Goal: Task Accomplishment & Management: Complete application form

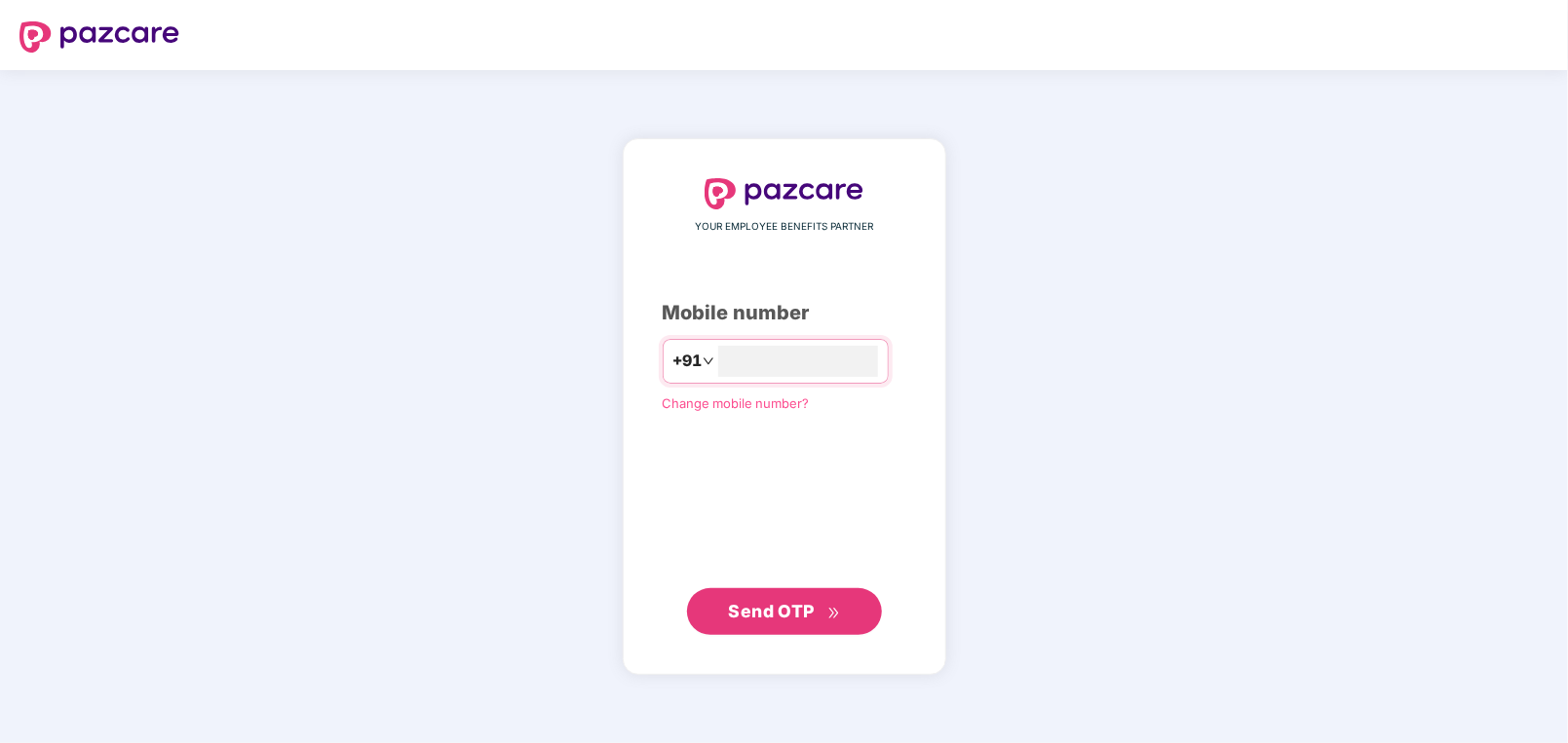
type input "**********"
click at [763, 608] on span "Send OTP" at bounding box center [771, 611] width 86 height 21
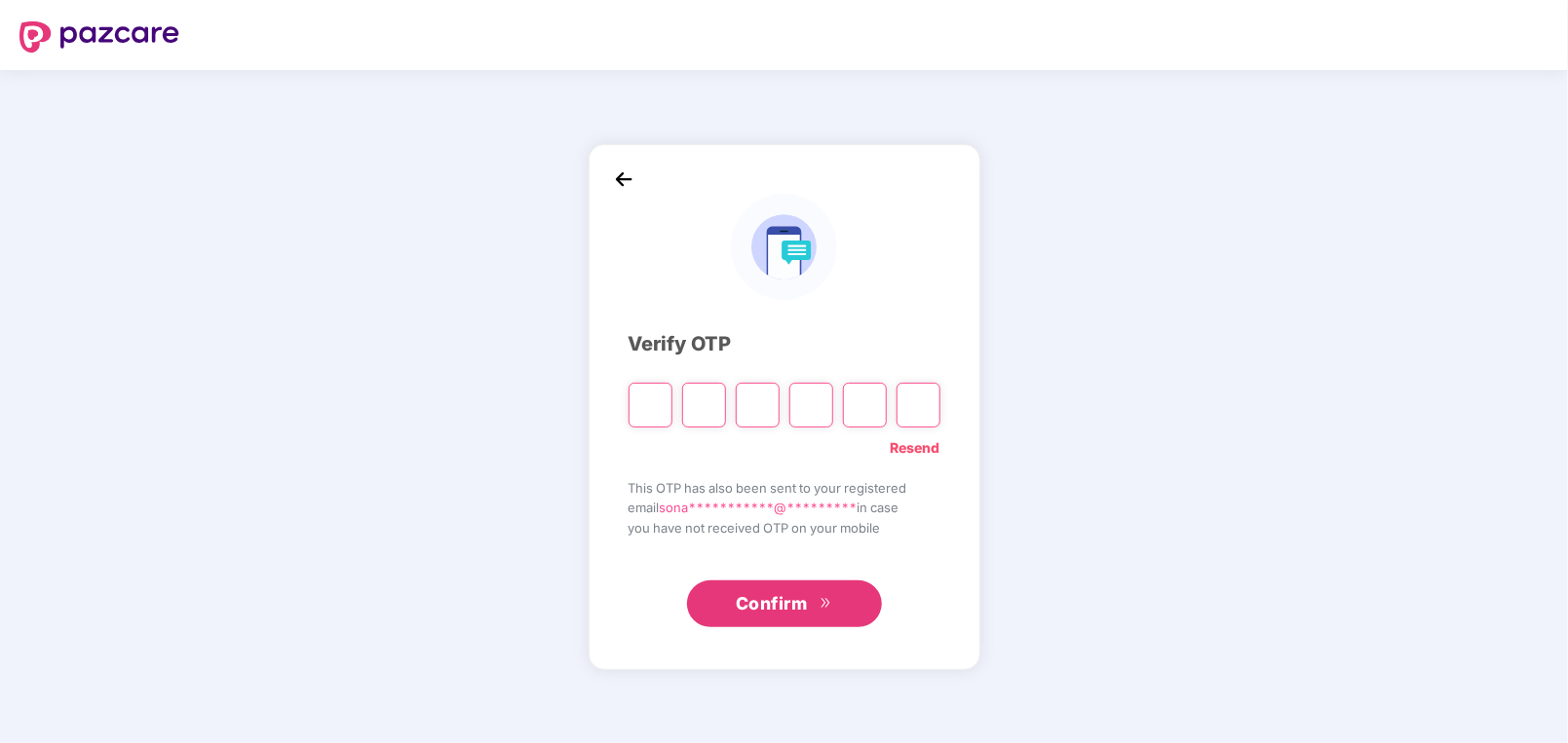
type input "*"
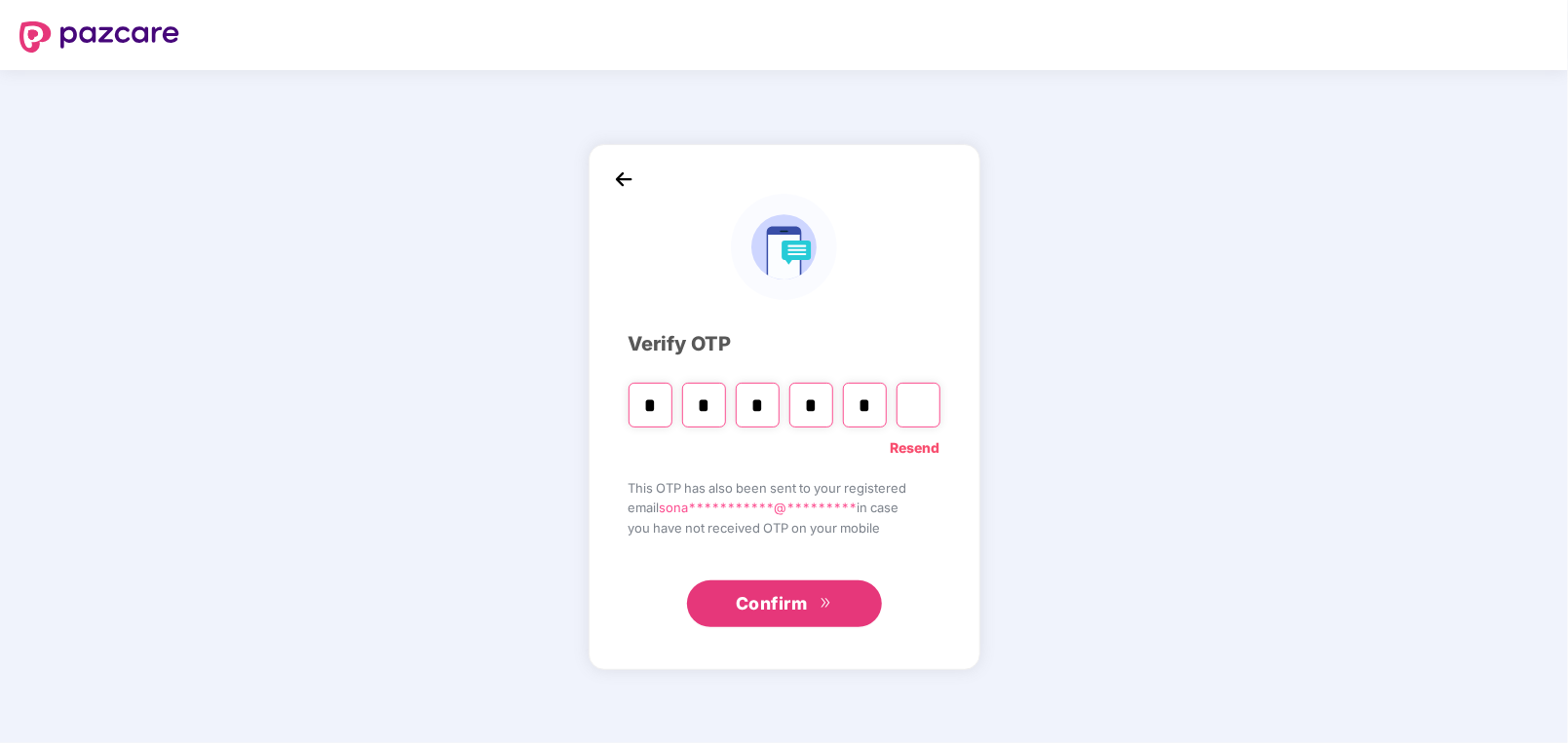
type input "*"
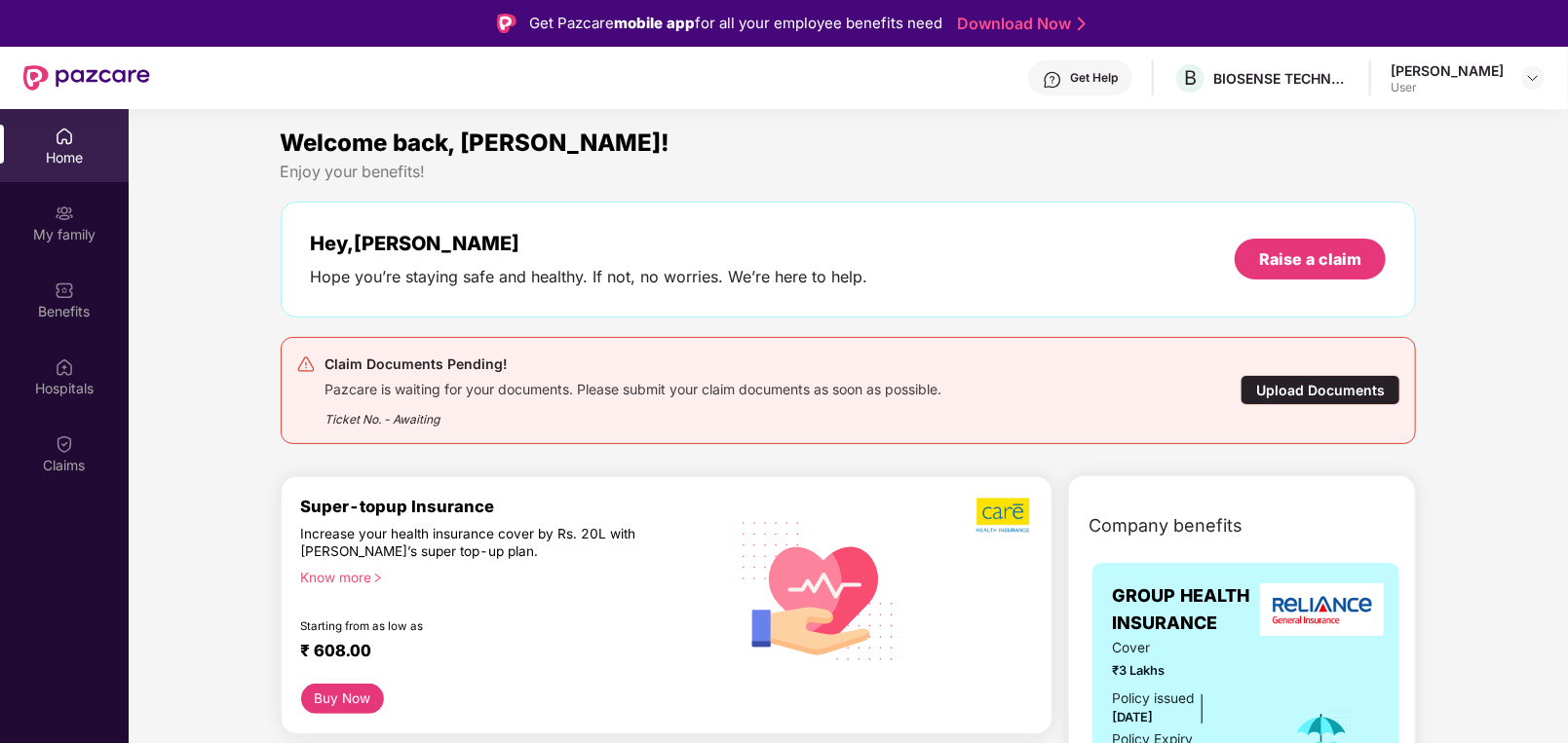
click at [1322, 380] on div "Upload Documents" at bounding box center [1320, 390] width 160 height 30
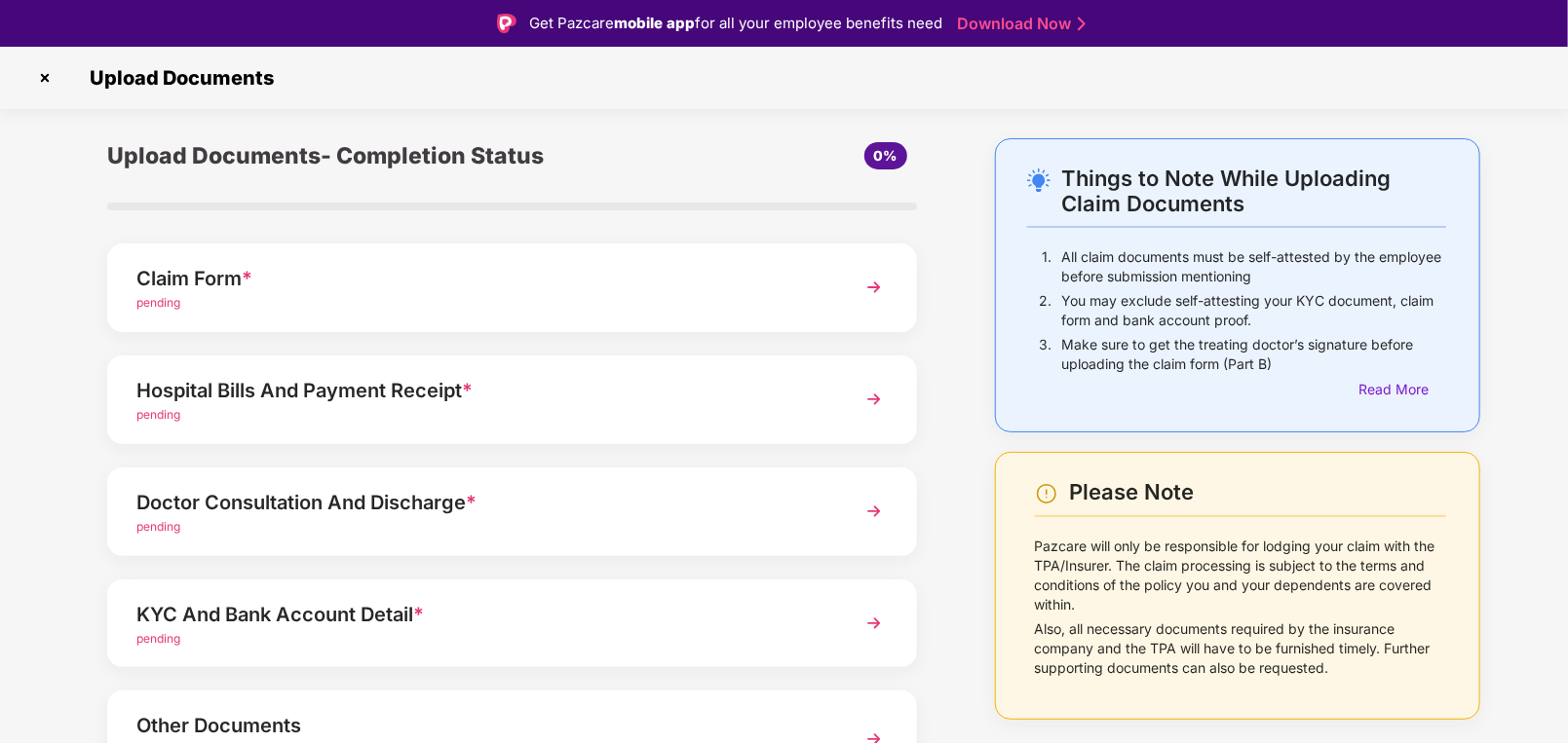
click at [49, 74] on img at bounding box center [44, 77] width 31 height 31
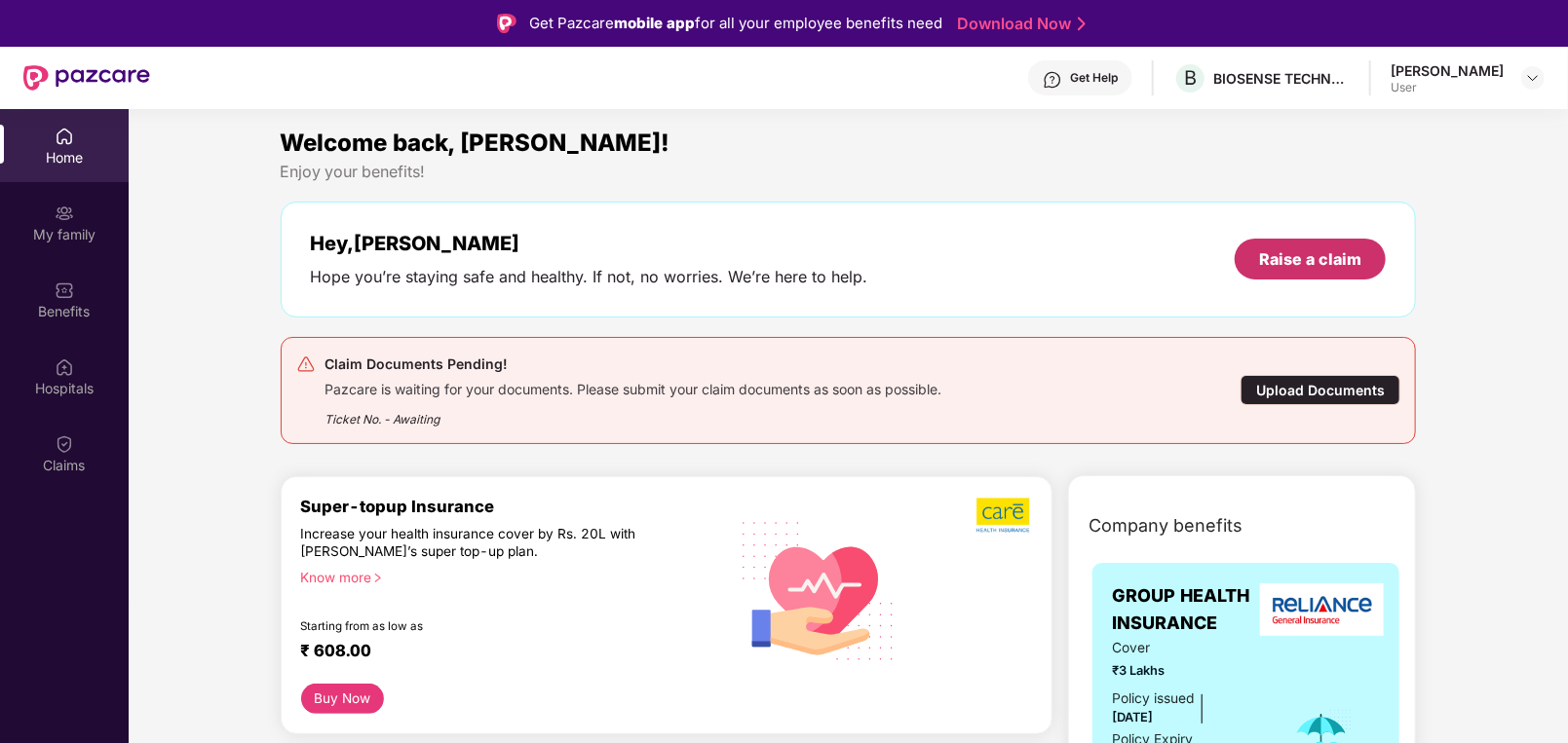
click at [1330, 253] on div "Raise a claim" at bounding box center [1310, 259] width 102 height 22
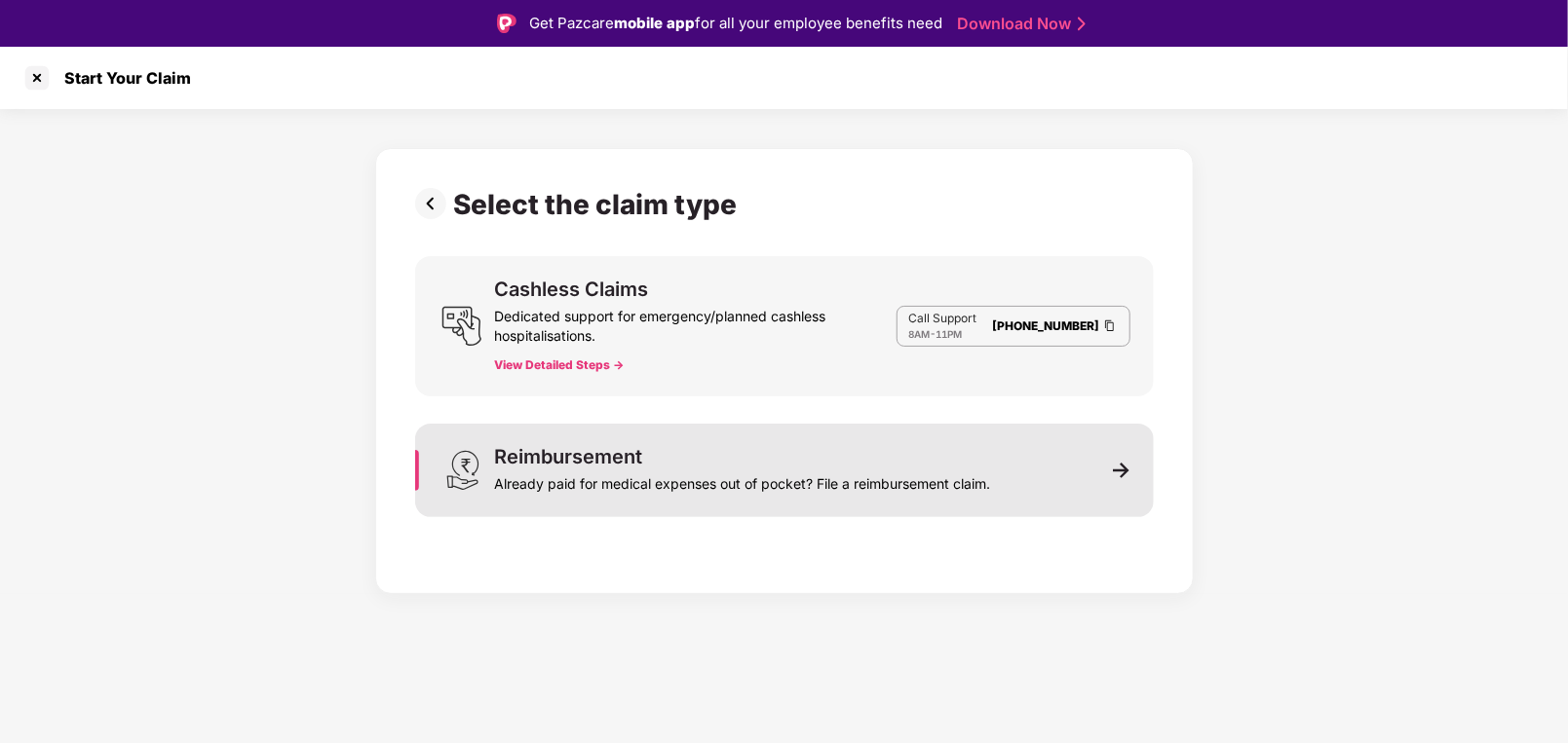
click at [962, 462] on div "Reimbursement Already paid for medical expenses out of pocket? File a reimburse…" at bounding box center [743, 470] width 496 height 47
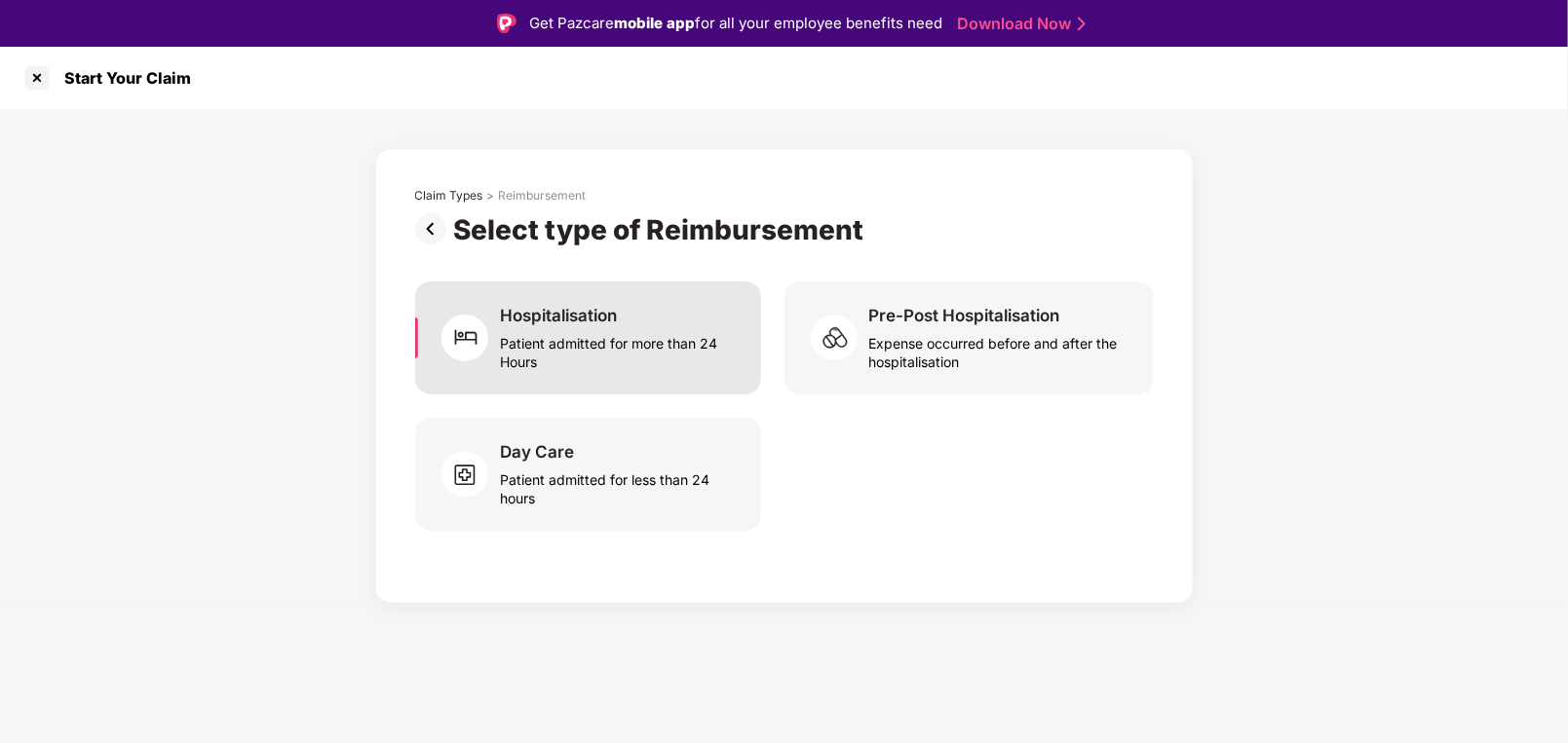
click at [618, 331] on div "Patient admitted for more than 24 Hours" at bounding box center [618, 348] width 237 height 45
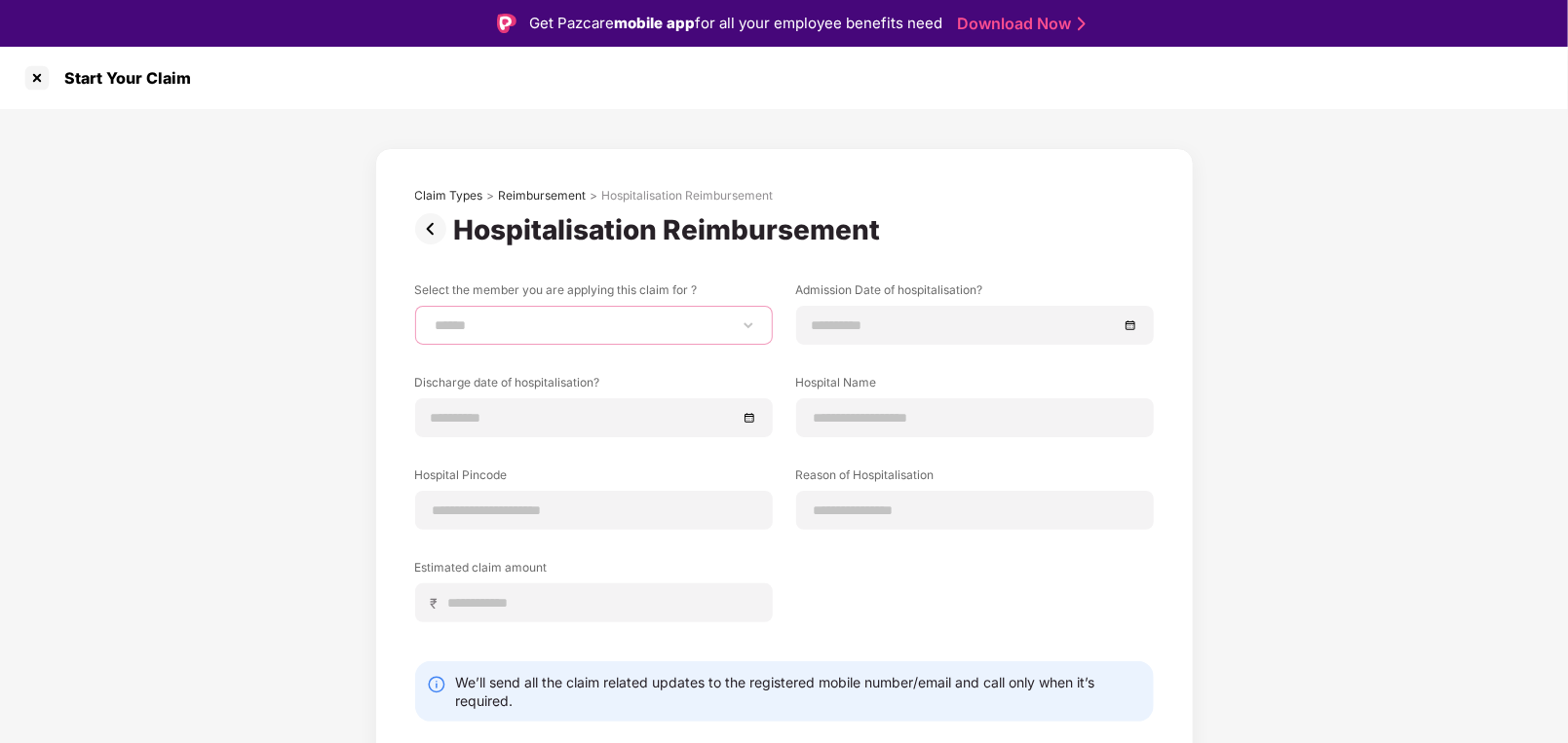
click at [618, 331] on select "**********" at bounding box center [593, 325] width 325 height 16
select select "**********"
click at [432, 317] on select "**********" at bounding box center [593, 325] width 325 height 16
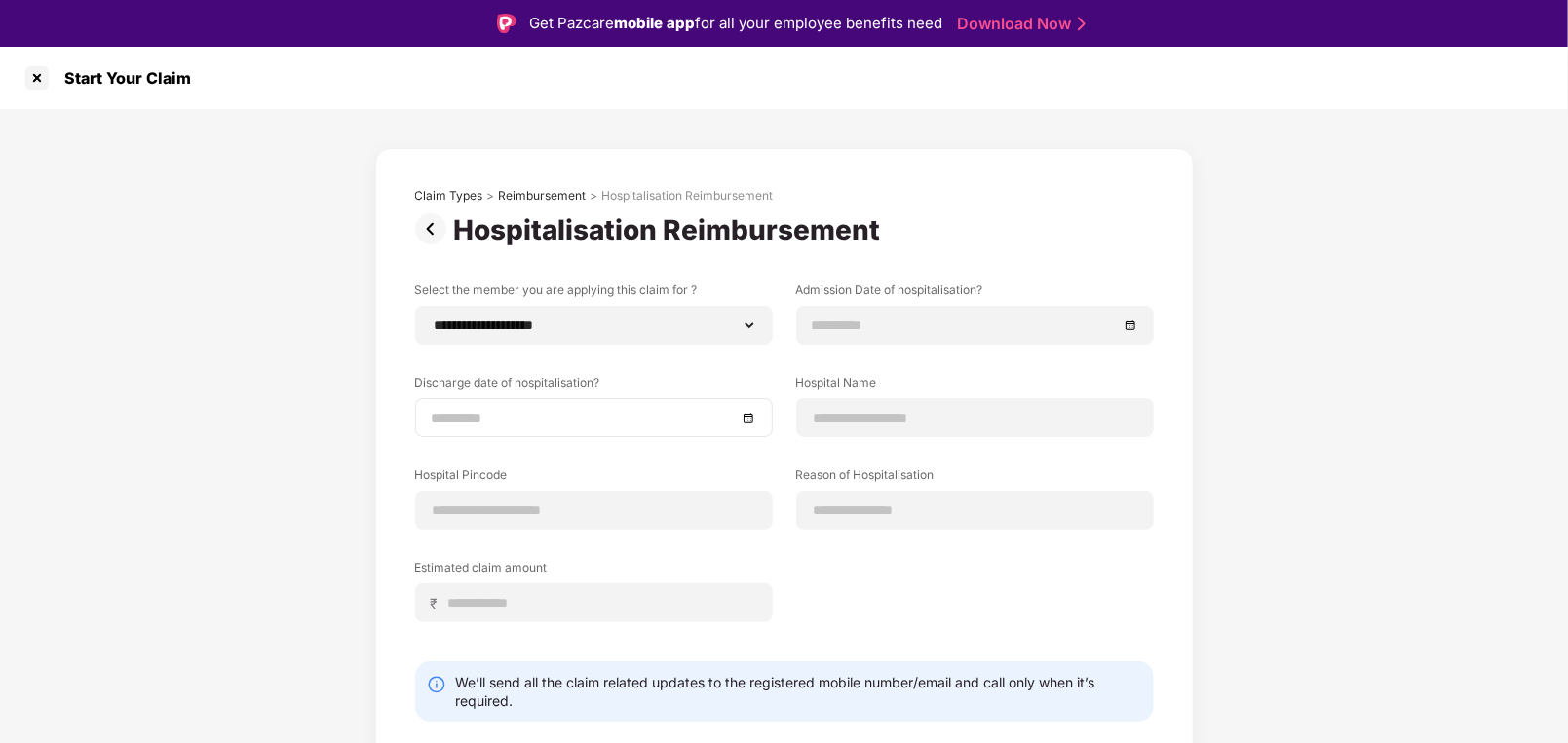
click at [609, 418] on input at bounding box center [584, 418] width 305 height 22
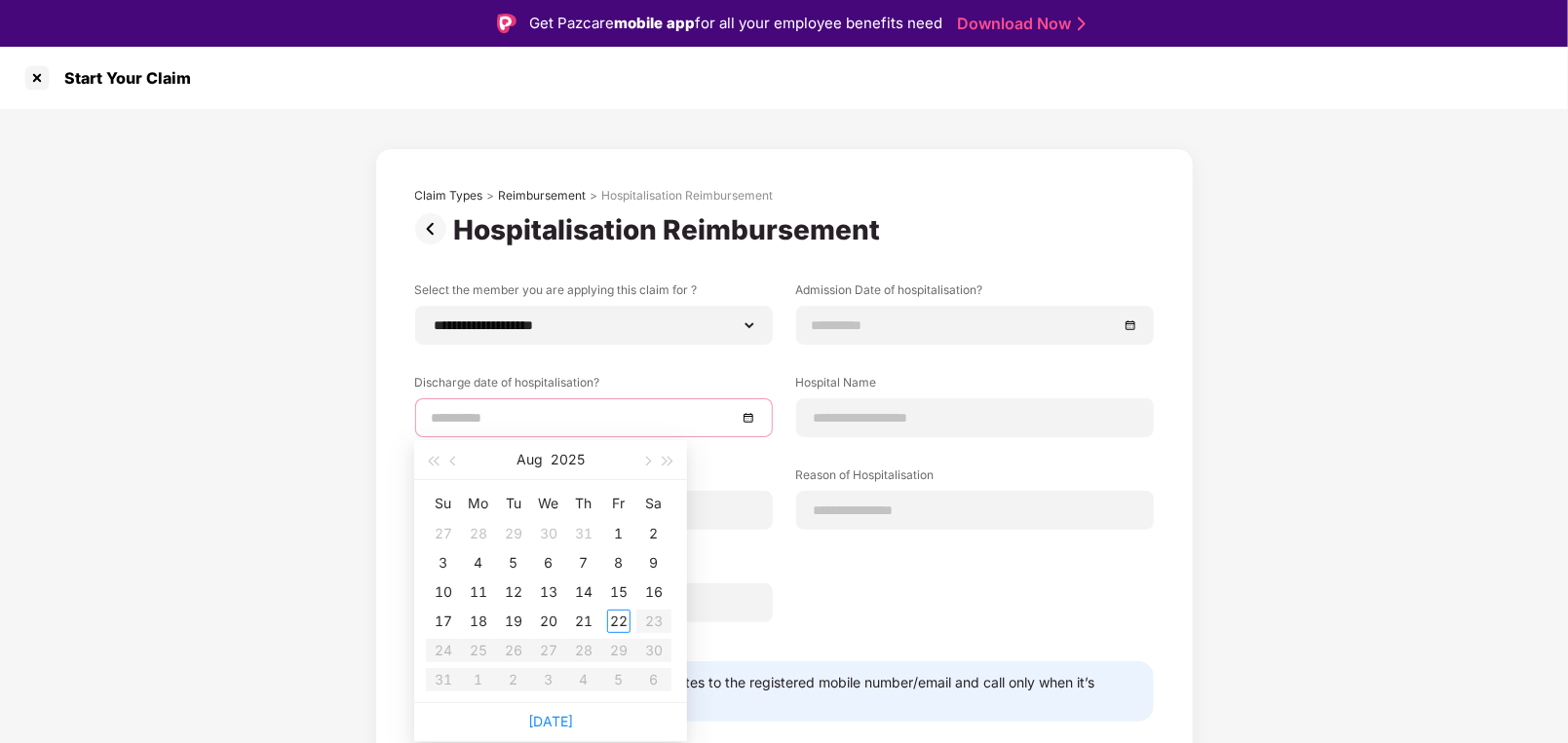
type input "**********"
click at [903, 326] on input at bounding box center [965, 325] width 305 height 22
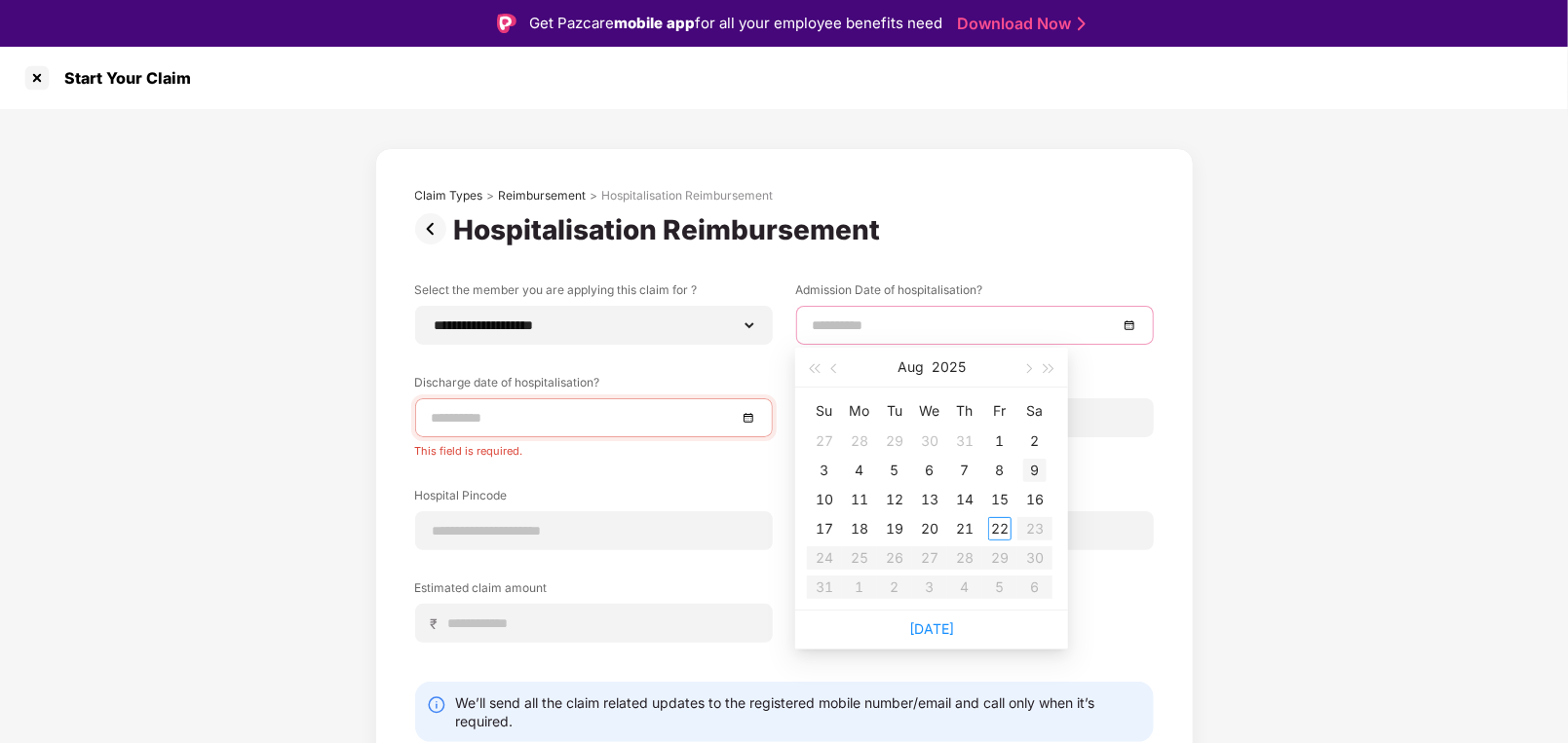
type input "**********"
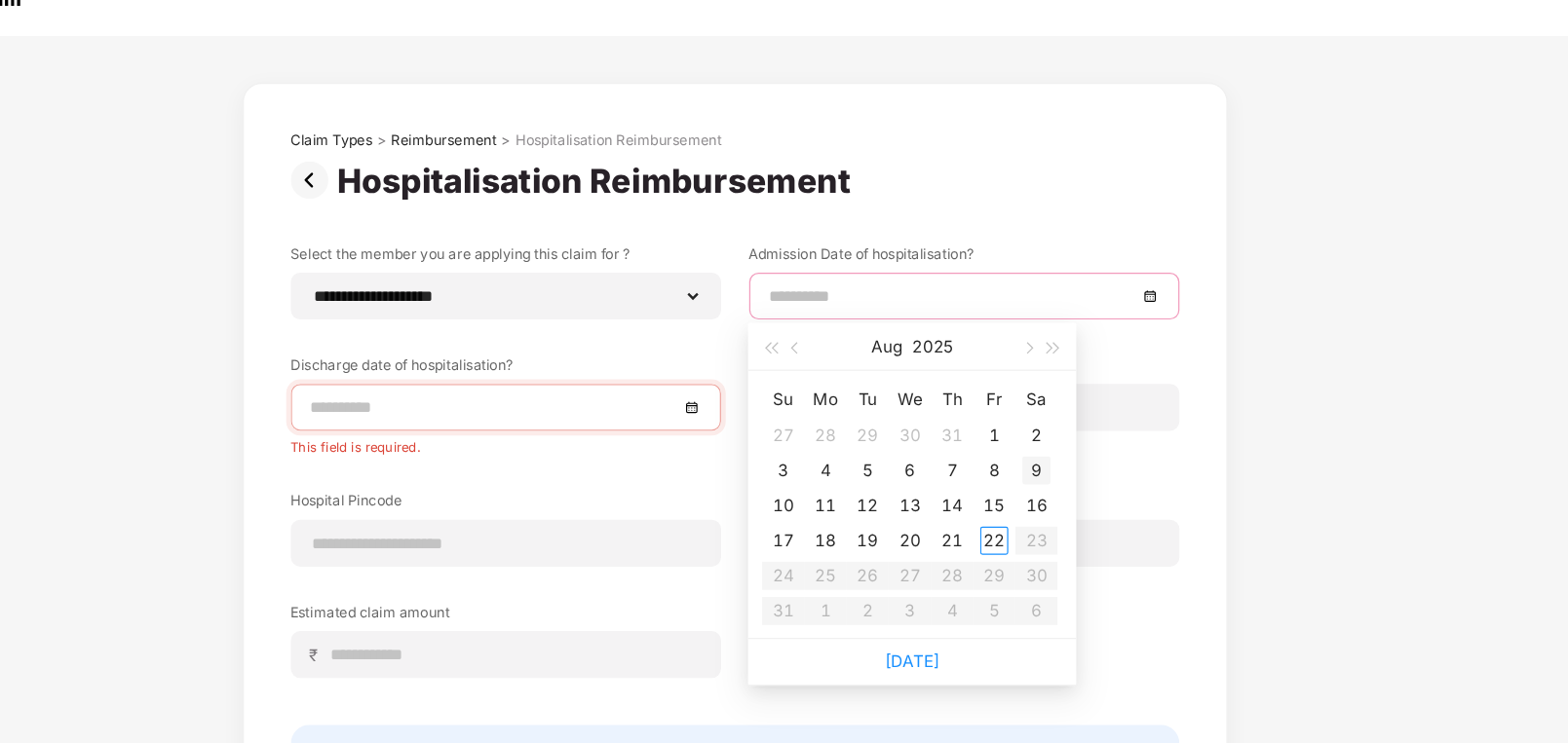
click at [1033, 470] on div "9" at bounding box center [1035, 471] width 24 height 24
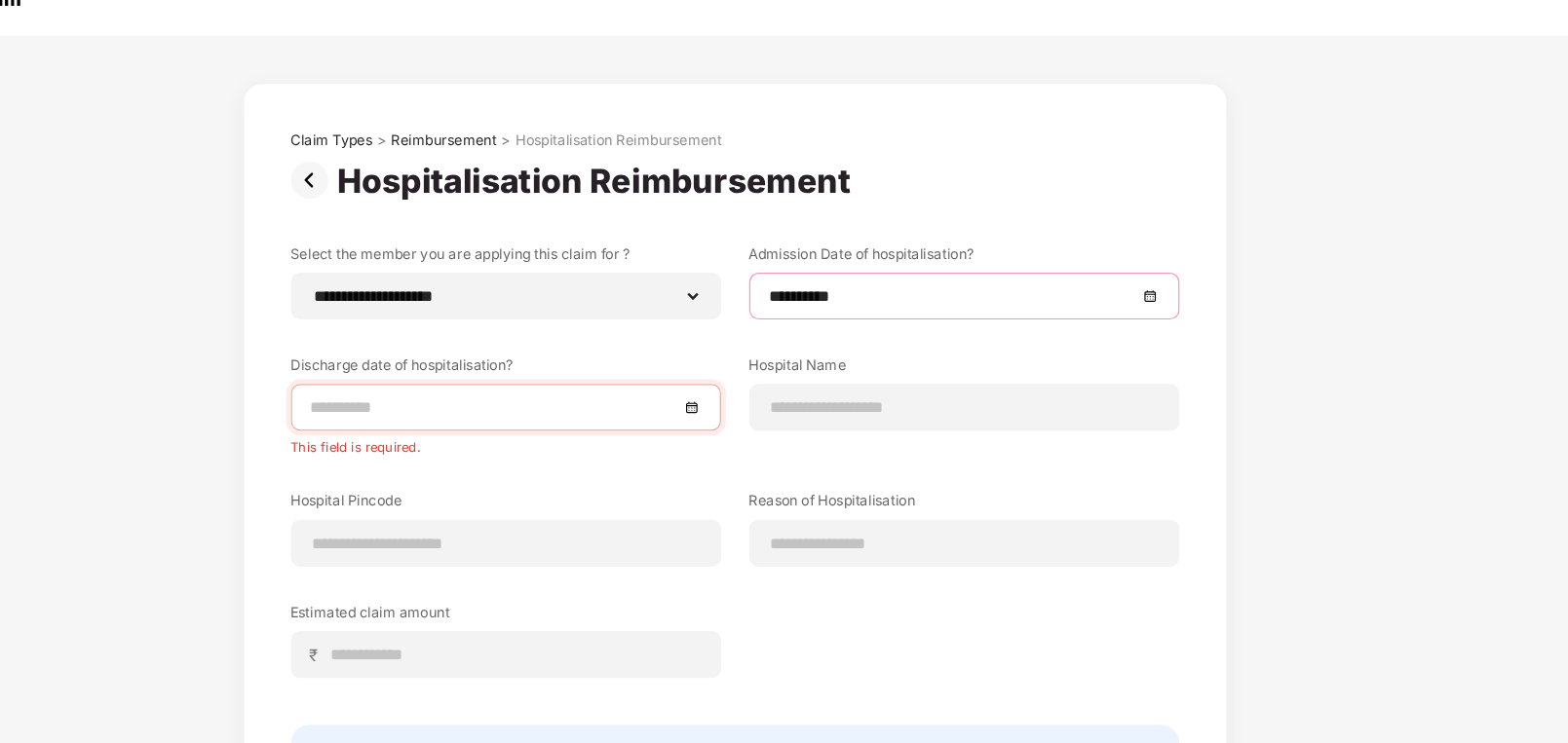
click at [744, 419] on div at bounding box center [593, 418] width 325 height 22
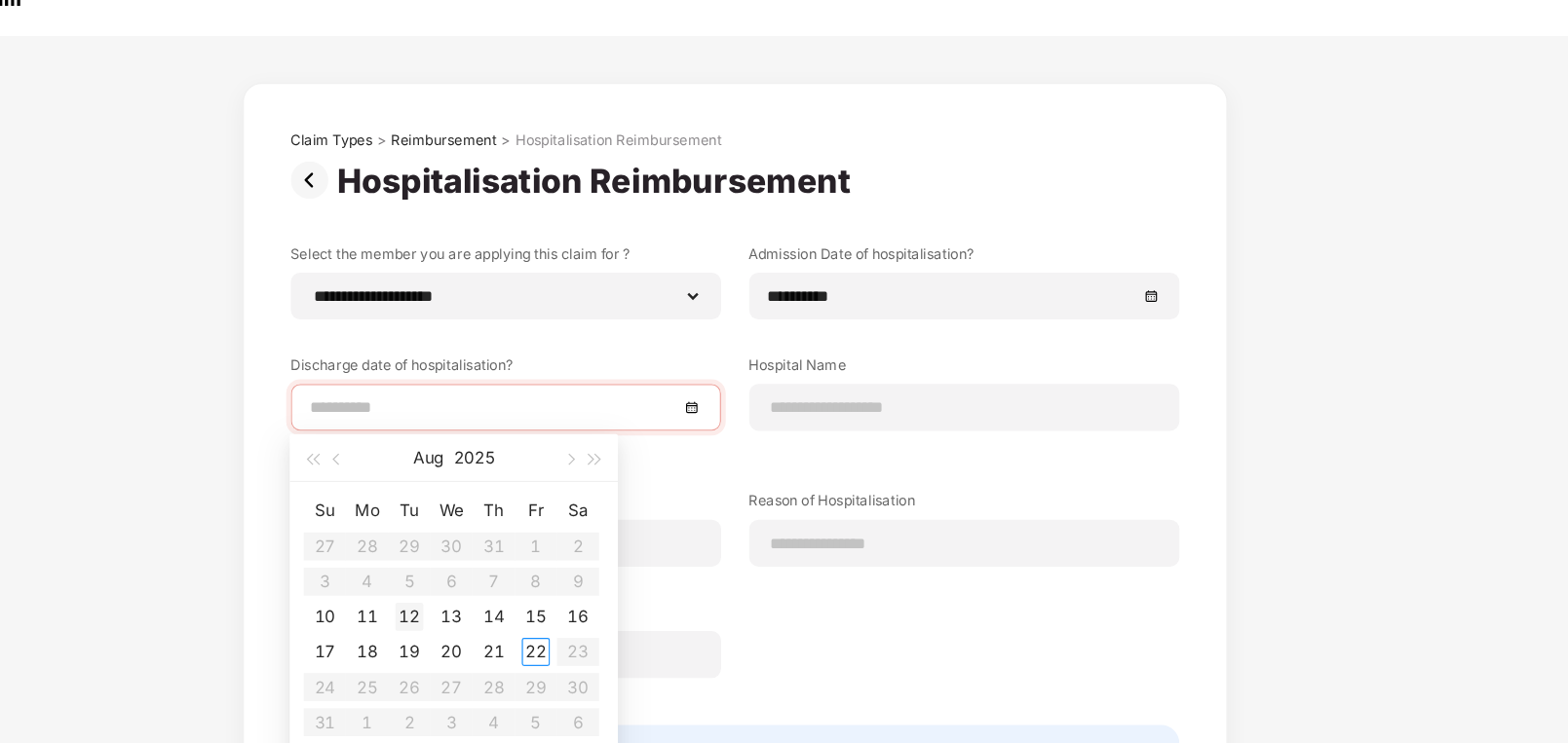
type input "**********"
click at [509, 590] on div "12" at bounding box center [514, 592] width 24 height 24
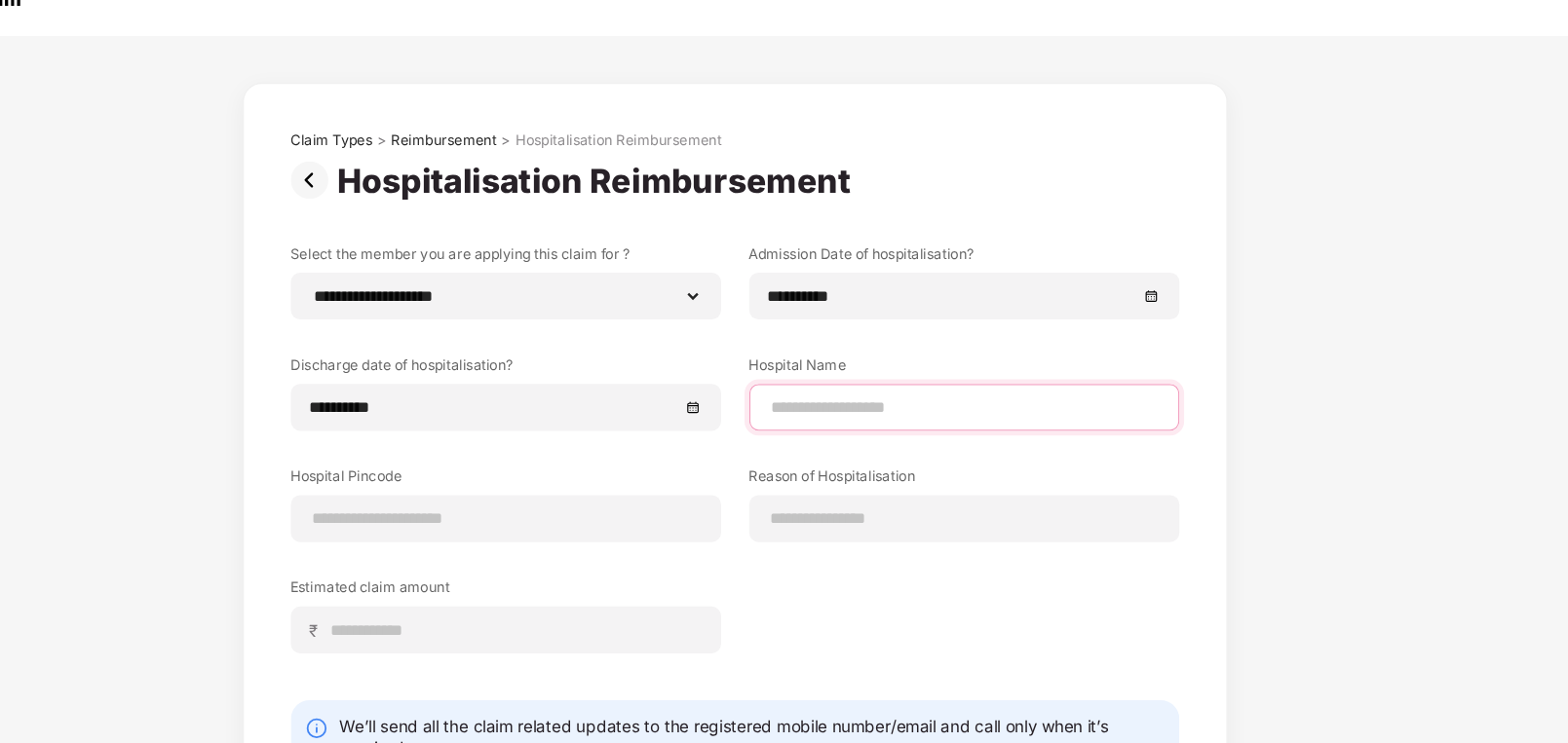
click at [850, 411] on input at bounding box center [975, 418] width 325 height 21
type input "*"
type input "**********"
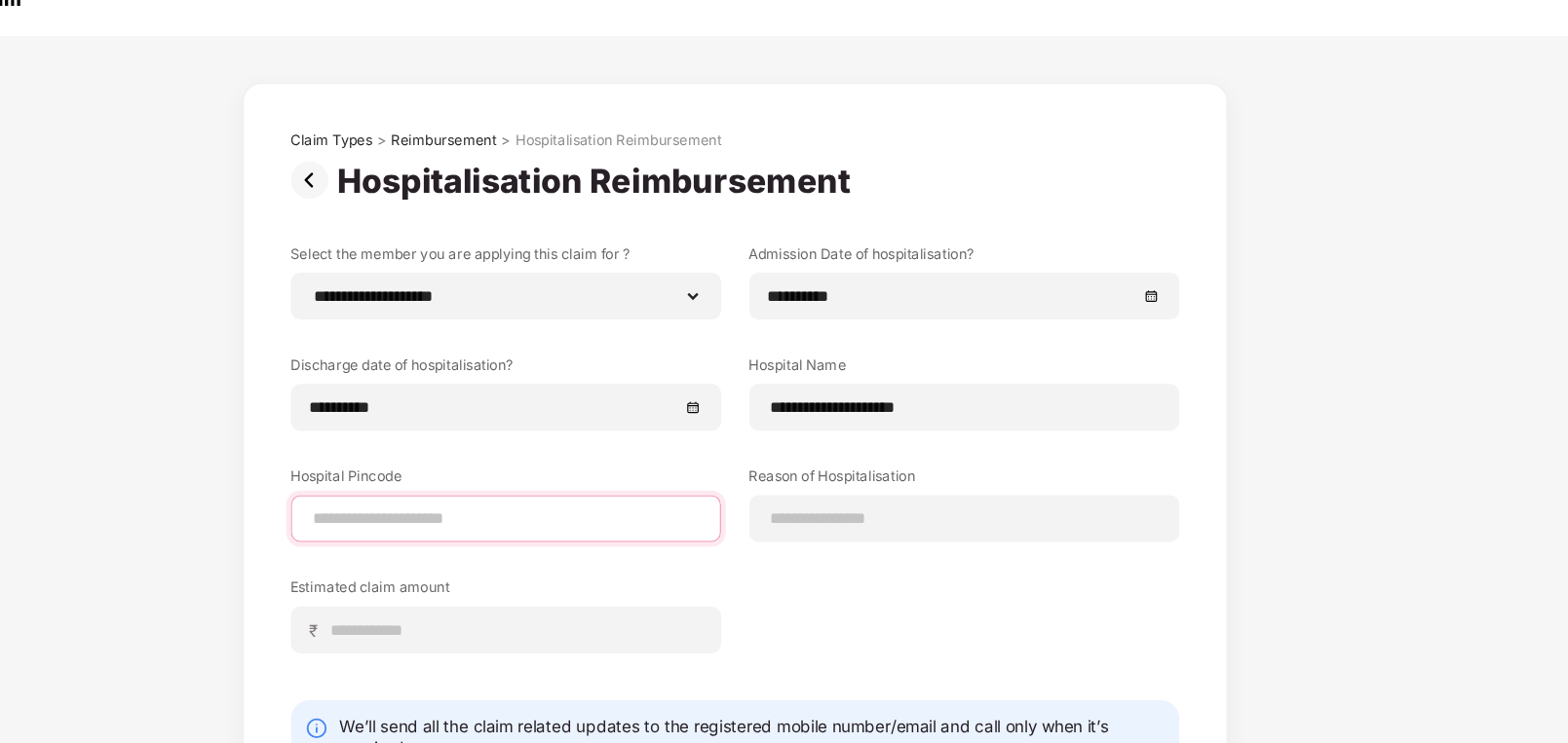
click at [600, 518] on input at bounding box center [593, 511] width 325 height 21
type input "******"
select select "*****"
select select "**********"
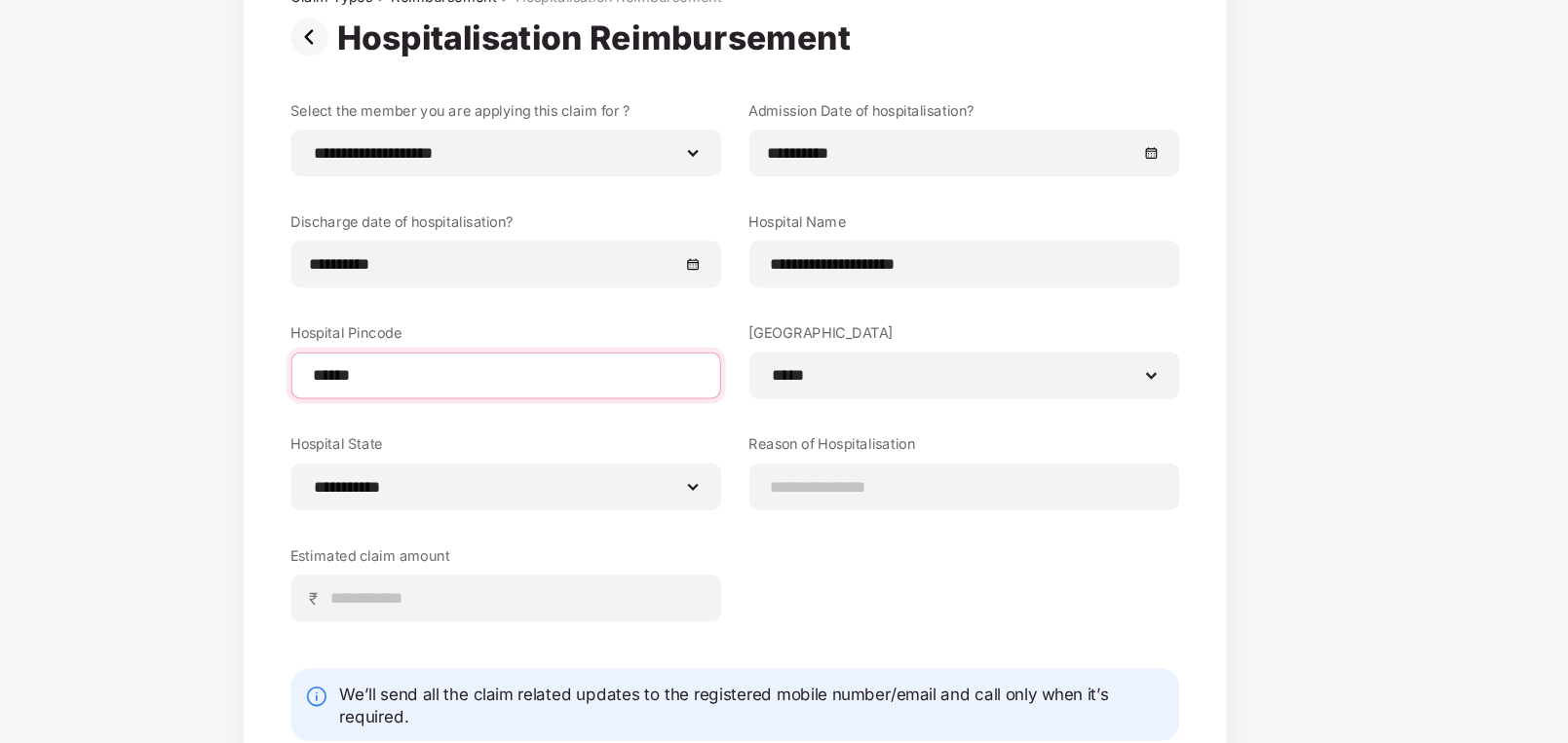
scroll to position [143, 0]
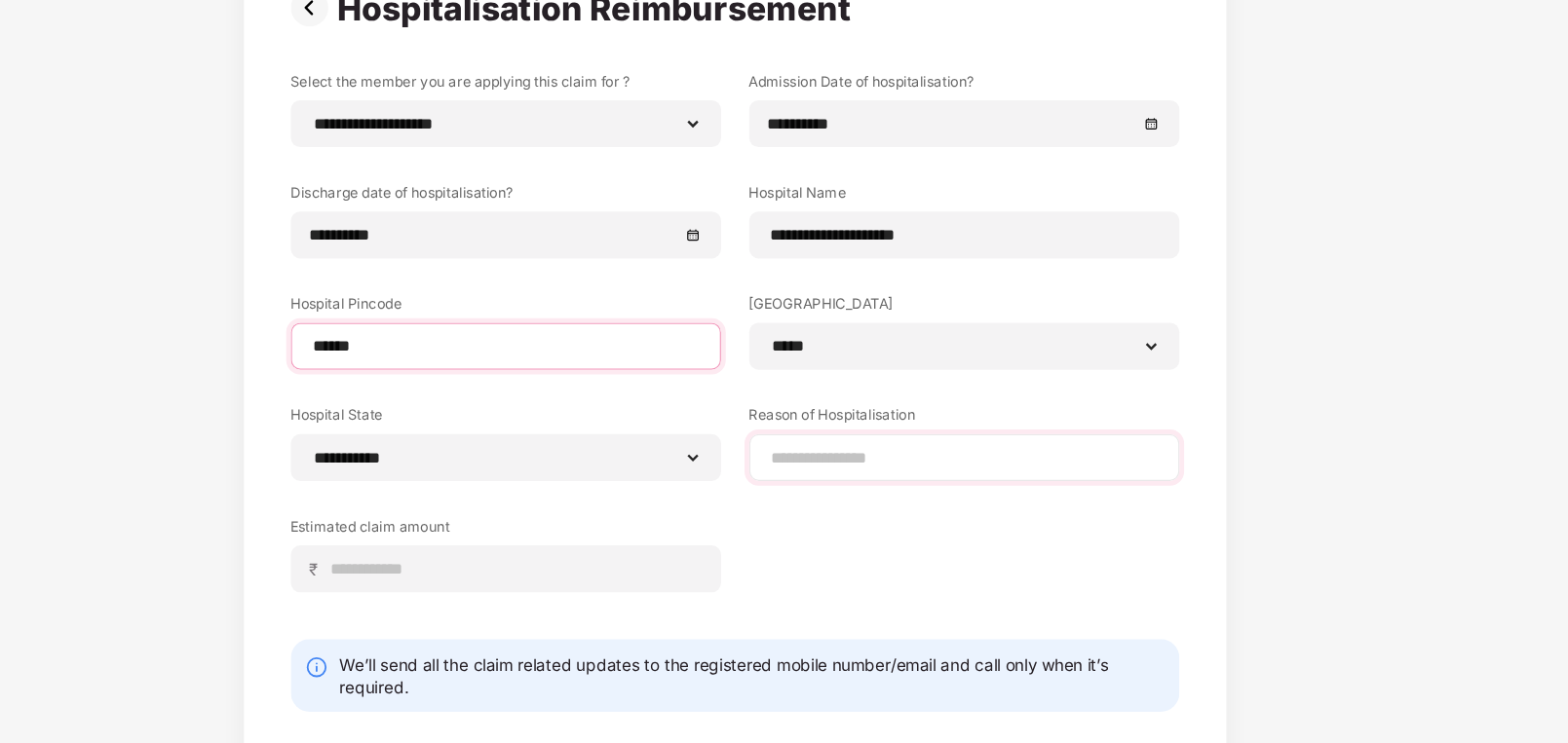
type input "******"
click at [884, 463] on input at bounding box center [975, 460] width 325 height 21
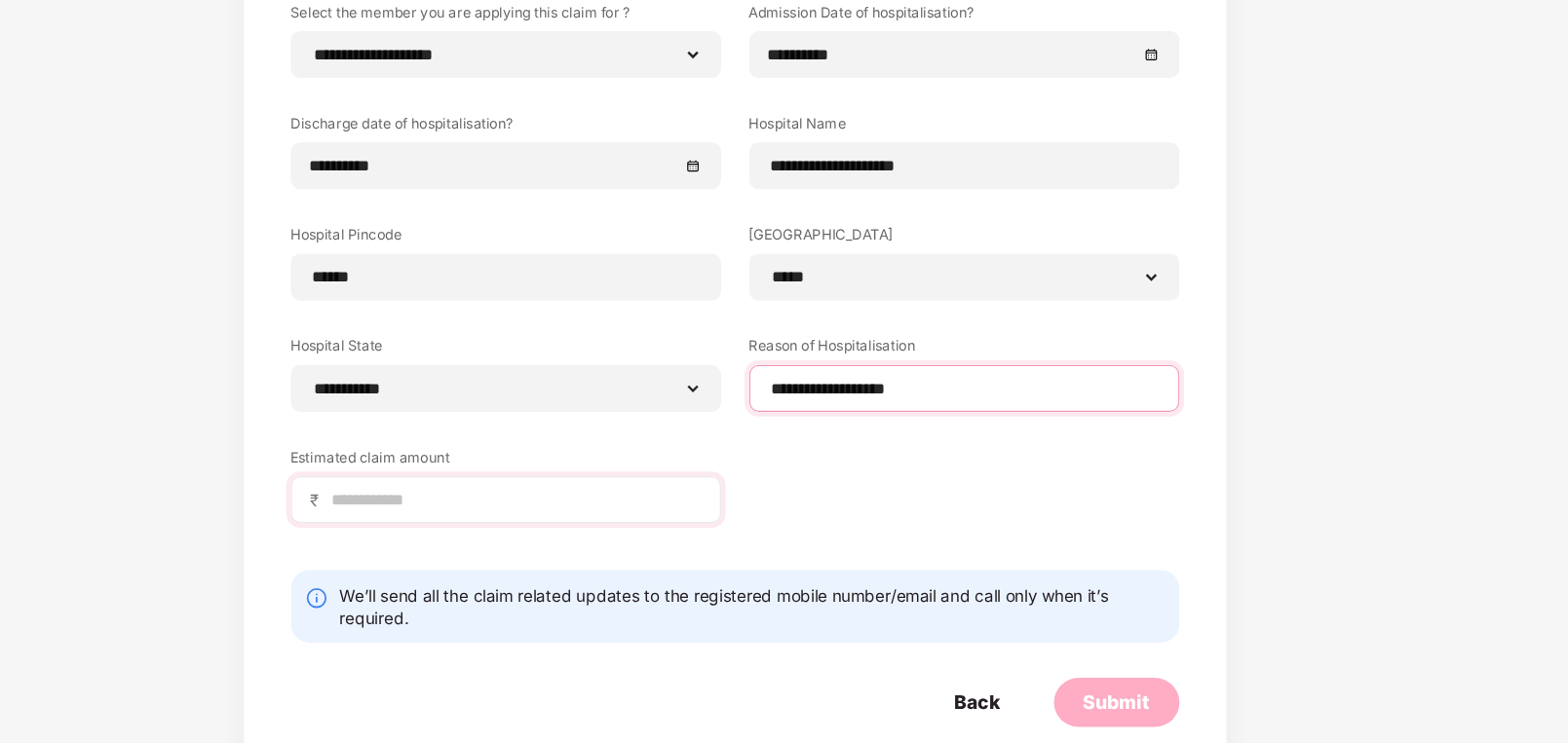
scroll to position [34, 0]
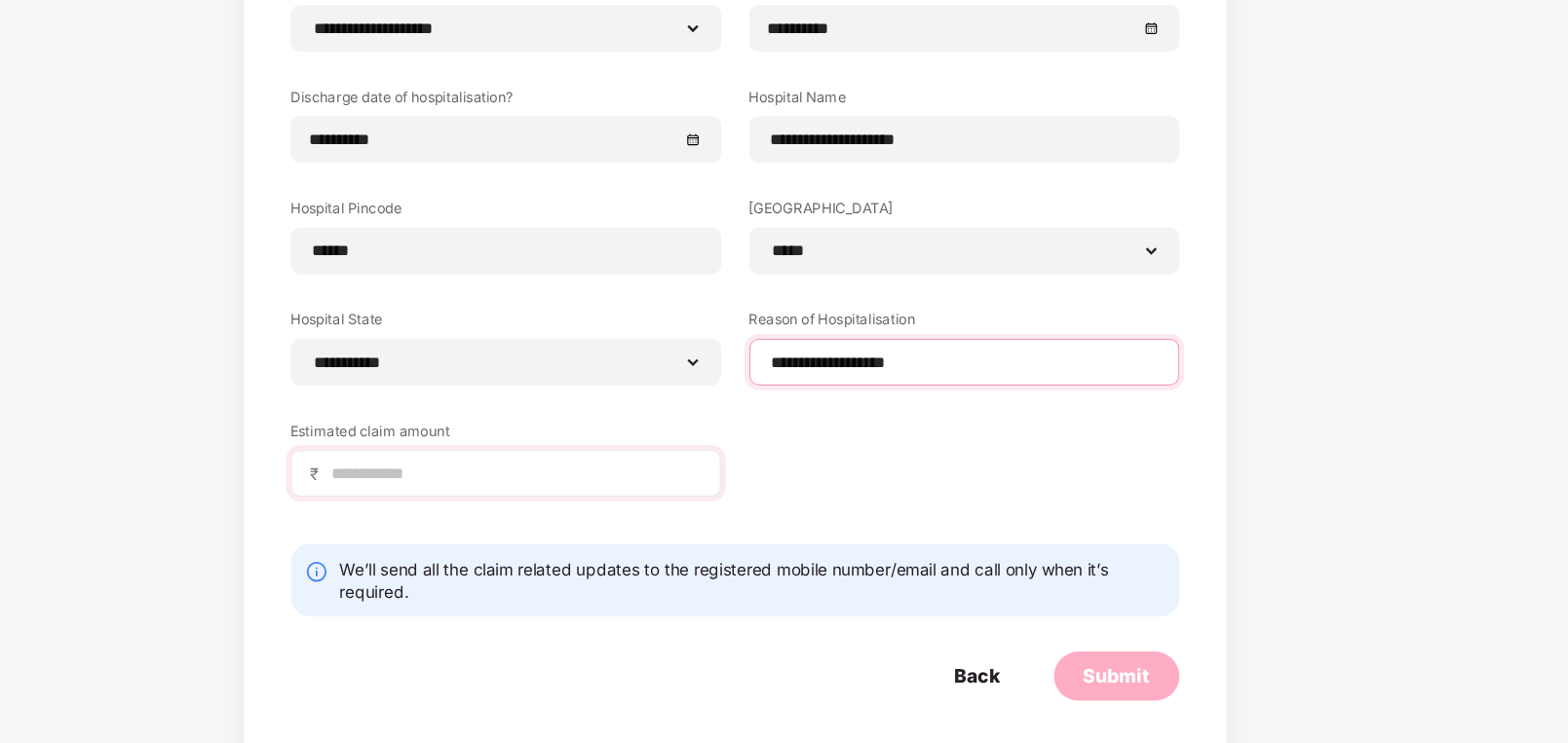
type input "**********"
click at [493, 510] on input at bounding box center [601, 519] width 309 height 21
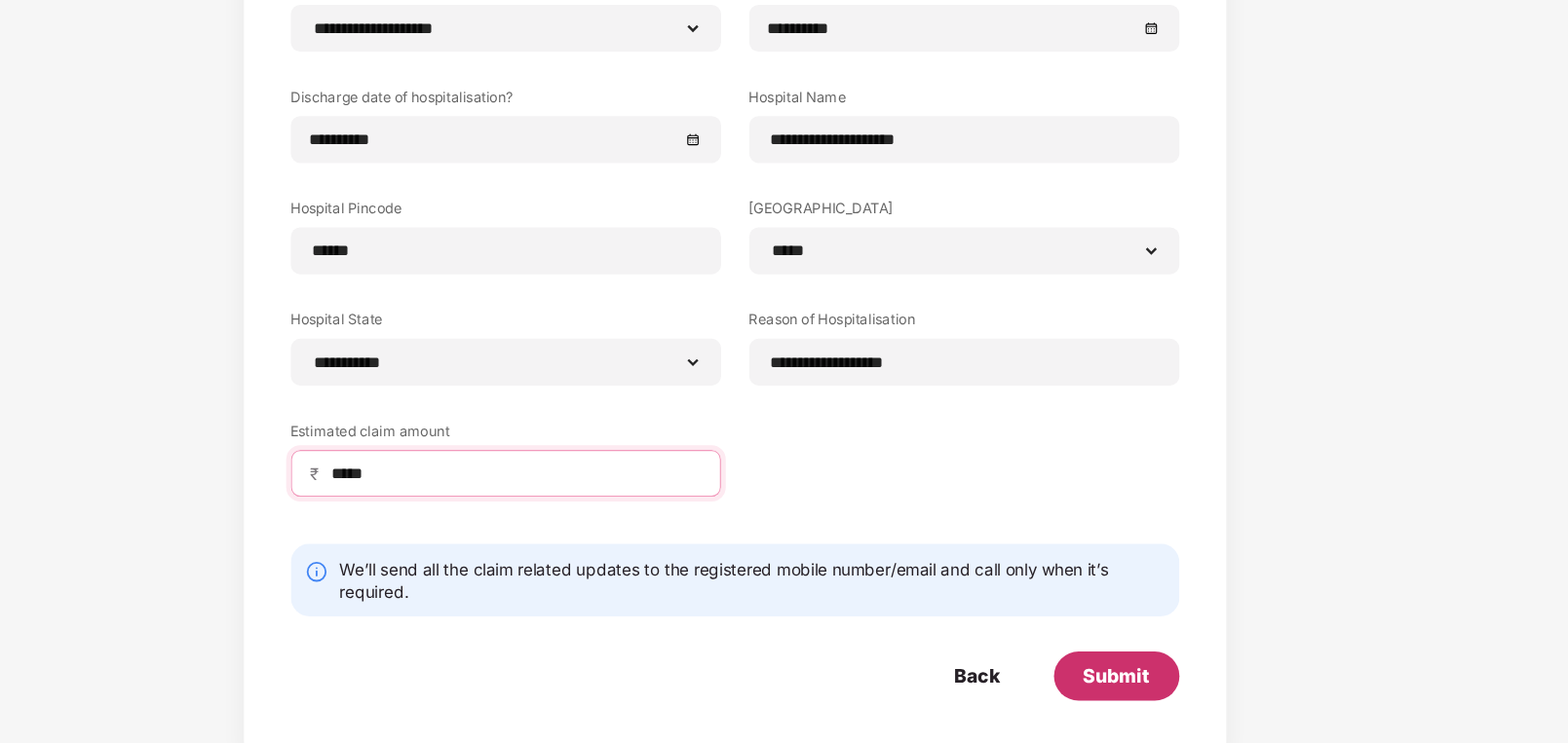
type input "*****"
click at [1094, 680] on div "Submit" at bounding box center [1102, 687] width 56 height 22
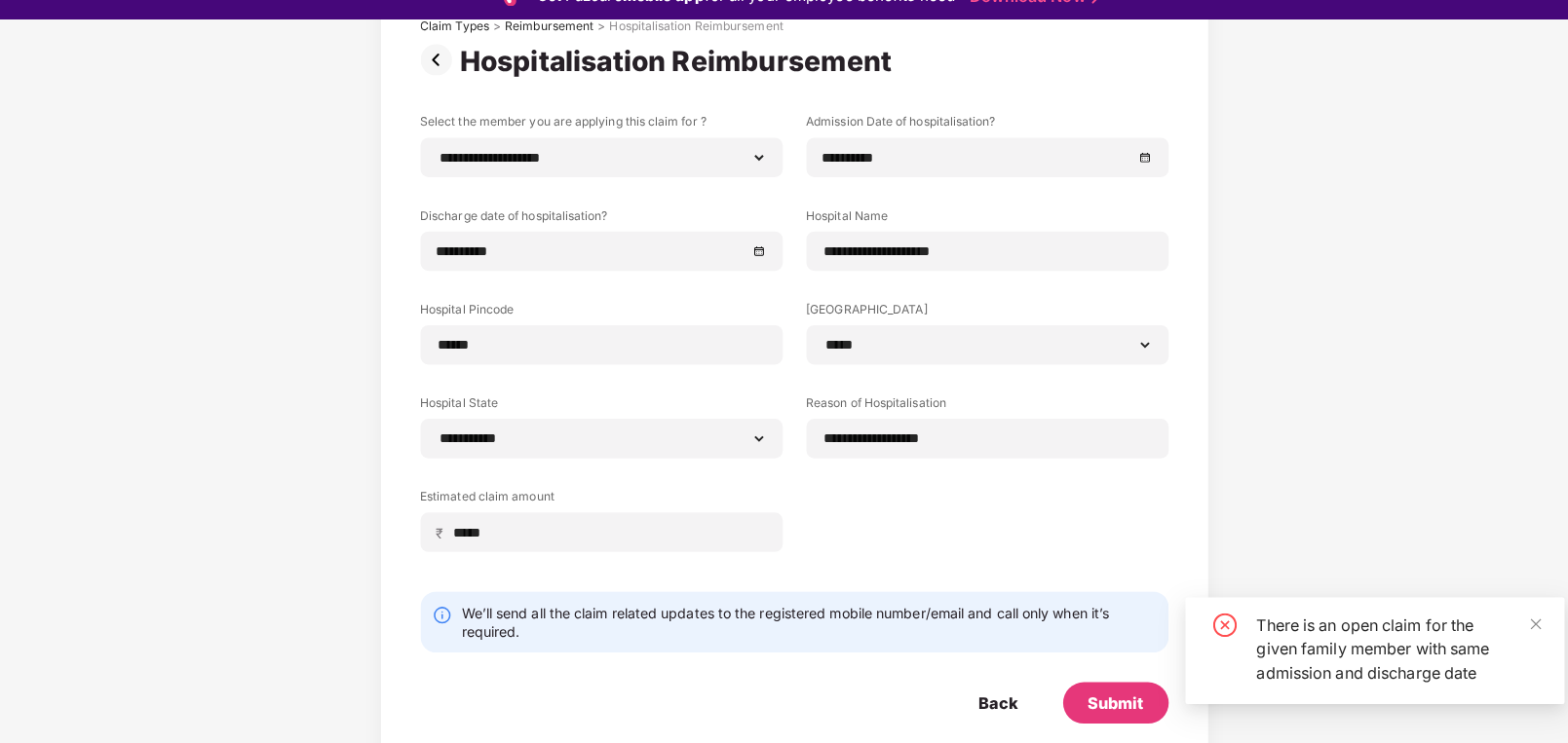
scroll to position [18, 0]
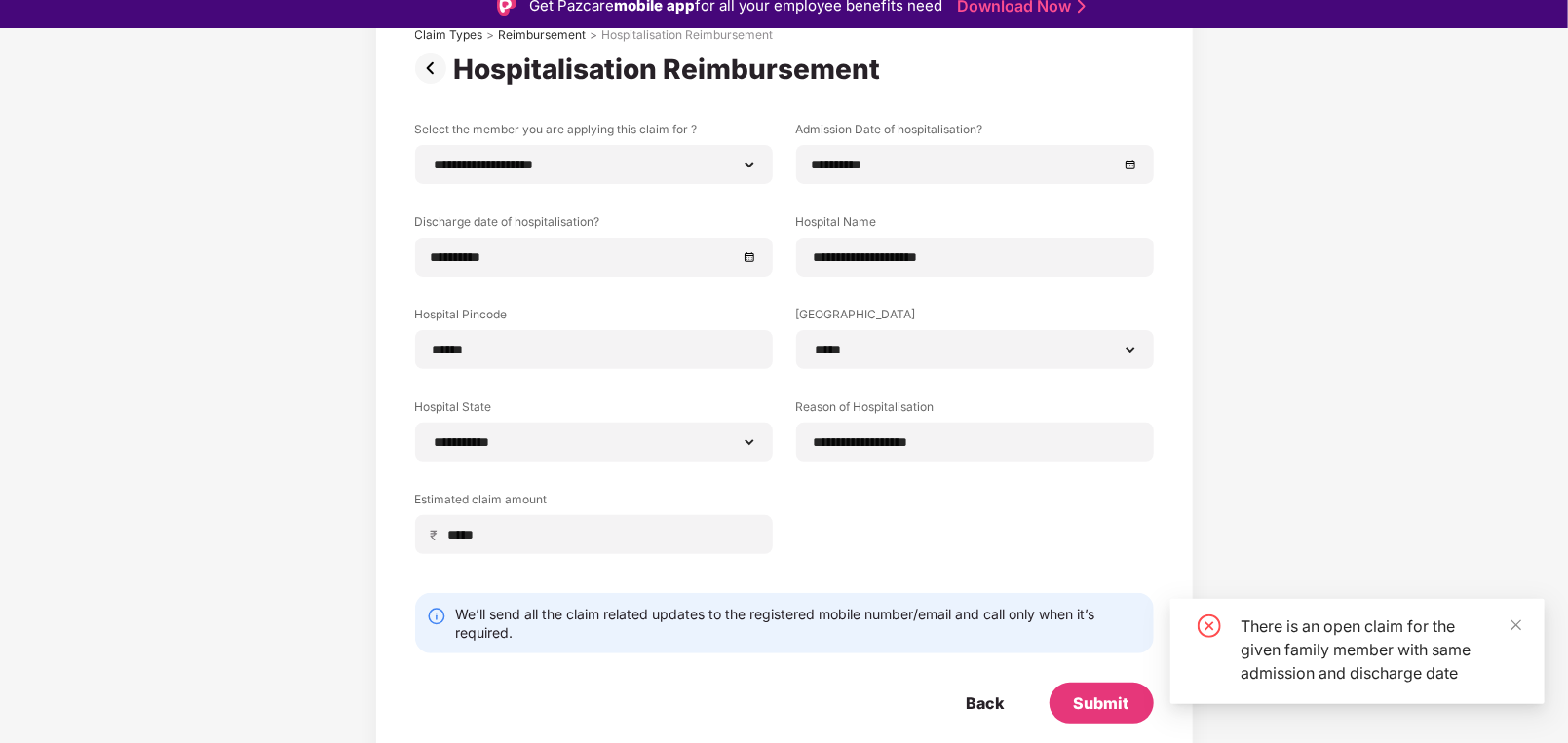
click at [988, 693] on div "Back" at bounding box center [985, 703] width 38 height 22
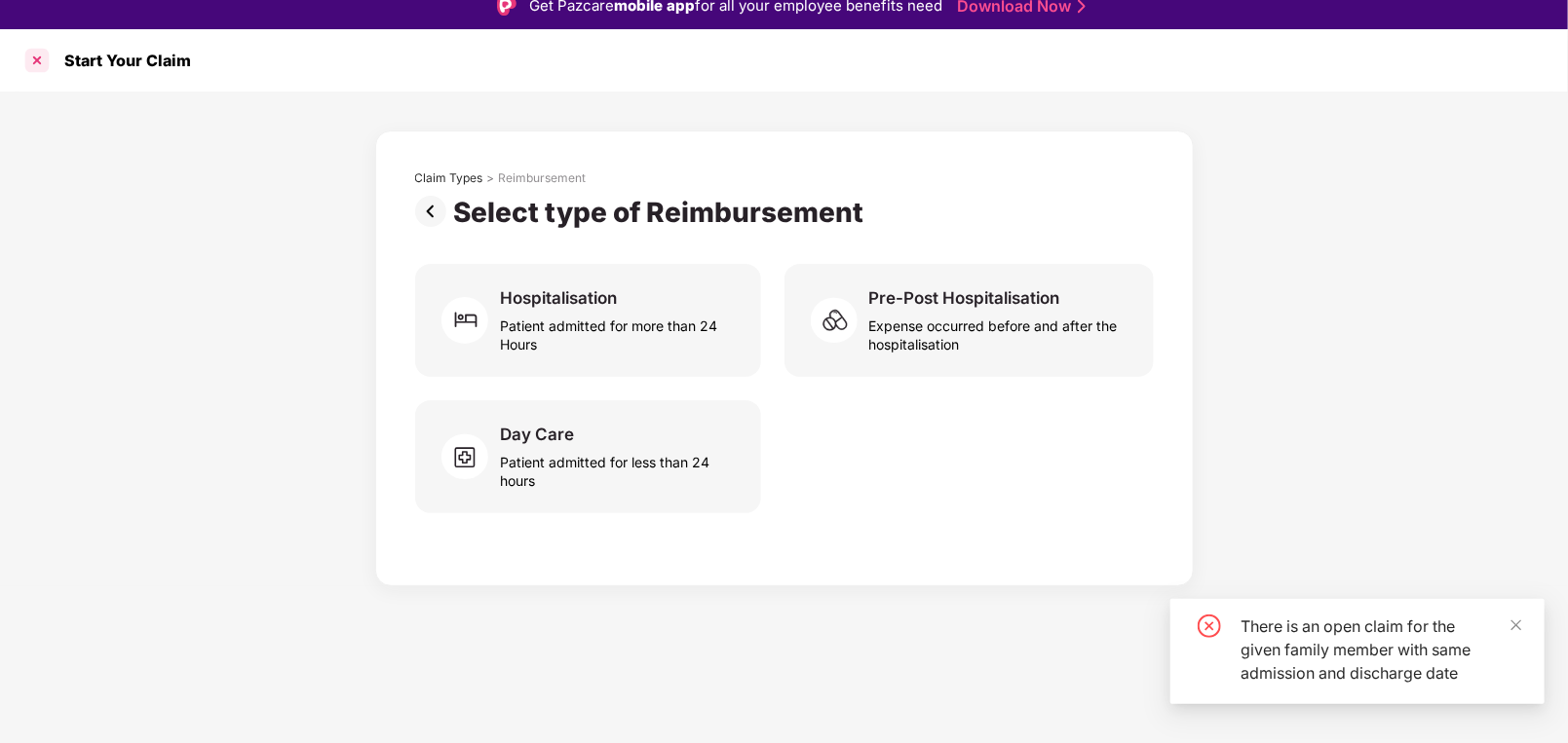
click at [41, 63] on div at bounding box center [37, 60] width 31 height 31
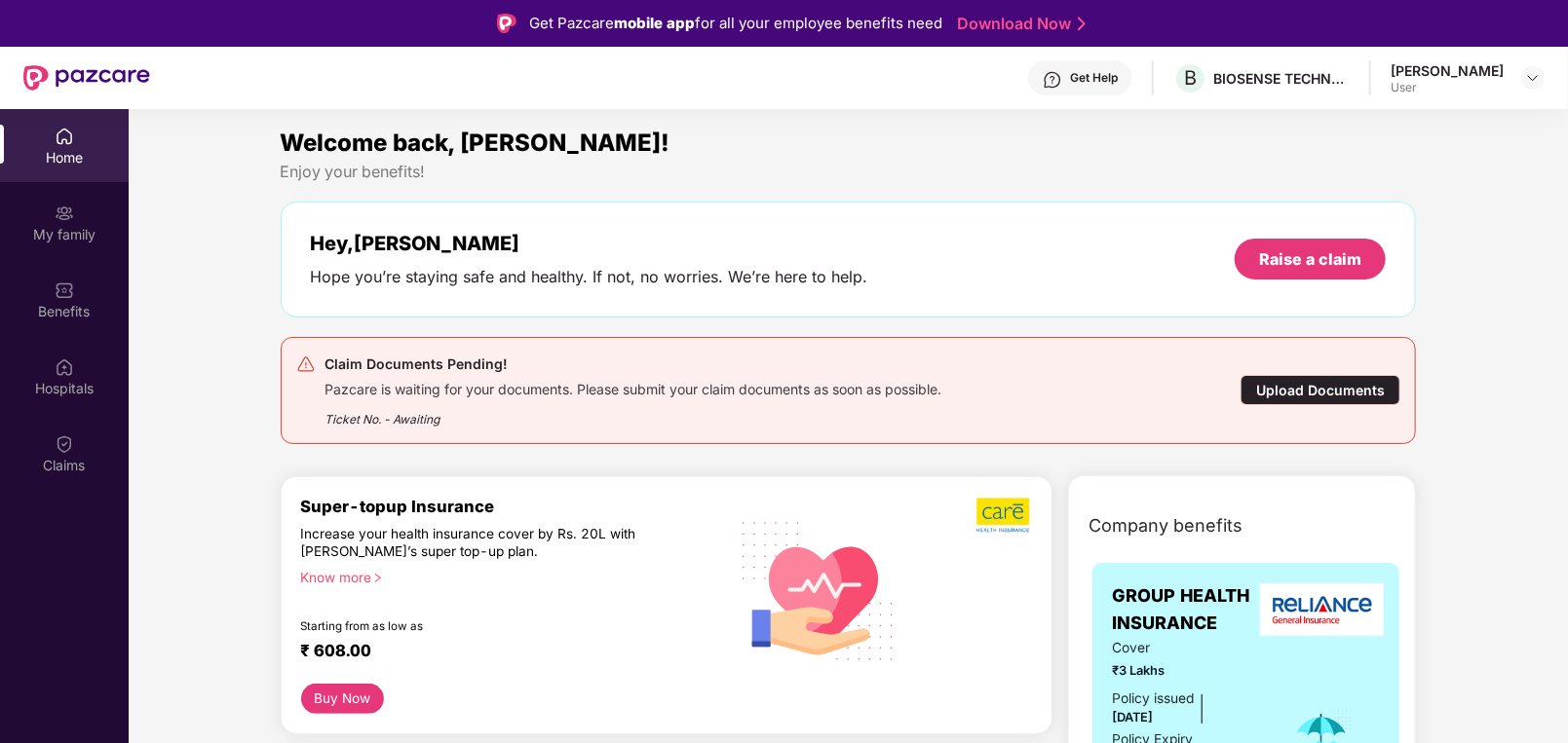
click at [1303, 391] on div "Upload Documents" at bounding box center [1320, 390] width 160 height 30
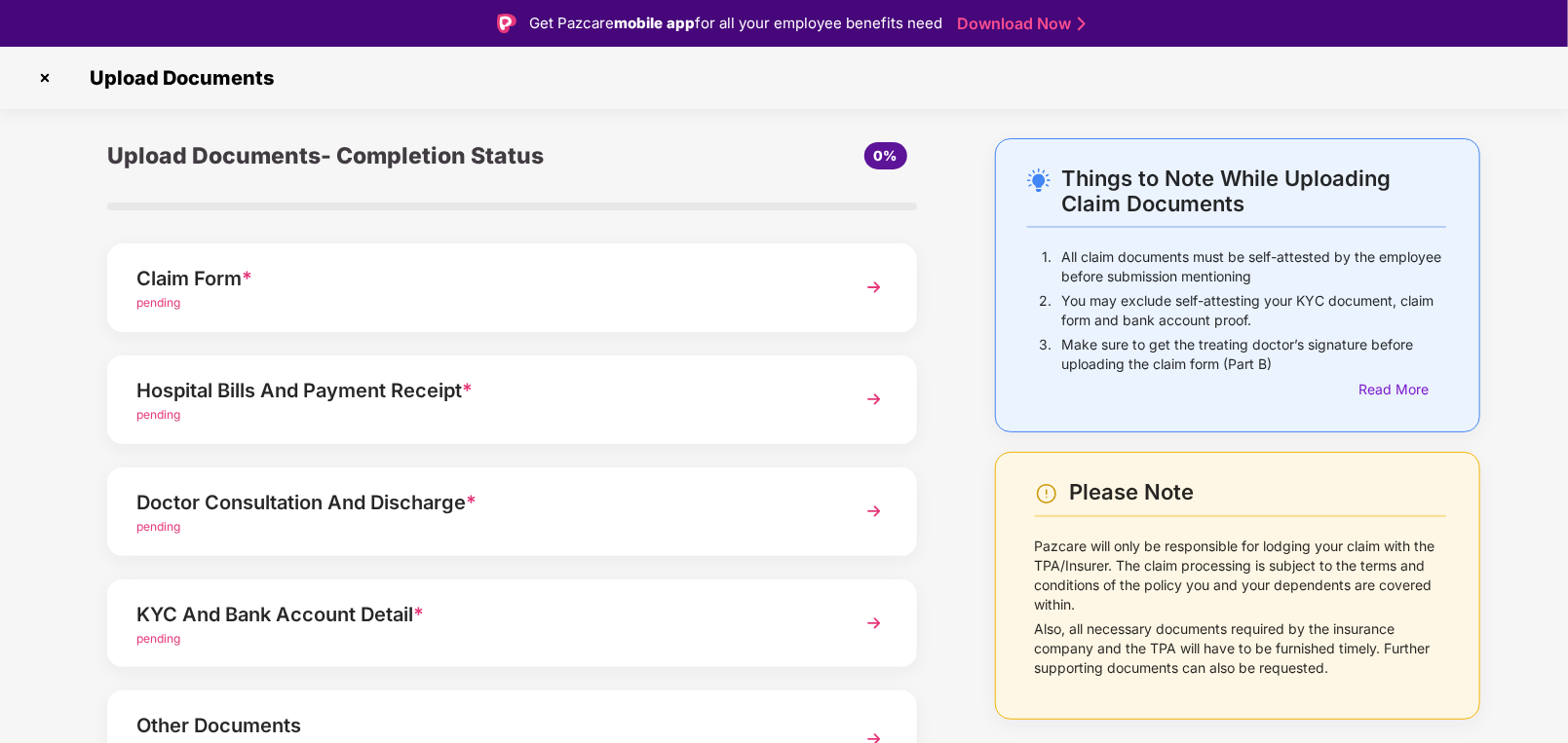
click at [514, 402] on div "Hospital Bills And Payment Receipt *" at bounding box center [479, 390] width 688 height 31
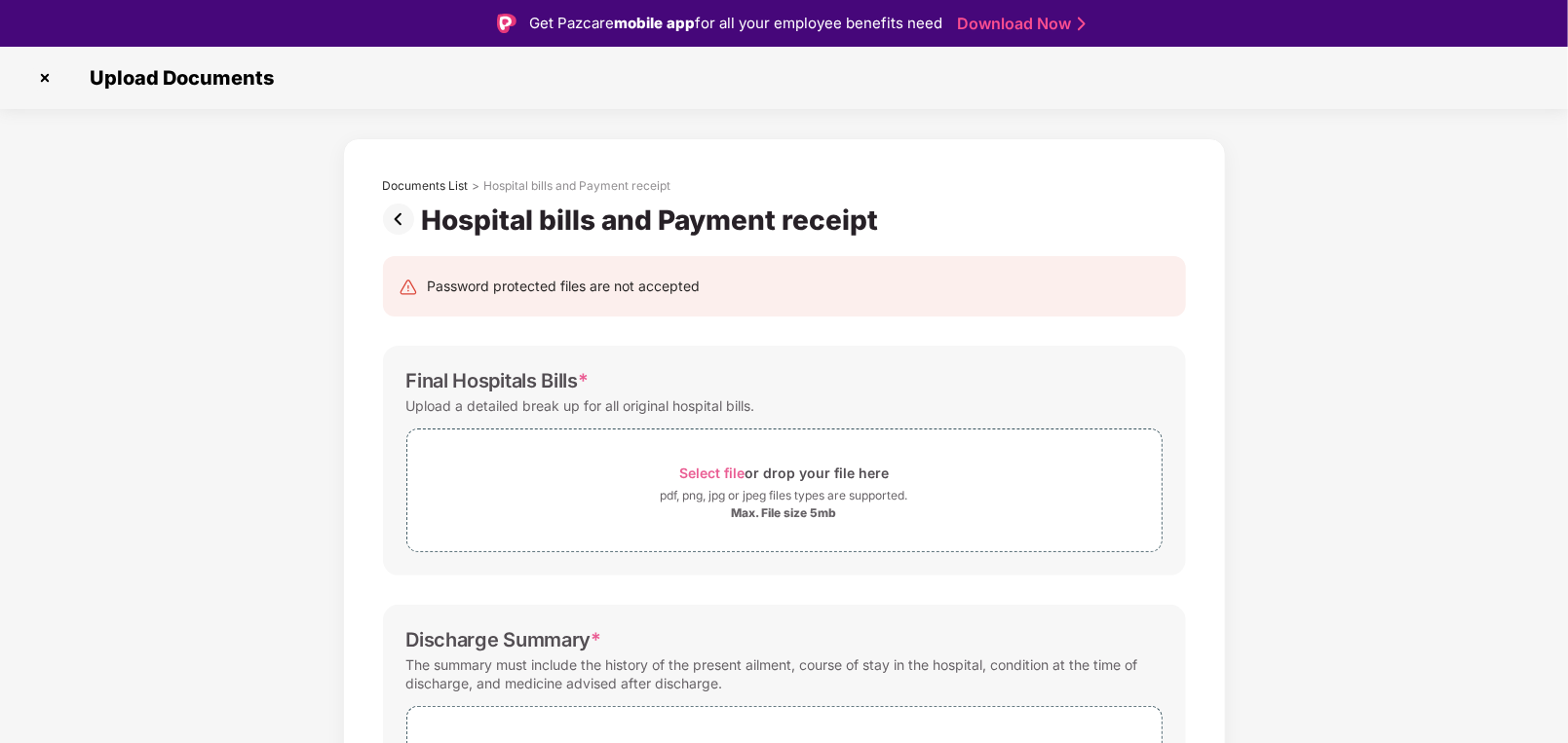
click at [398, 208] on img at bounding box center [402, 218] width 39 height 31
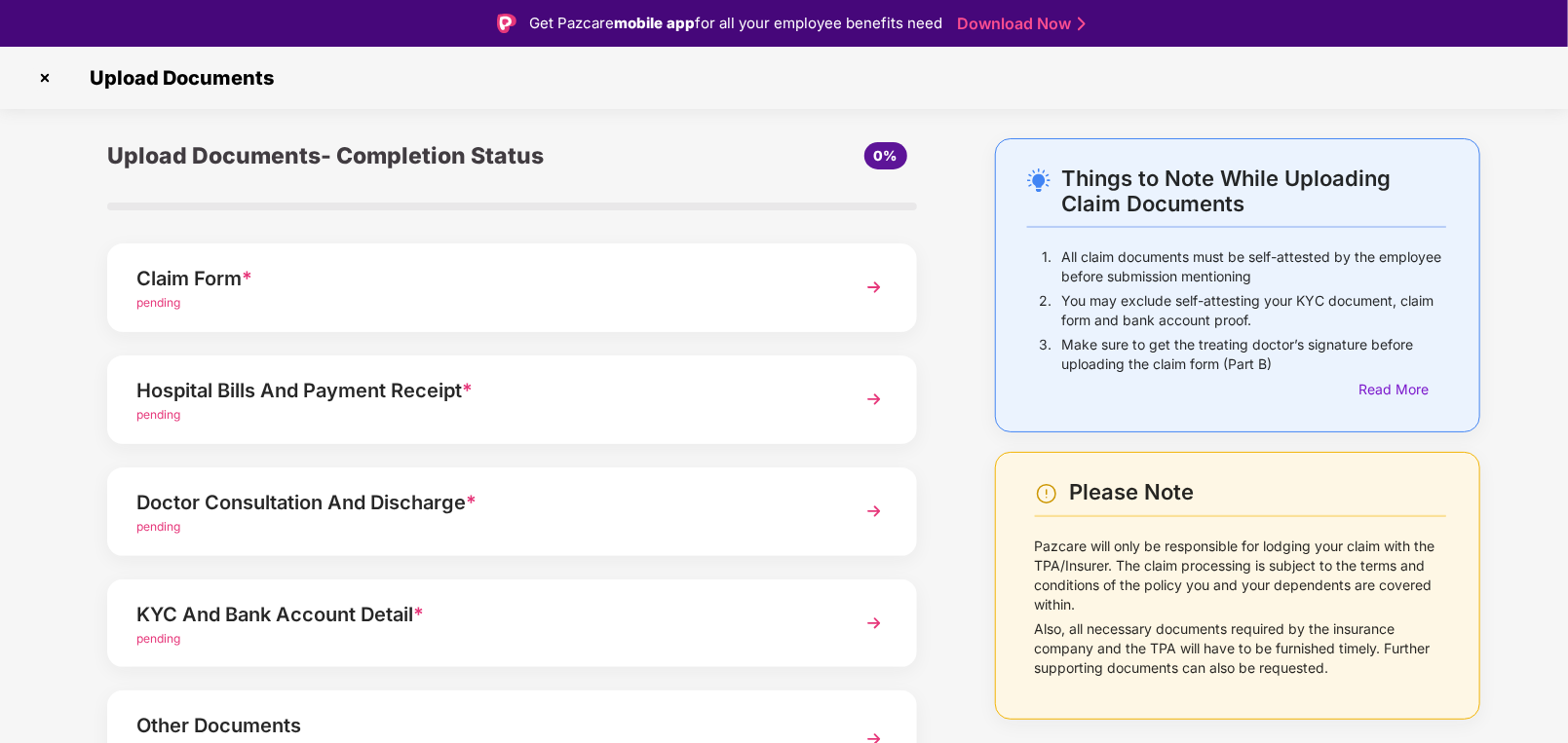
scroll to position [97, 0]
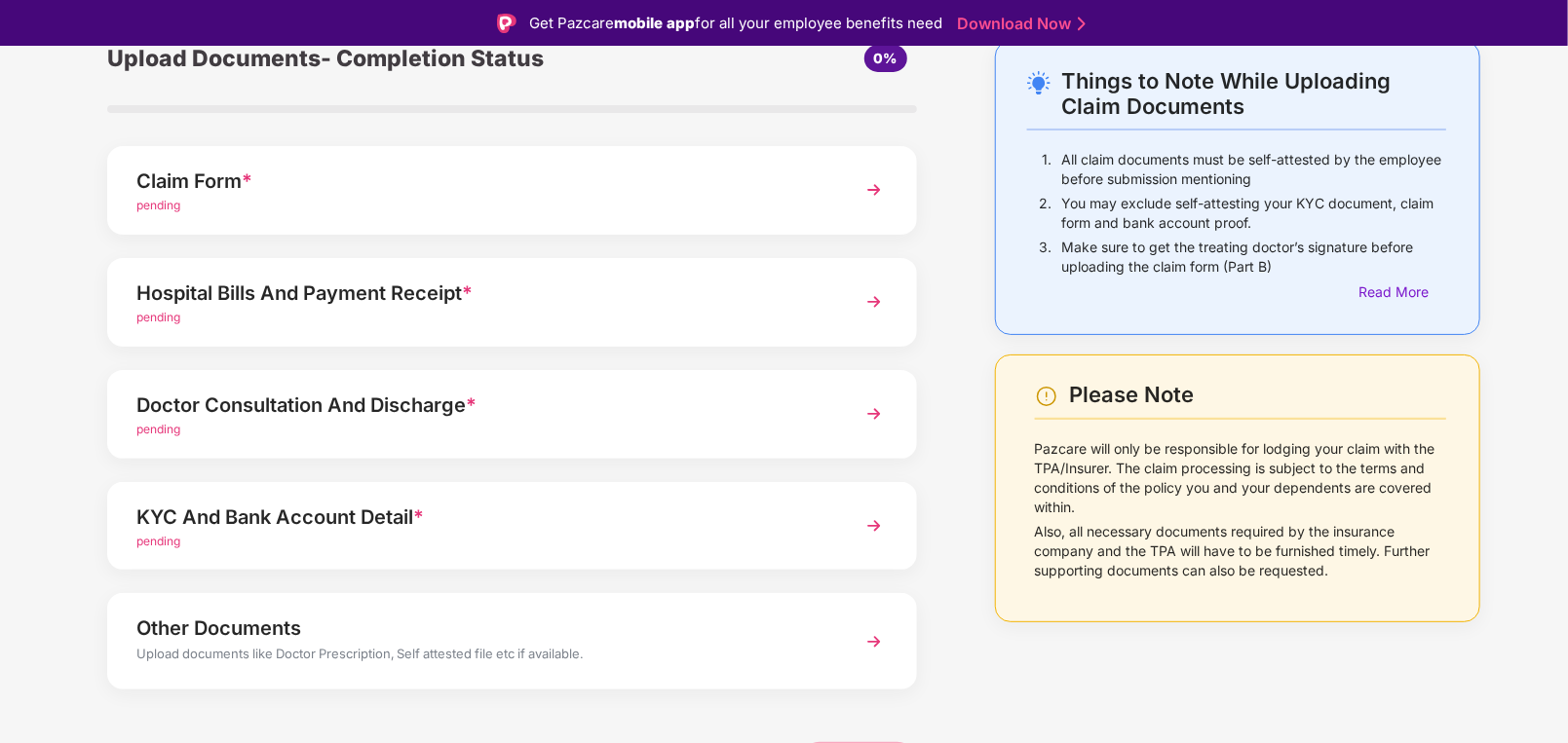
click at [591, 402] on div "Doctor Consultation And Discharge *" at bounding box center [479, 405] width 688 height 31
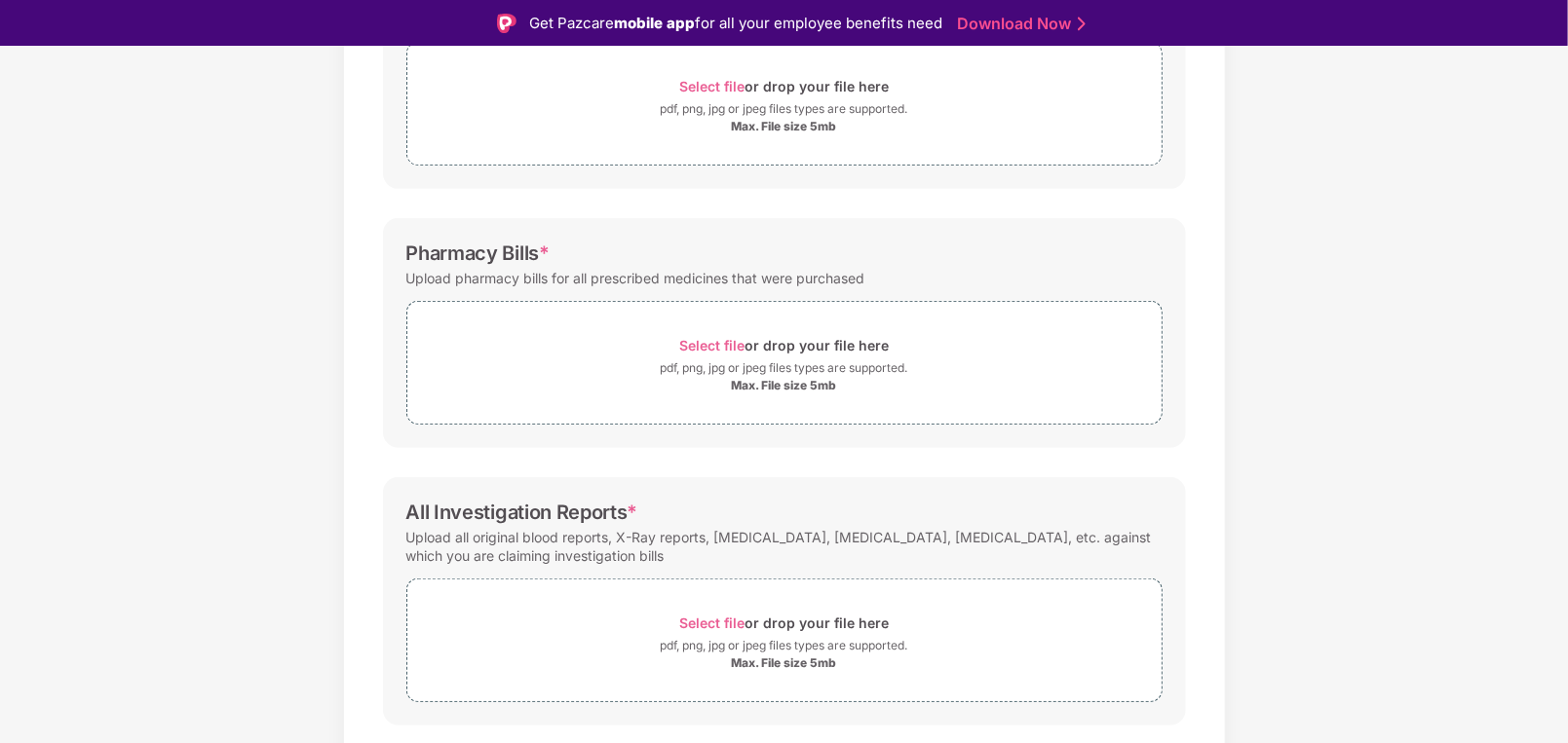
scroll to position [390, 0]
click at [719, 338] on span "Select file" at bounding box center [712, 342] width 65 height 17
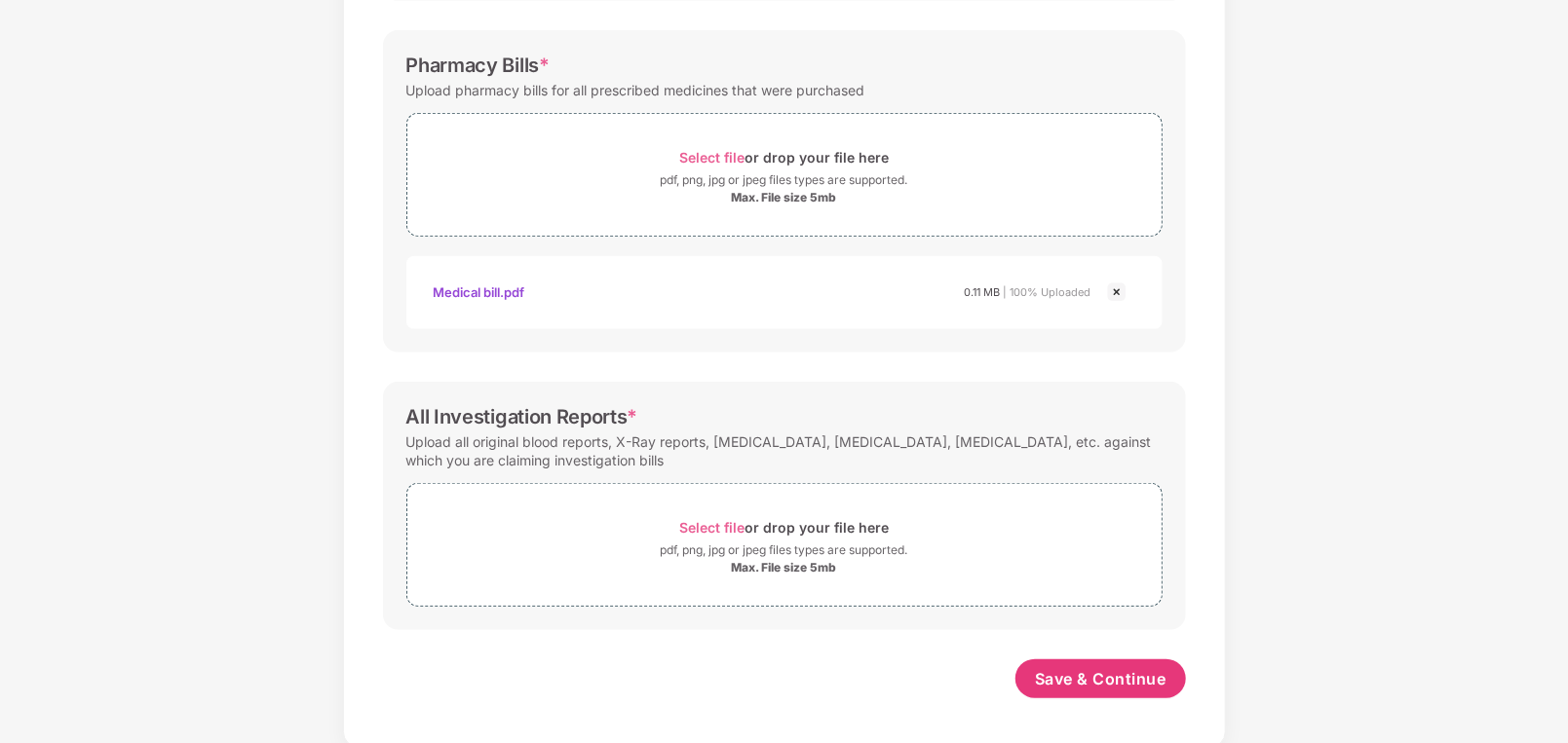
scroll to position [533, 0]
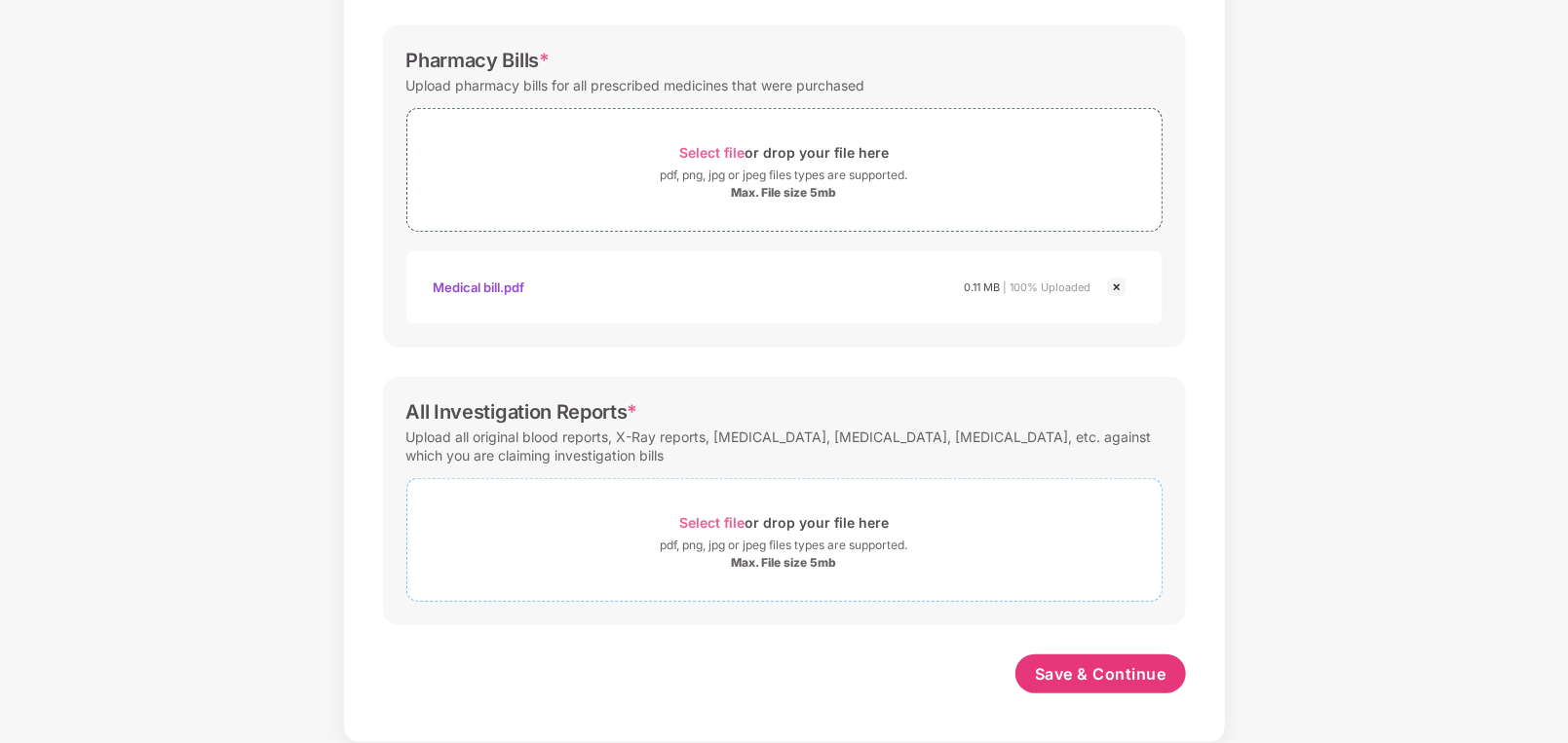
click at [703, 520] on span "Select file" at bounding box center [712, 522] width 65 height 17
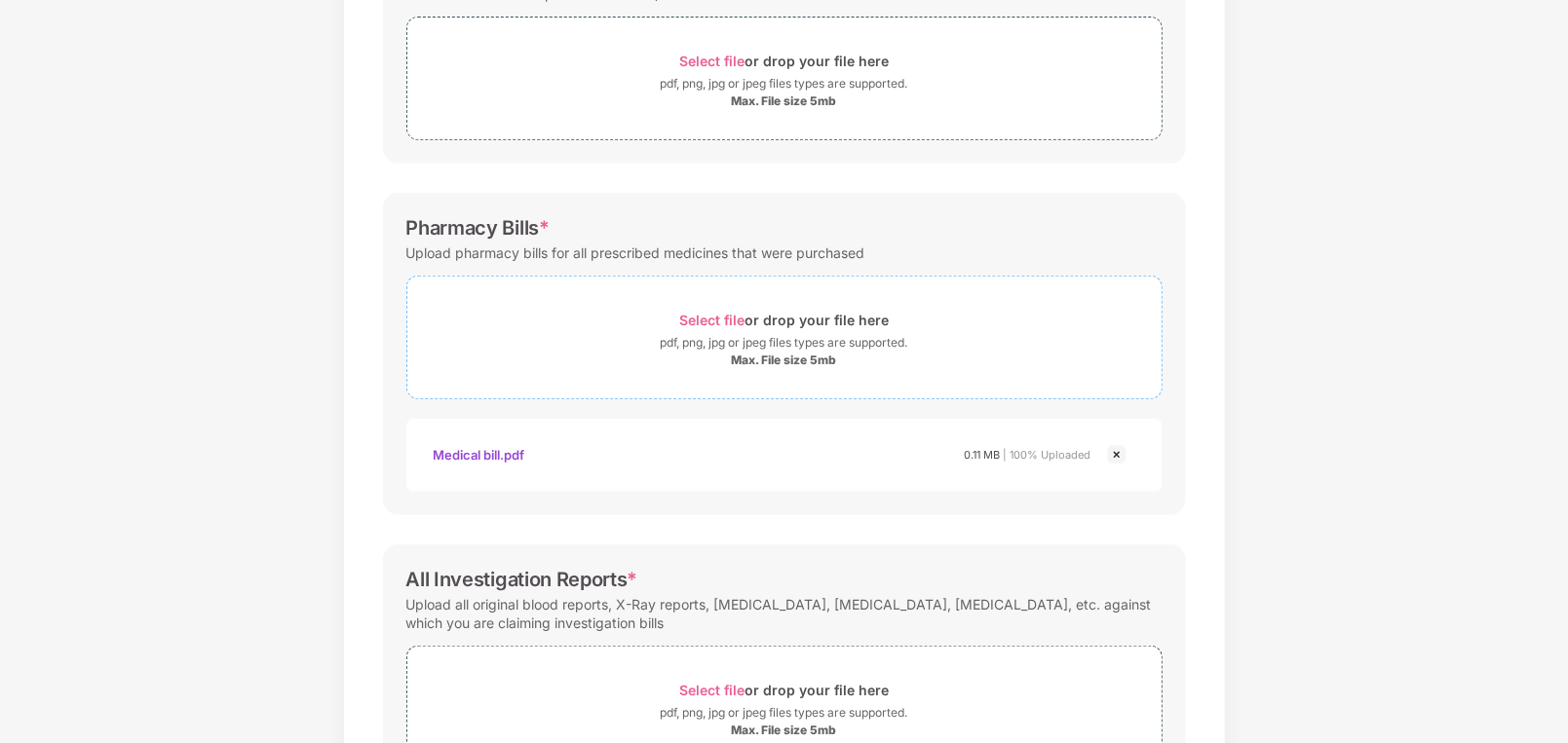
scroll to position [625, 0]
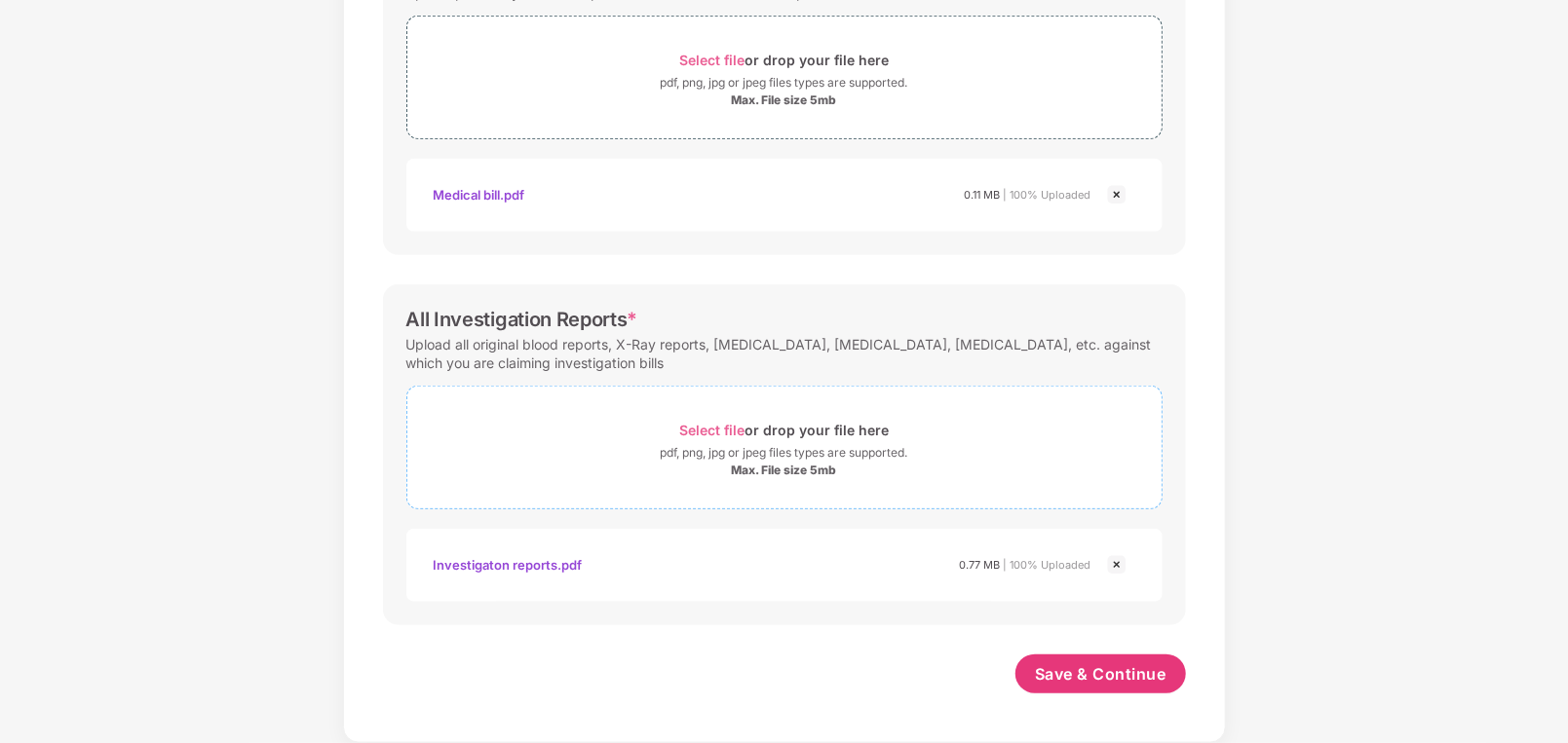
click at [712, 427] on span "Select file" at bounding box center [712, 430] width 65 height 17
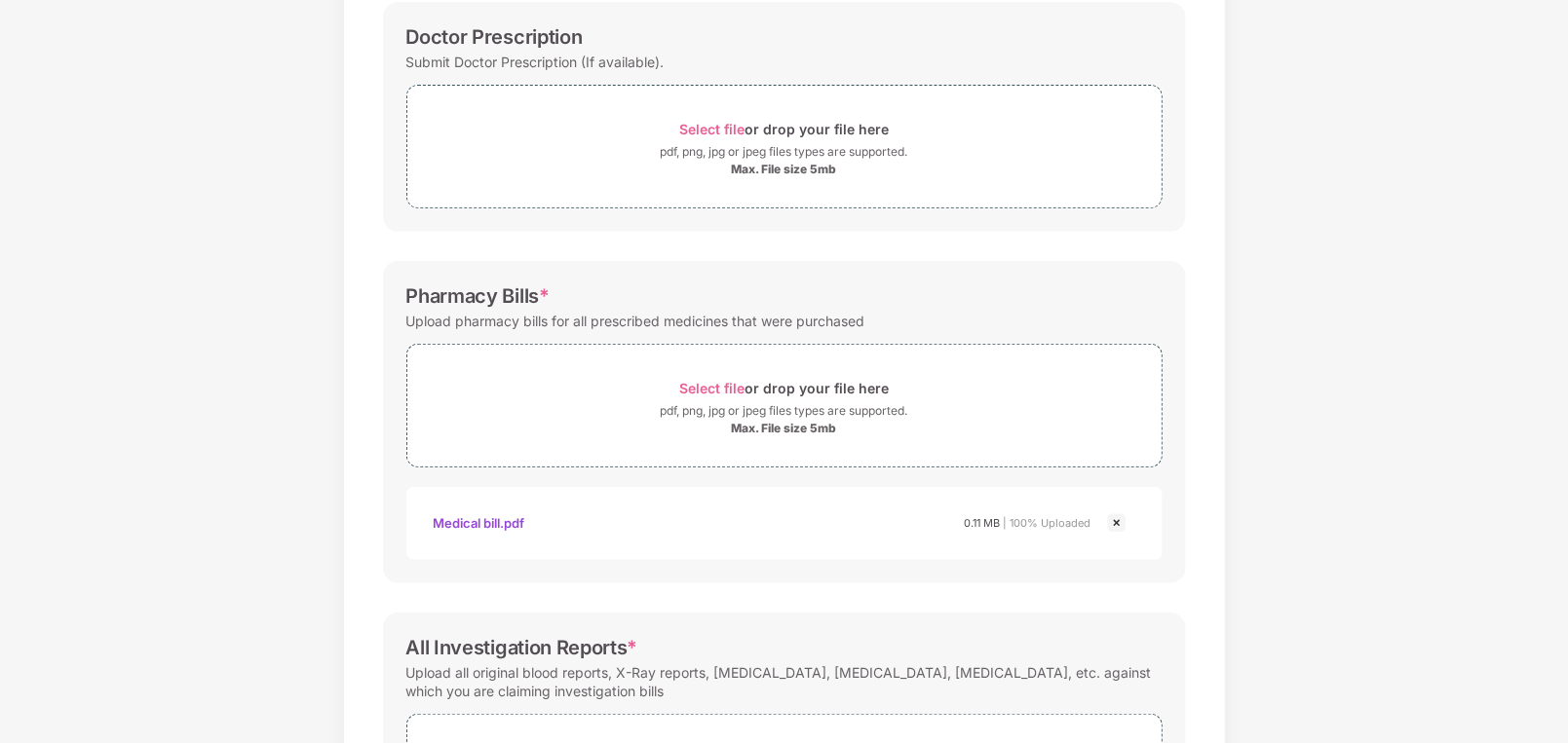
scroll to position [36, 0]
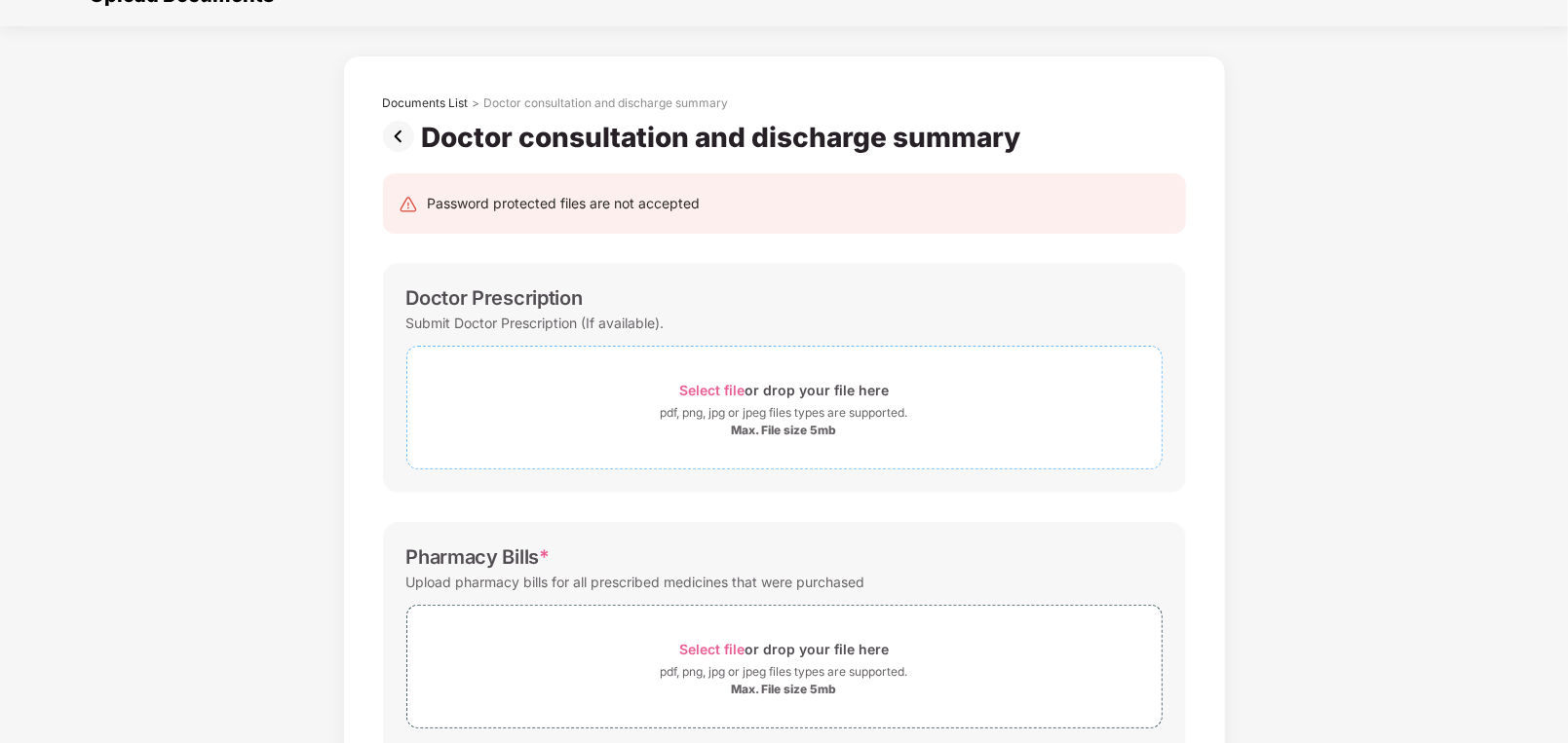
click at [719, 387] on span "Select file" at bounding box center [712, 390] width 65 height 17
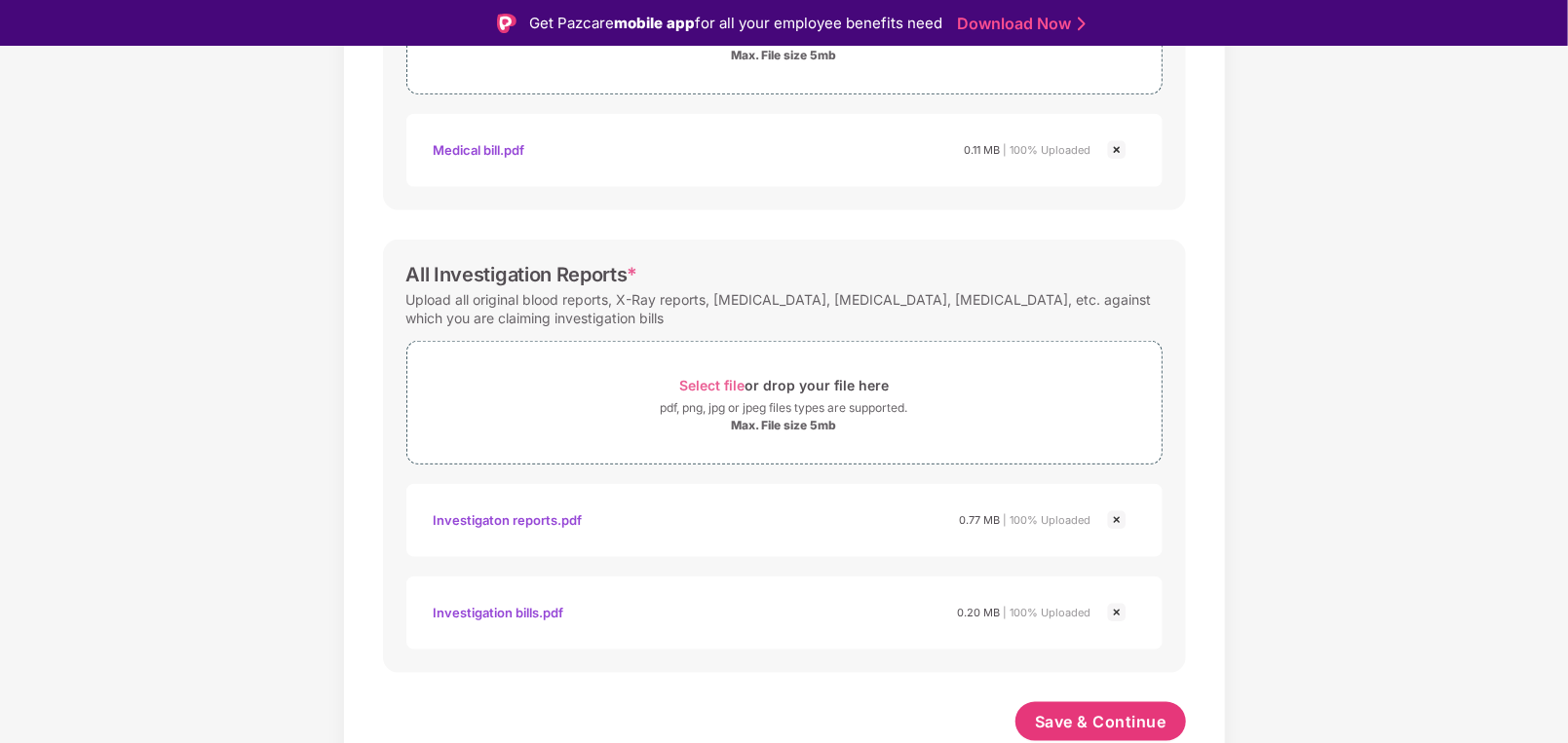
scroll to position [47, 0]
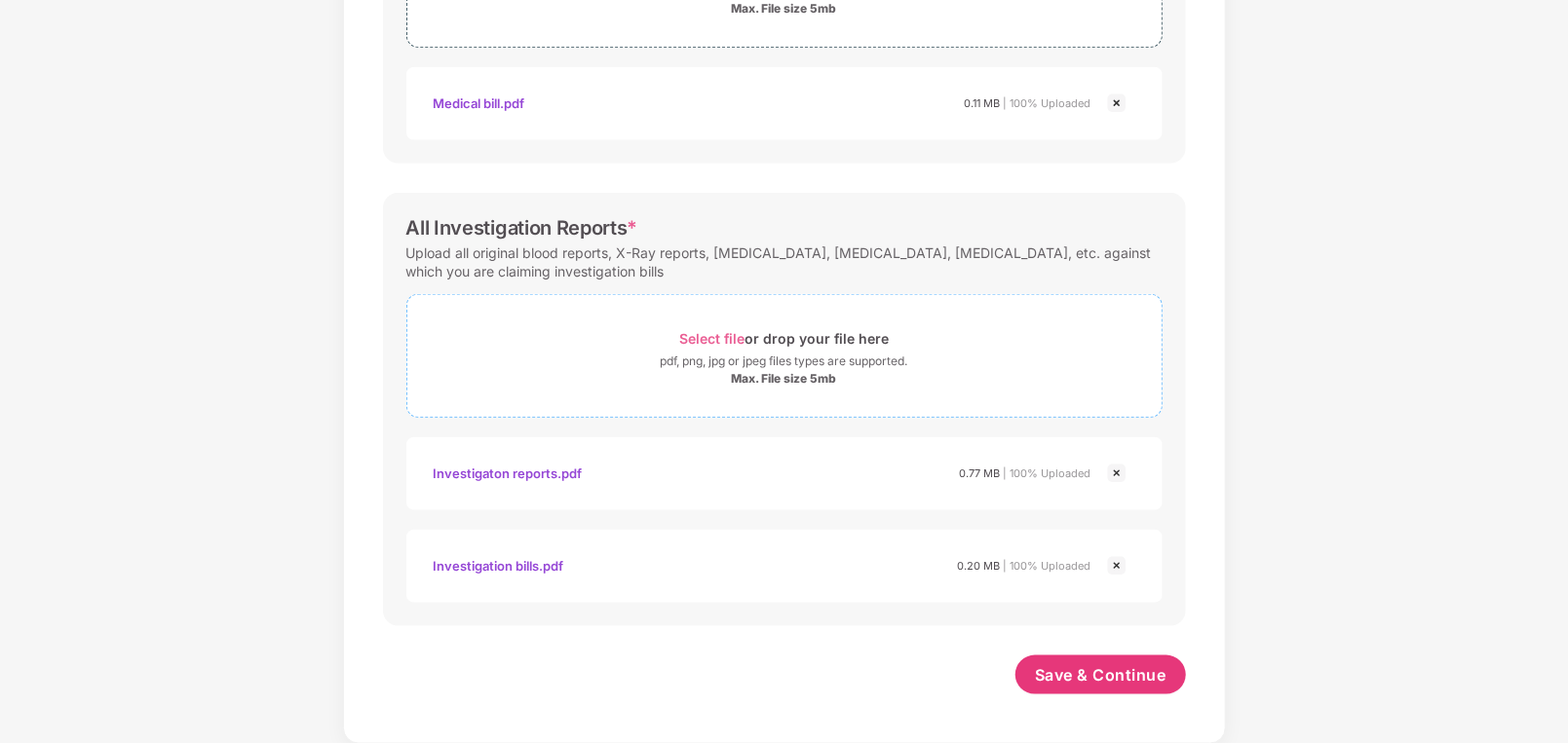
click at [723, 333] on span "Select file" at bounding box center [712, 338] width 65 height 17
click at [706, 335] on span "Select file" at bounding box center [712, 338] width 65 height 17
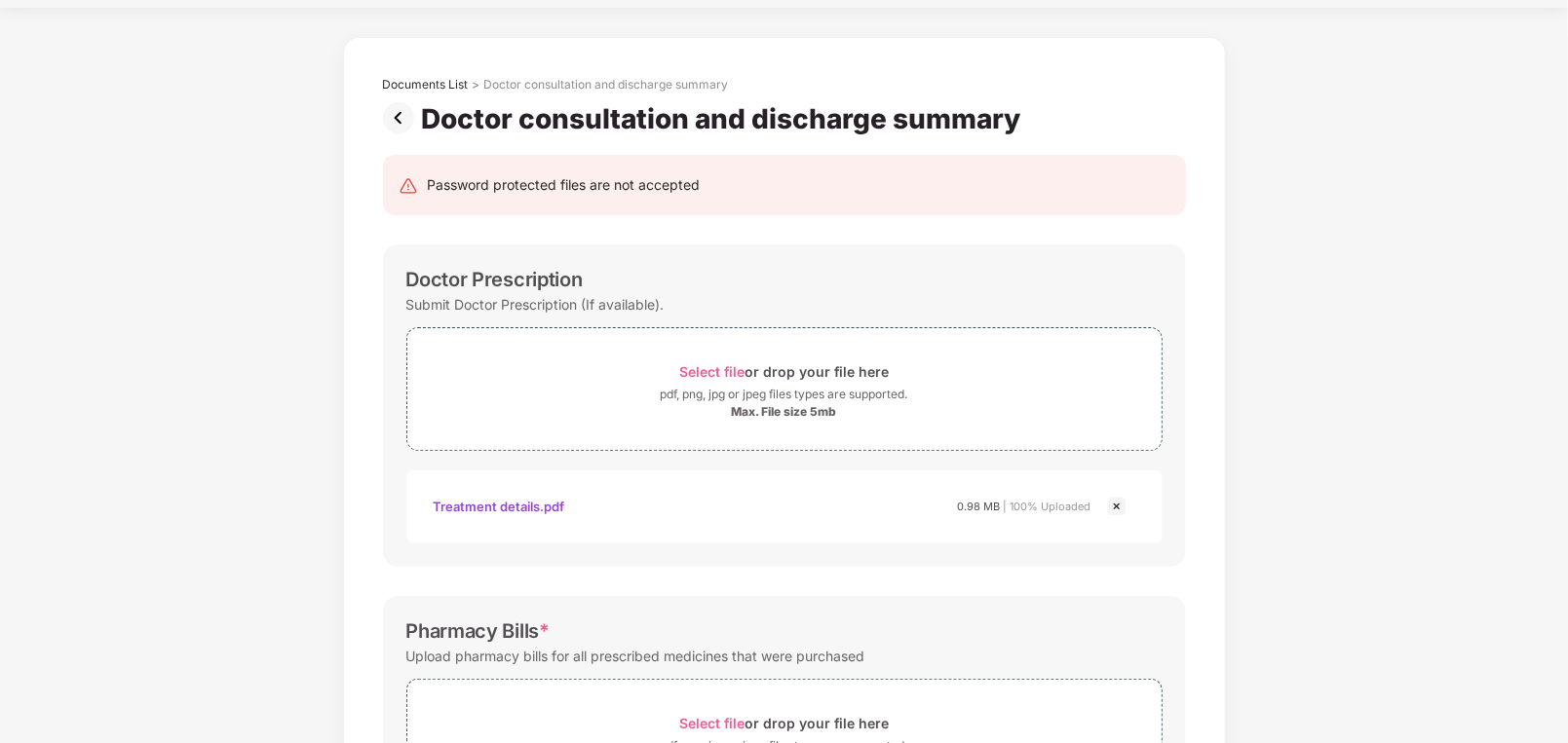
scroll to position [0, 0]
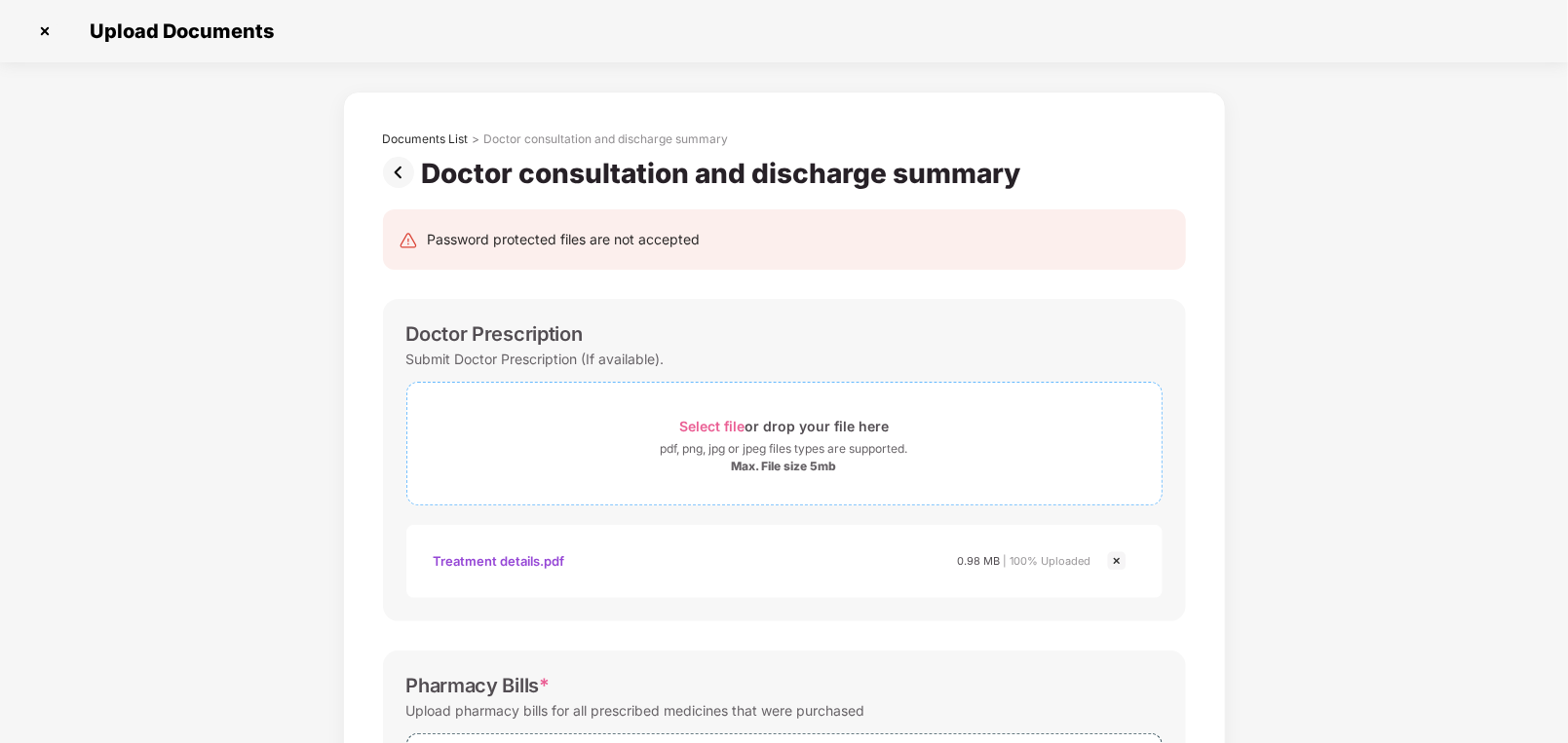
click at [718, 418] on span "Select file" at bounding box center [712, 426] width 65 height 17
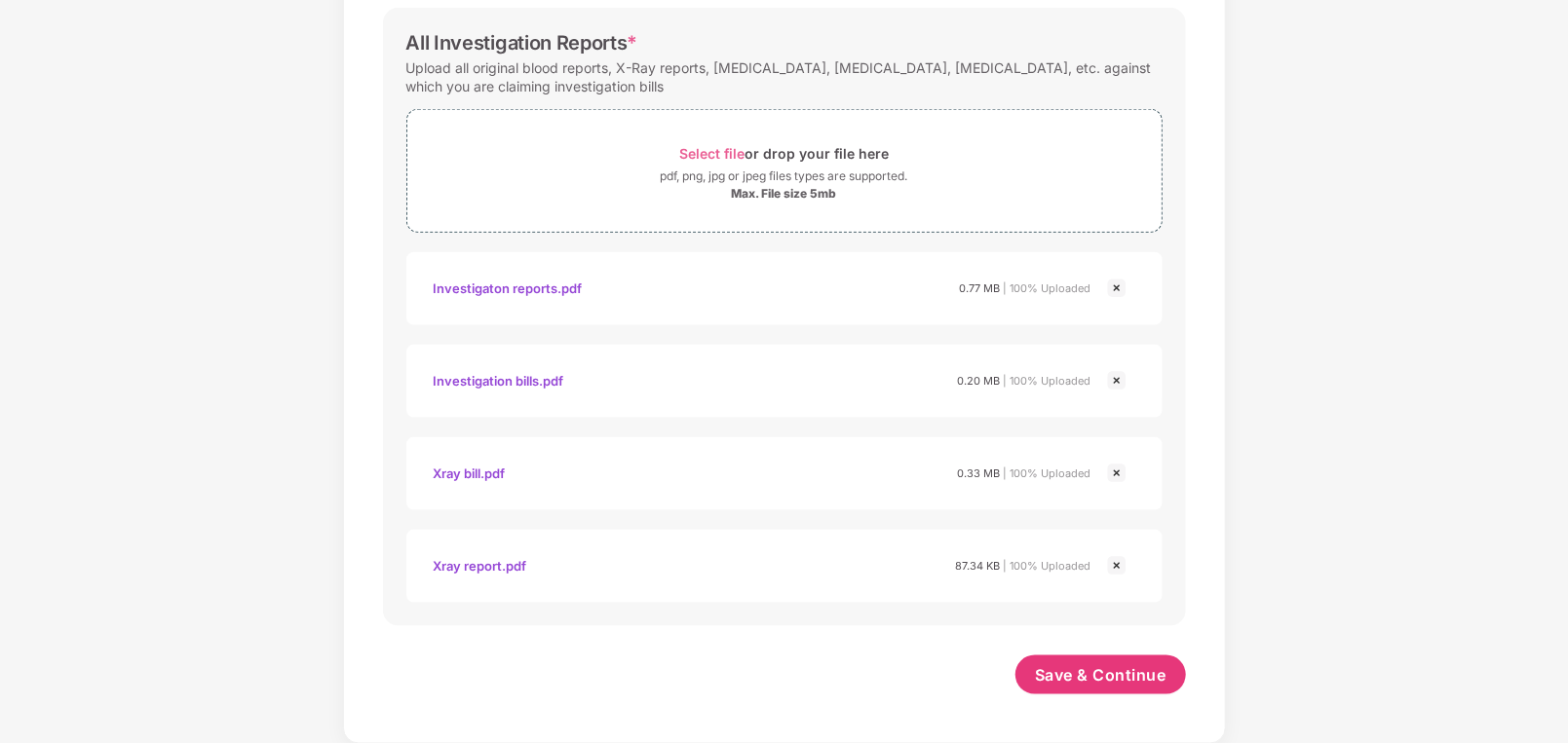
scroll to position [1088, 0]
click at [1066, 675] on span "Save & Continue" at bounding box center [1101, 675] width 132 height 22
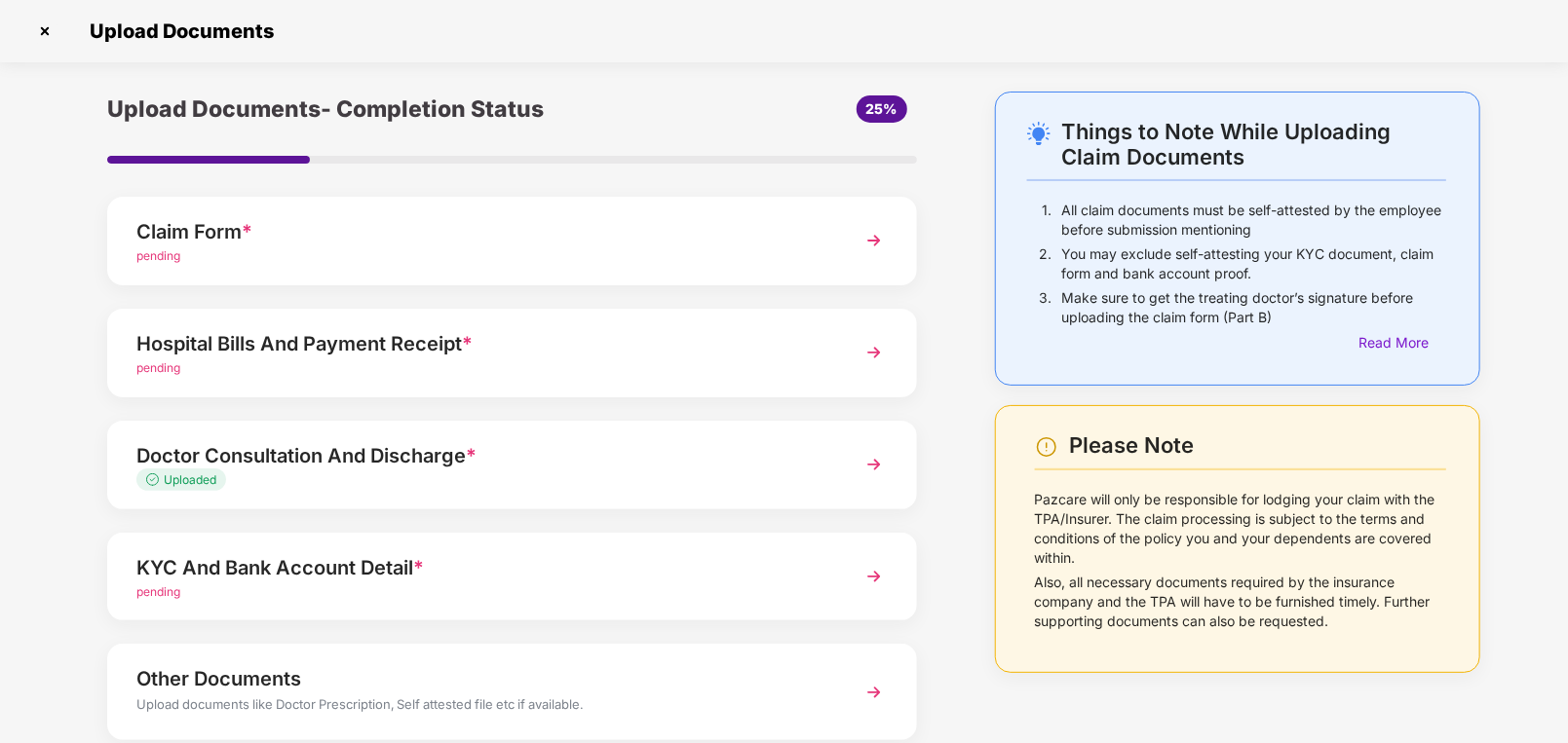
click at [545, 342] on div "Hospital Bills And Payment Receipt *" at bounding box center [479, 343] width 688 height 31
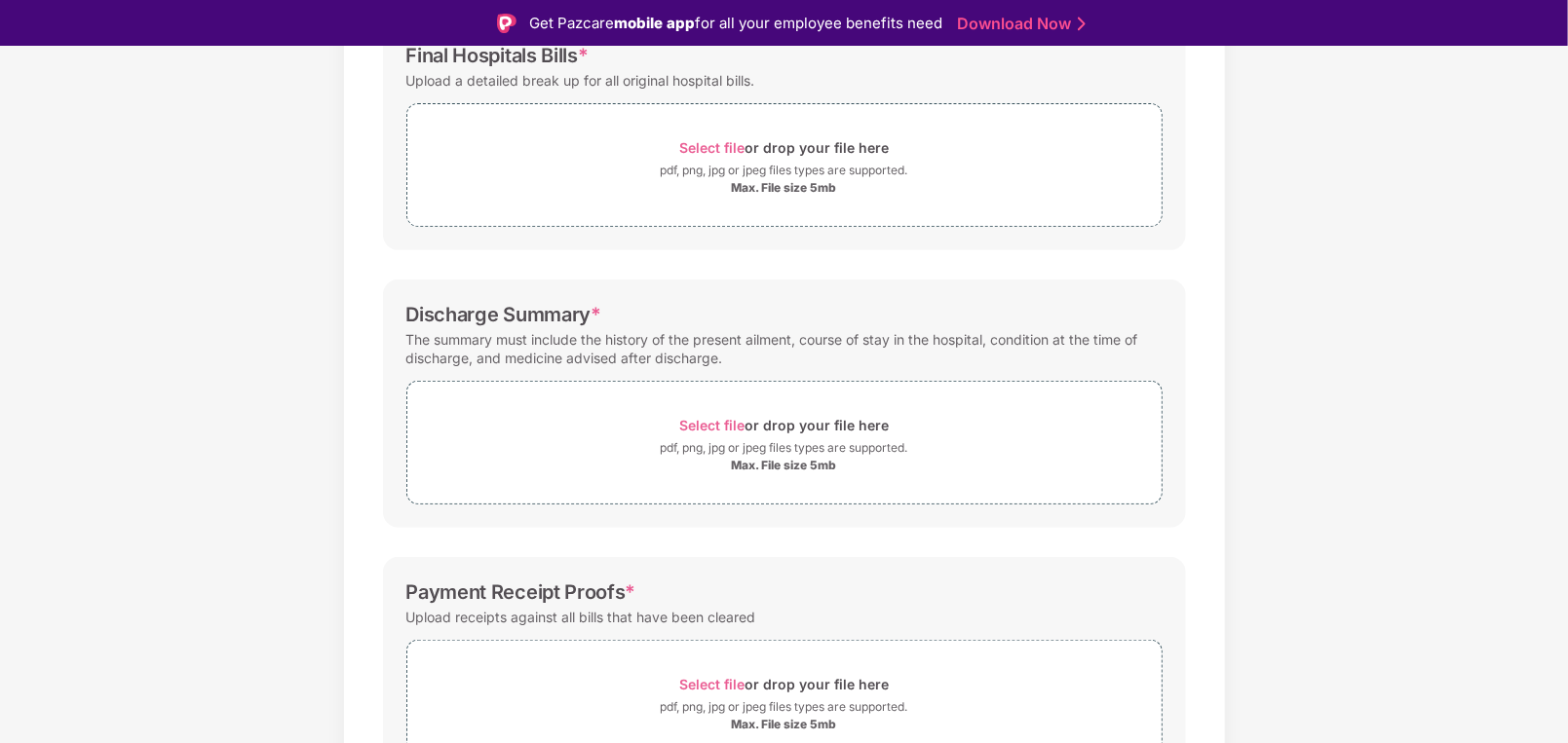
scroll to position [293, 0]
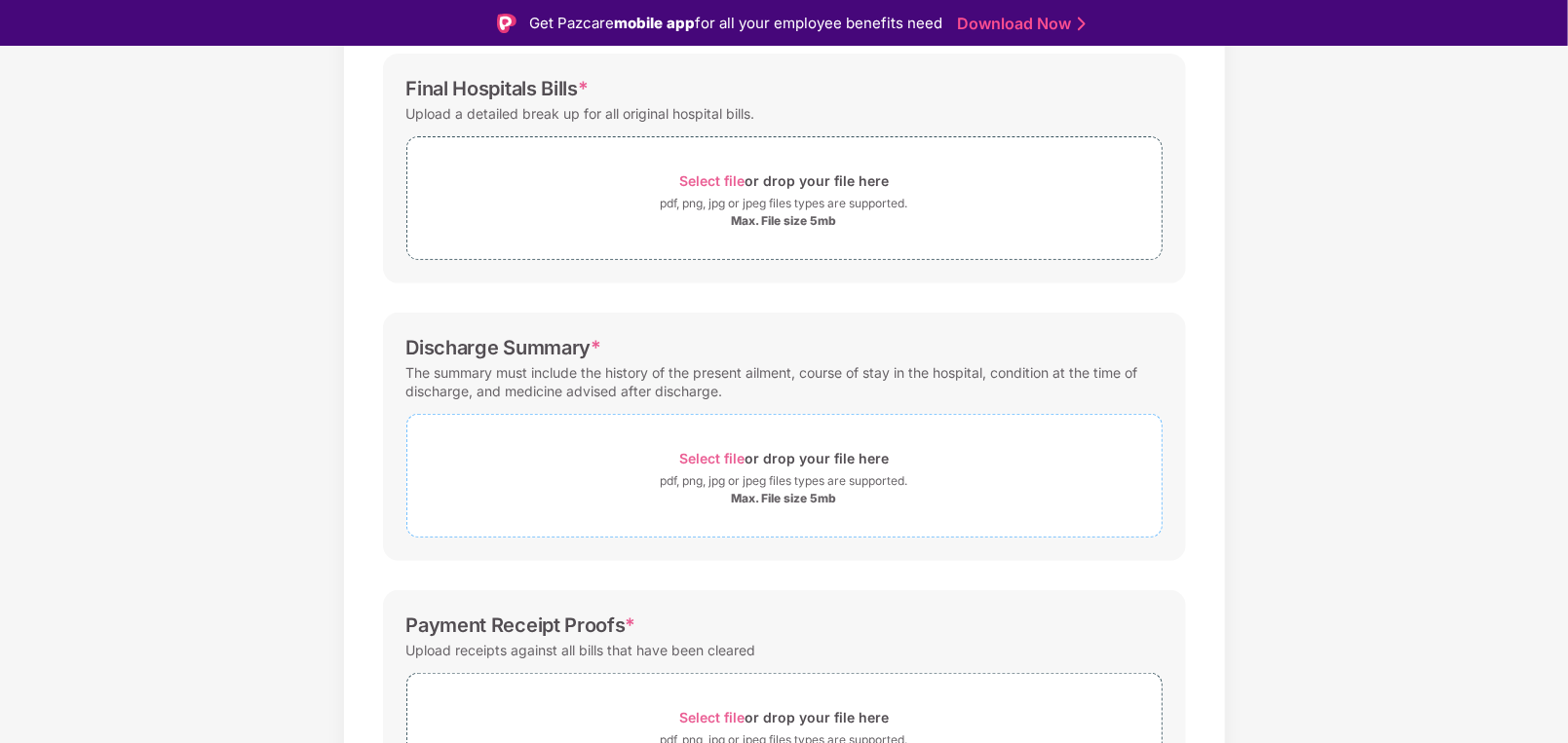
click at [719, 456] on span "Select file" at bounding box center [712, 458] width 65 height 17
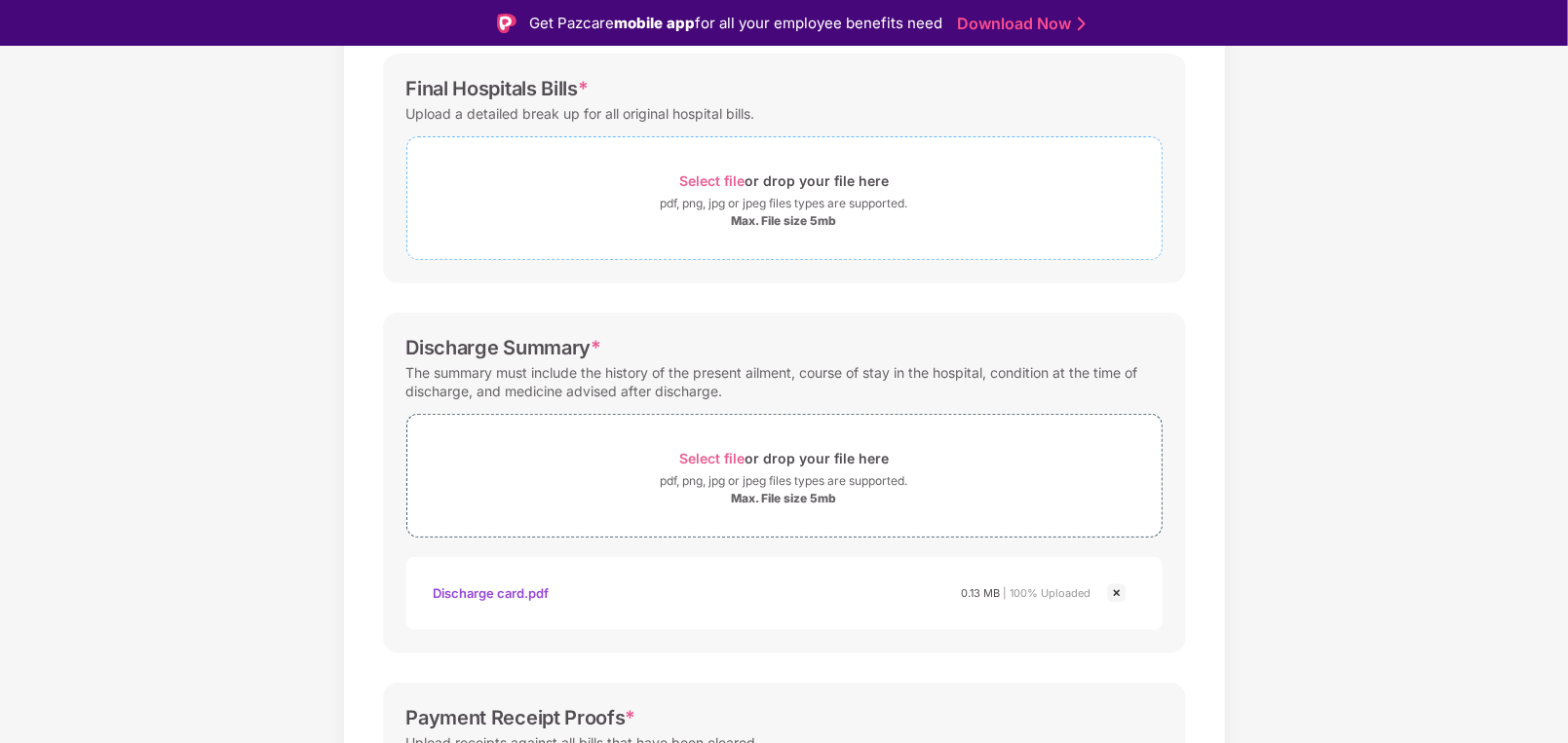
click at [714, 176] on span "Select file" at bounding box center [712, 181] width 65 height 17
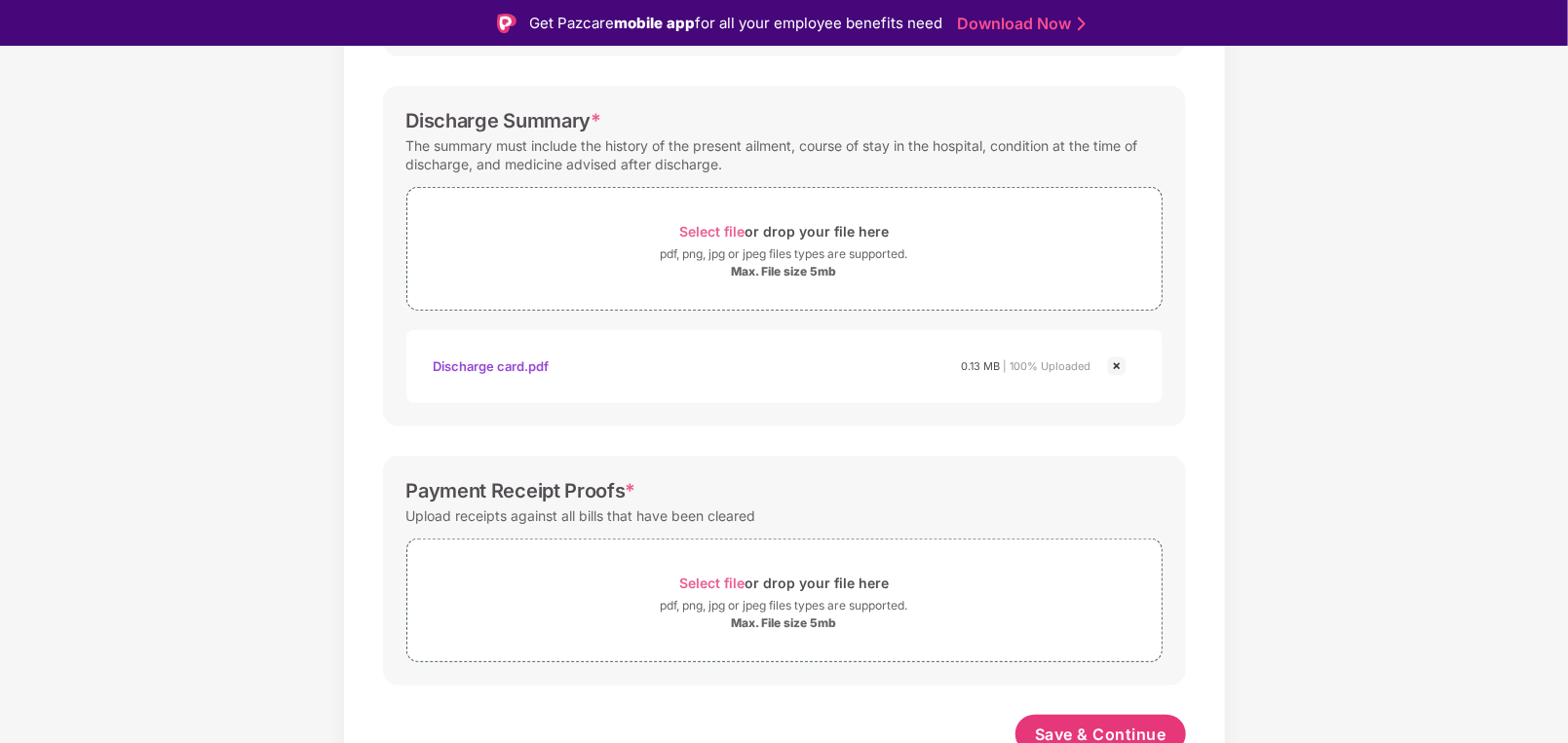
scroll to position [625, 0]
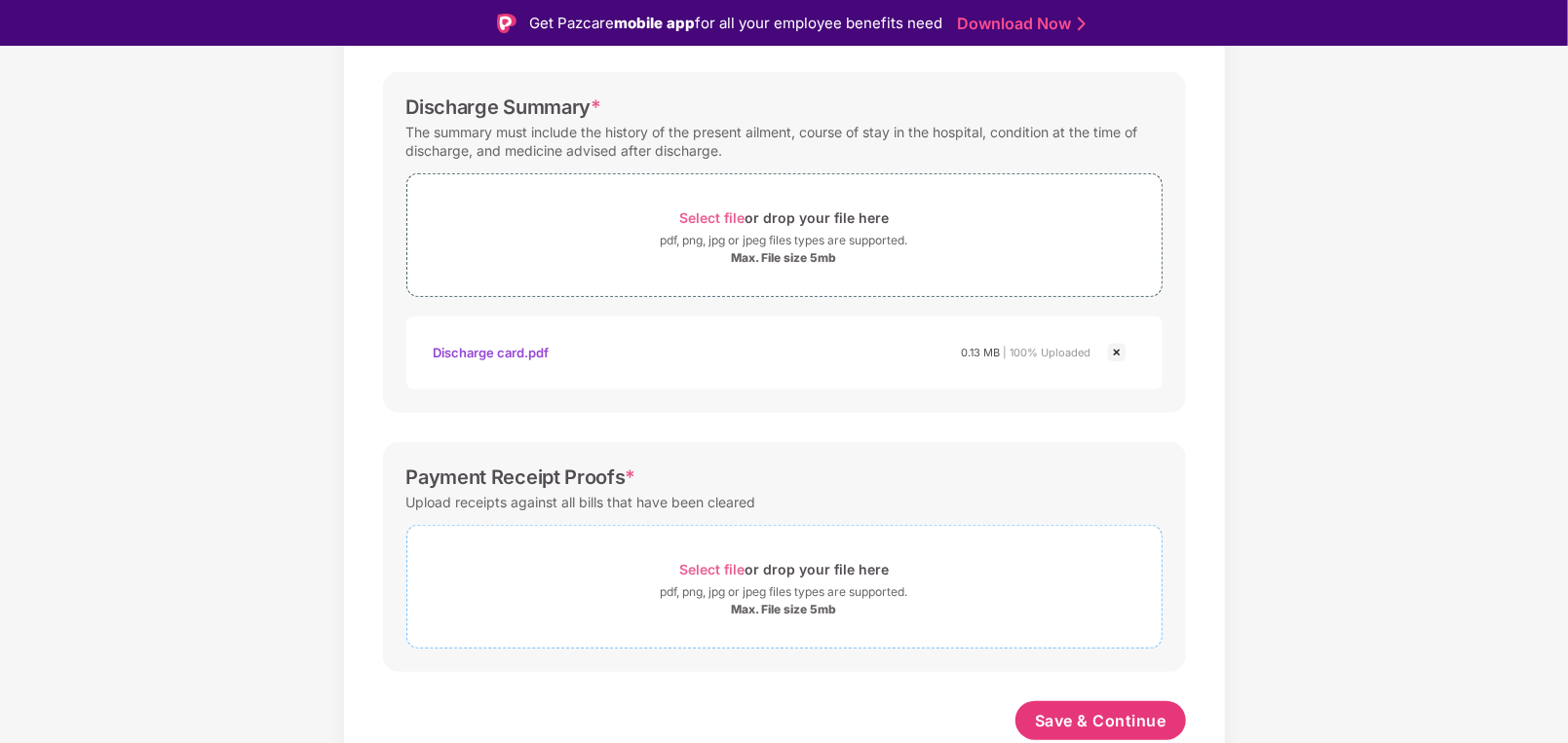
click at [703, 568] on span "Select file" at bounding box center [712, 569] width 65 height 17
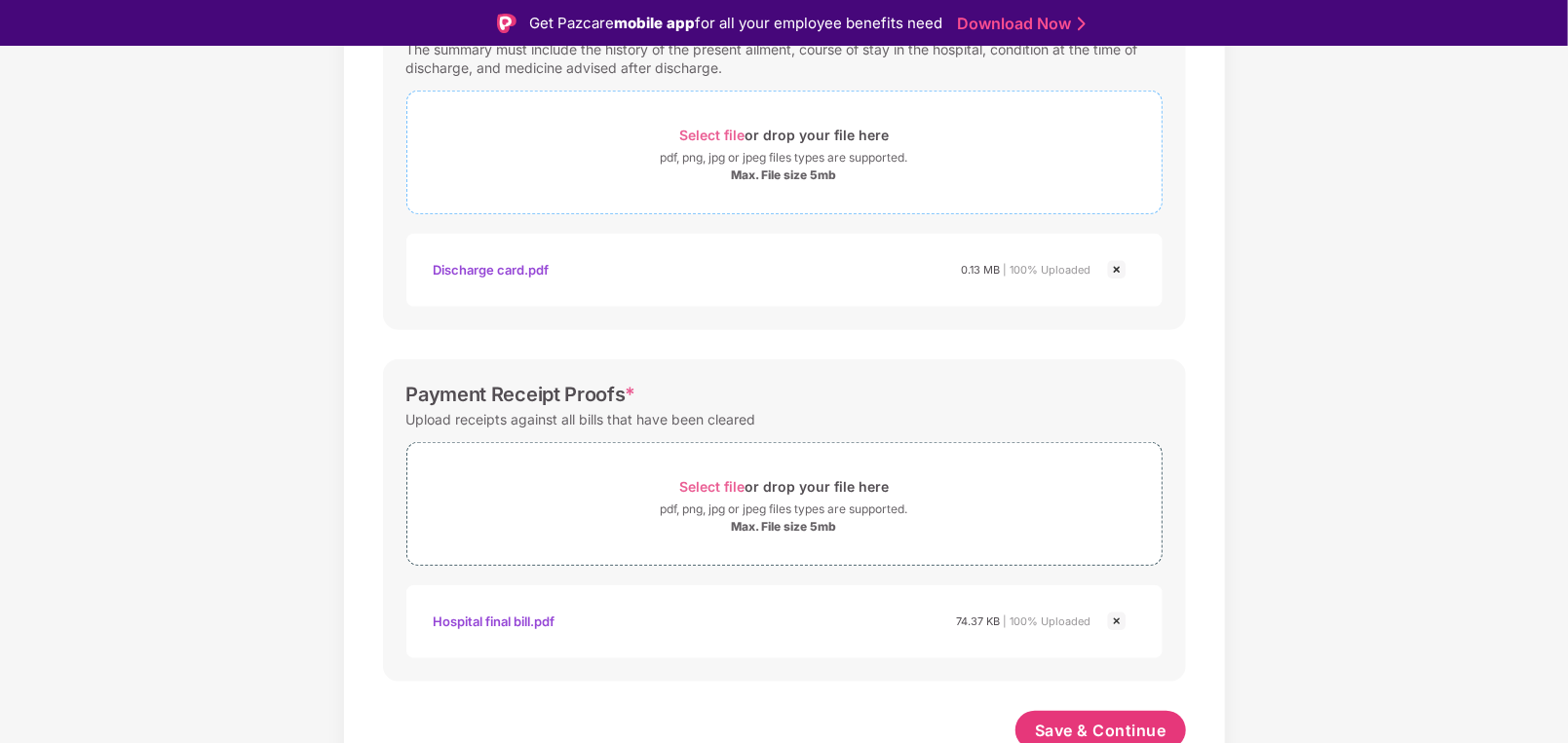
scroll to position [718, 0]
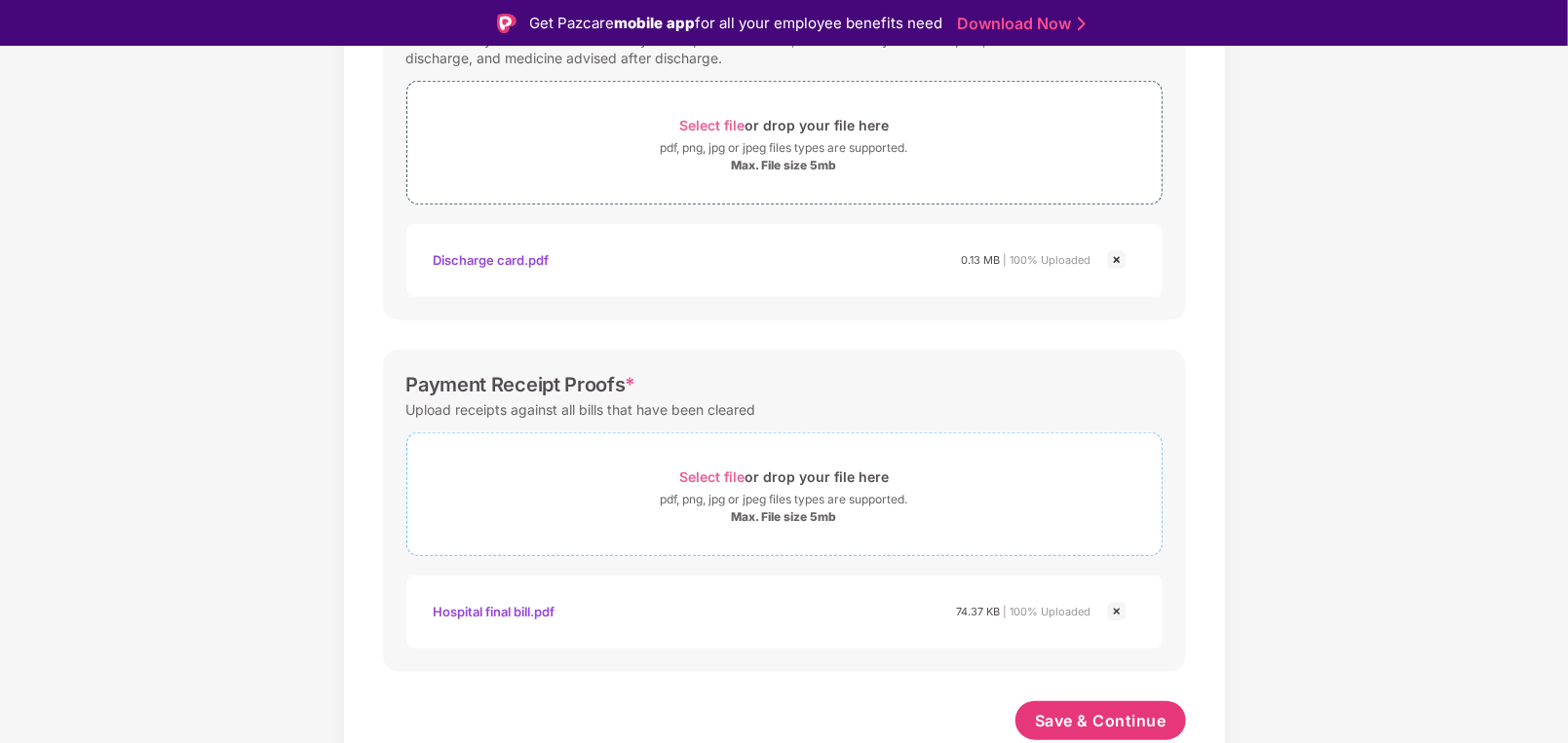
click at [700, 474] on span "Select file" at bounding box center [712, 476] width 65 height 17
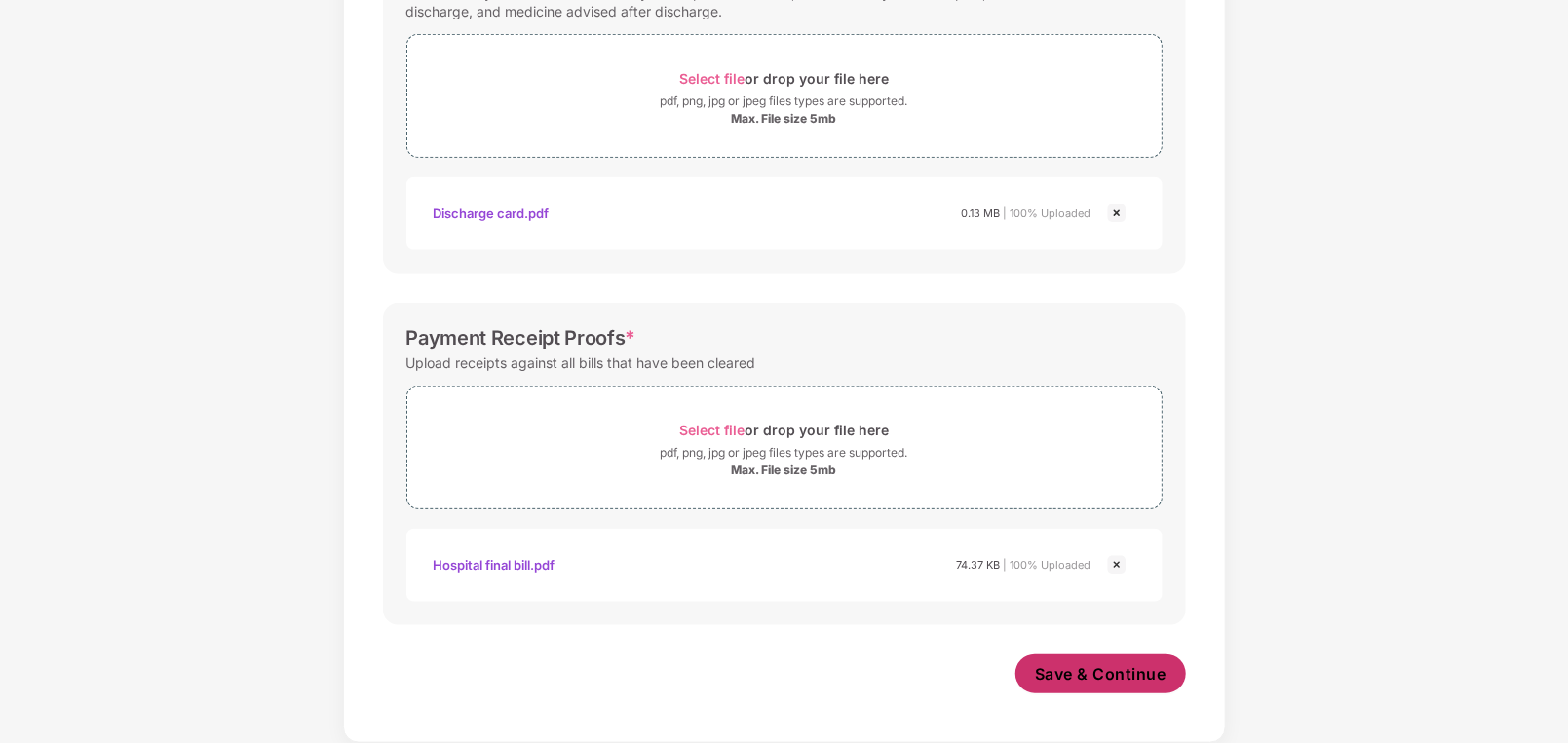
click at [1095, 667] on span "Save & Continue" at bounding box center [1101, 675] width 132 height 22
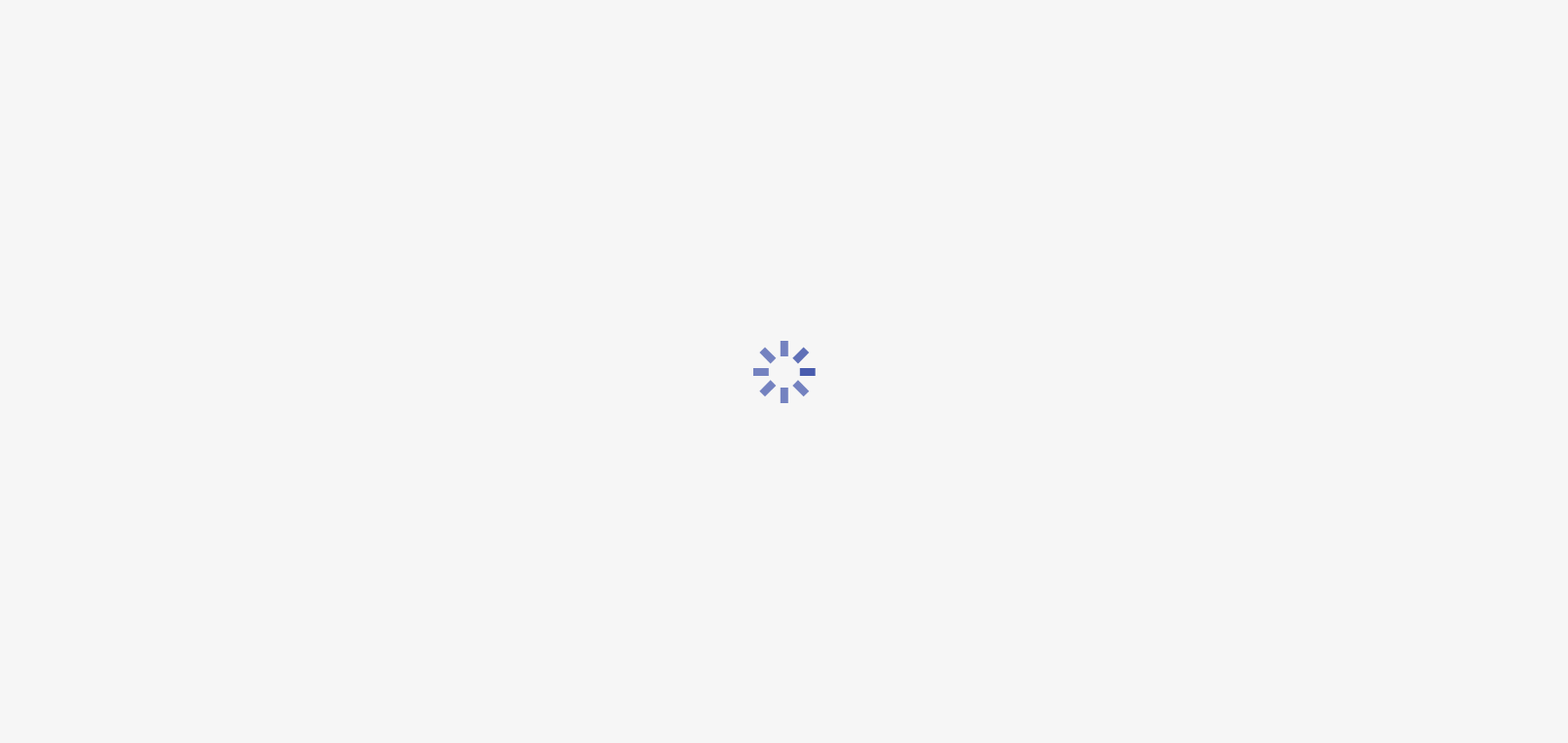
scroll to position [0, 0]
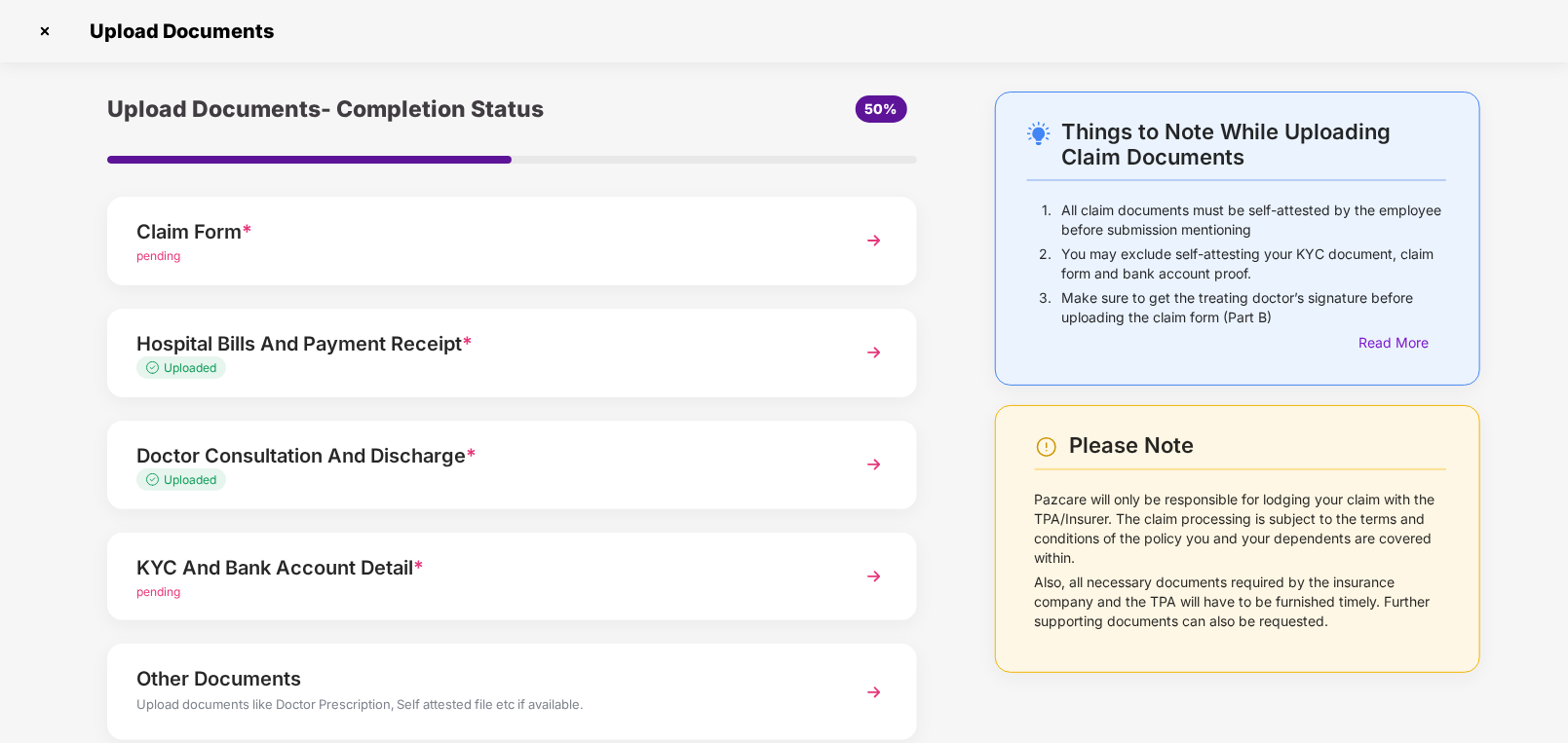
click at [498, 459] on div "Doctor Consultation And Discharge *" at bounding box center [479, 455] width 688 height 31
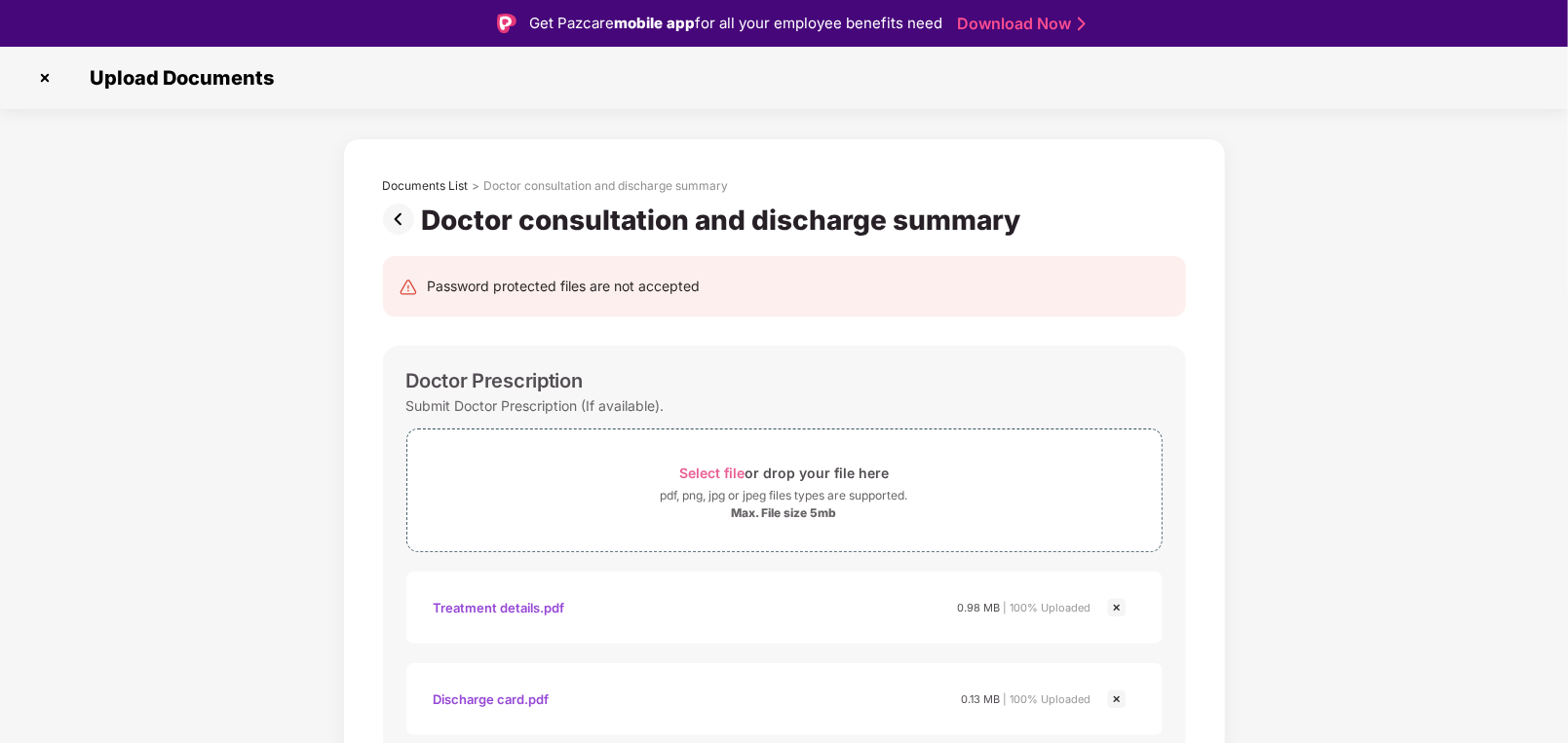
click at [402, 221] on img at bounding box center [402, 218] width 39 height 31
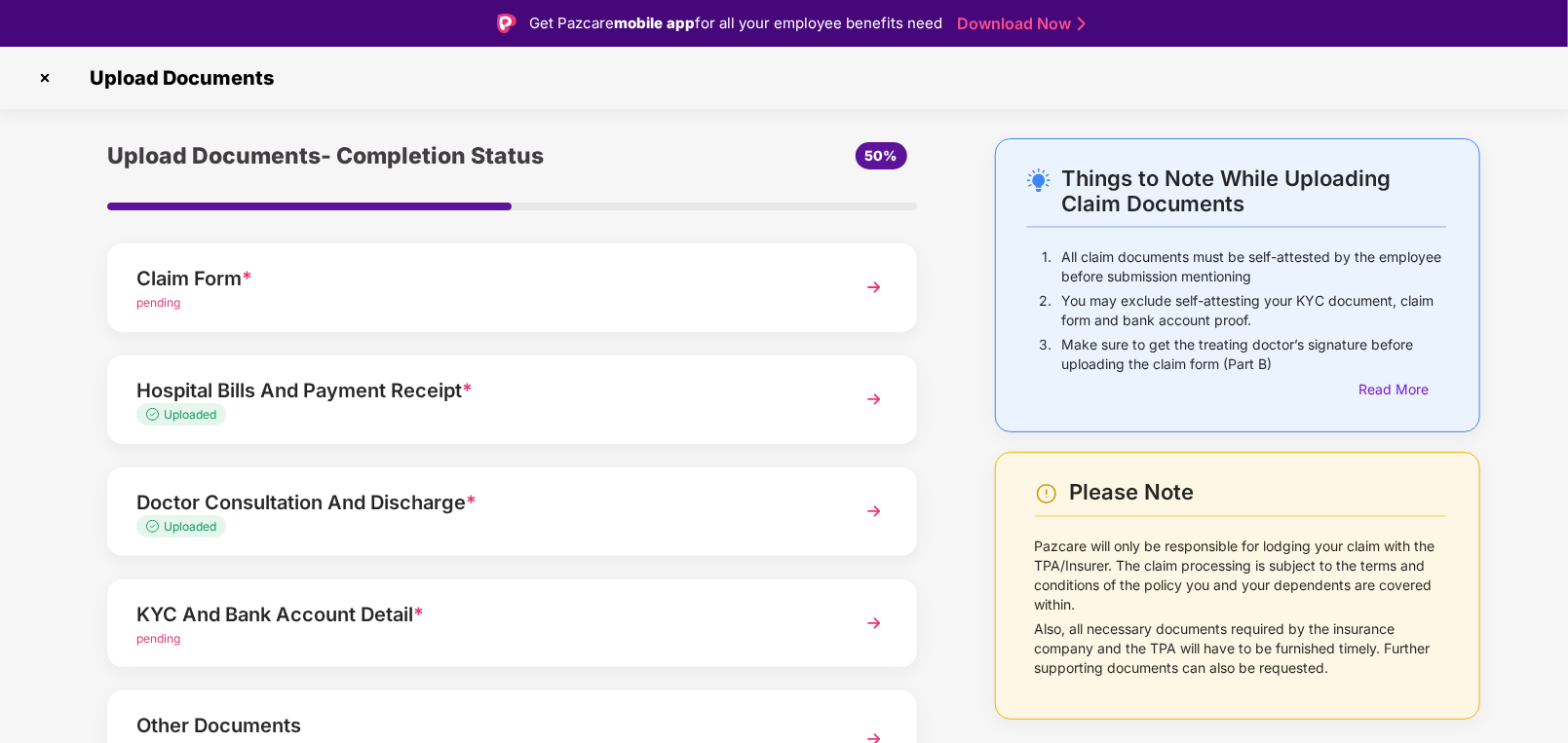
click at [357, 504] on div "Doctor Consultation And Discharge *" at bounding box center [479, 502] width 688 height 31
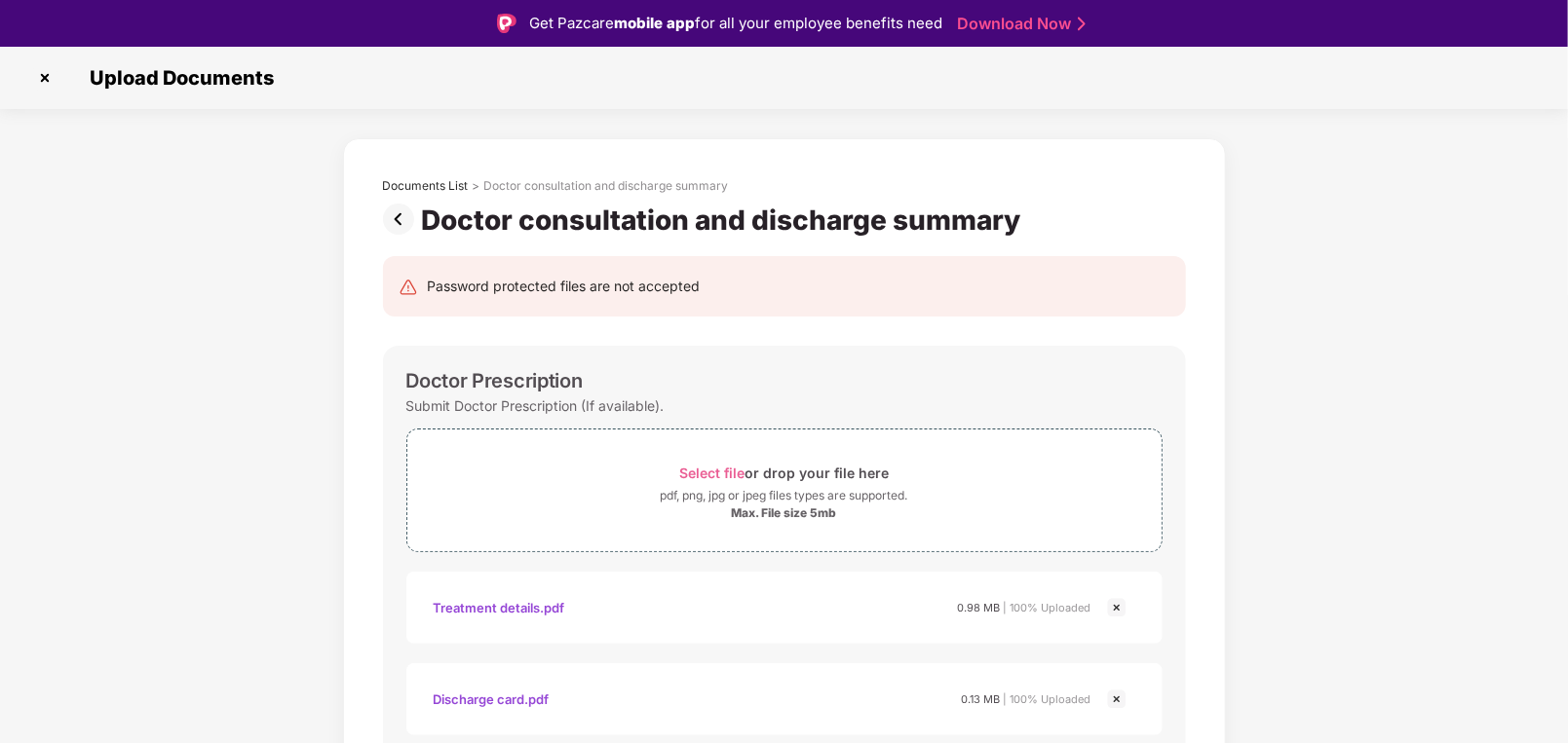
click at [405, 212] on img at bounding box center [402, 218] width 39 height 31
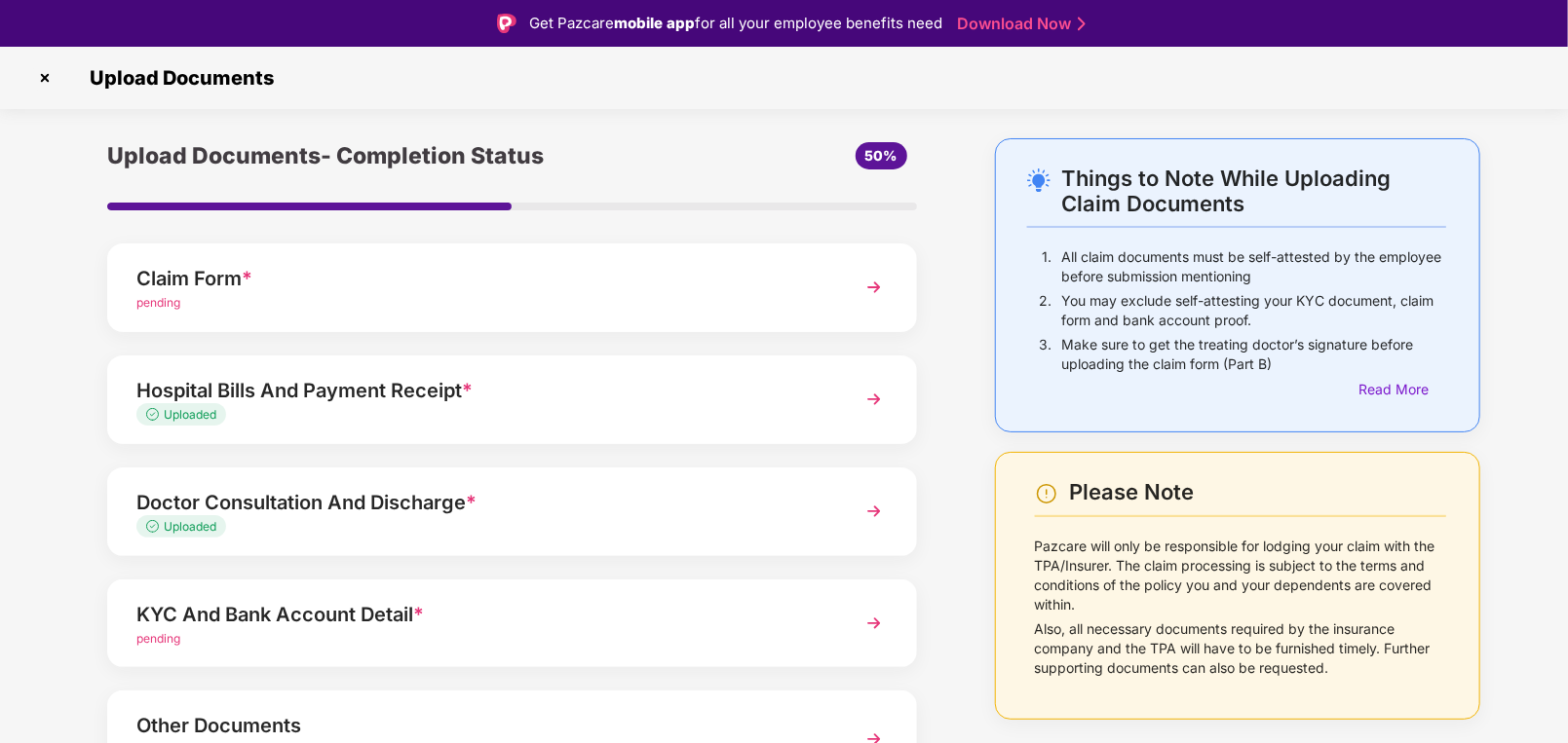
click at [362, 390] on div "Hospital Bills And Payment Receipt *" at bounding box center [479, 390] width 688 height 31
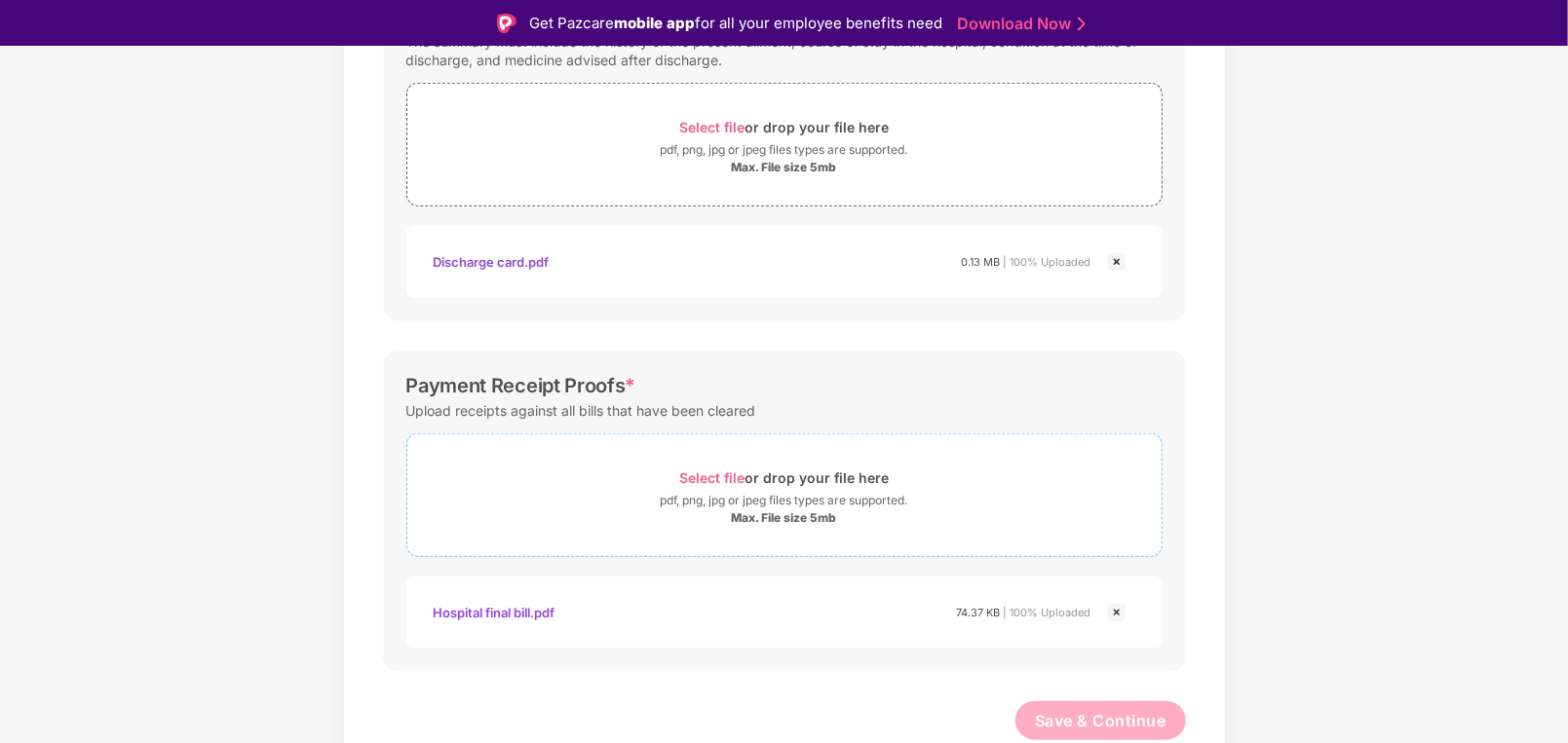
scroll to position [47, 0]
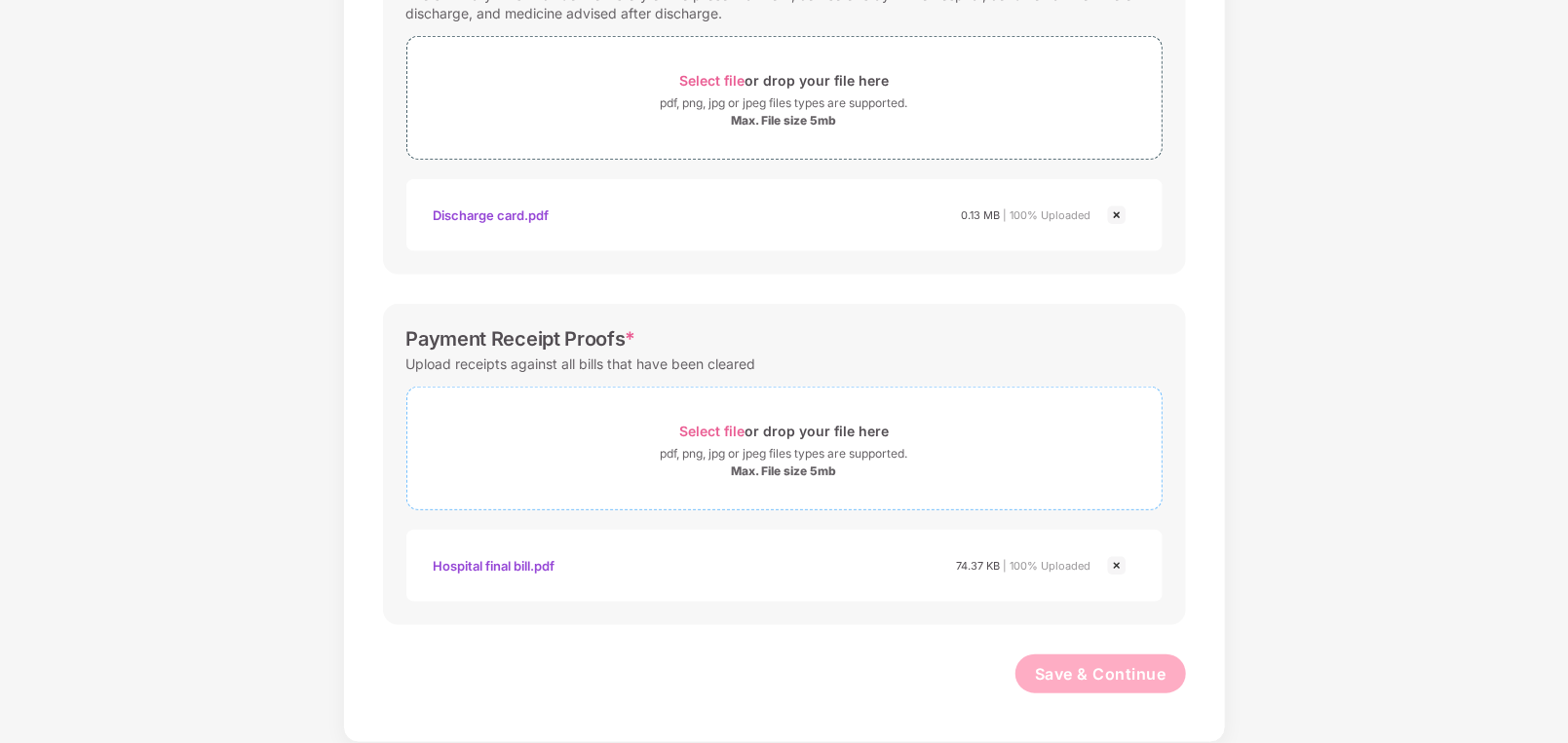
click at [719, 430] on span "Select file" at bounding box center [712, 431] width 65 height 17
click at [712, 424] on span "Select file" at bounding box center [712, 431] width 65 height 17
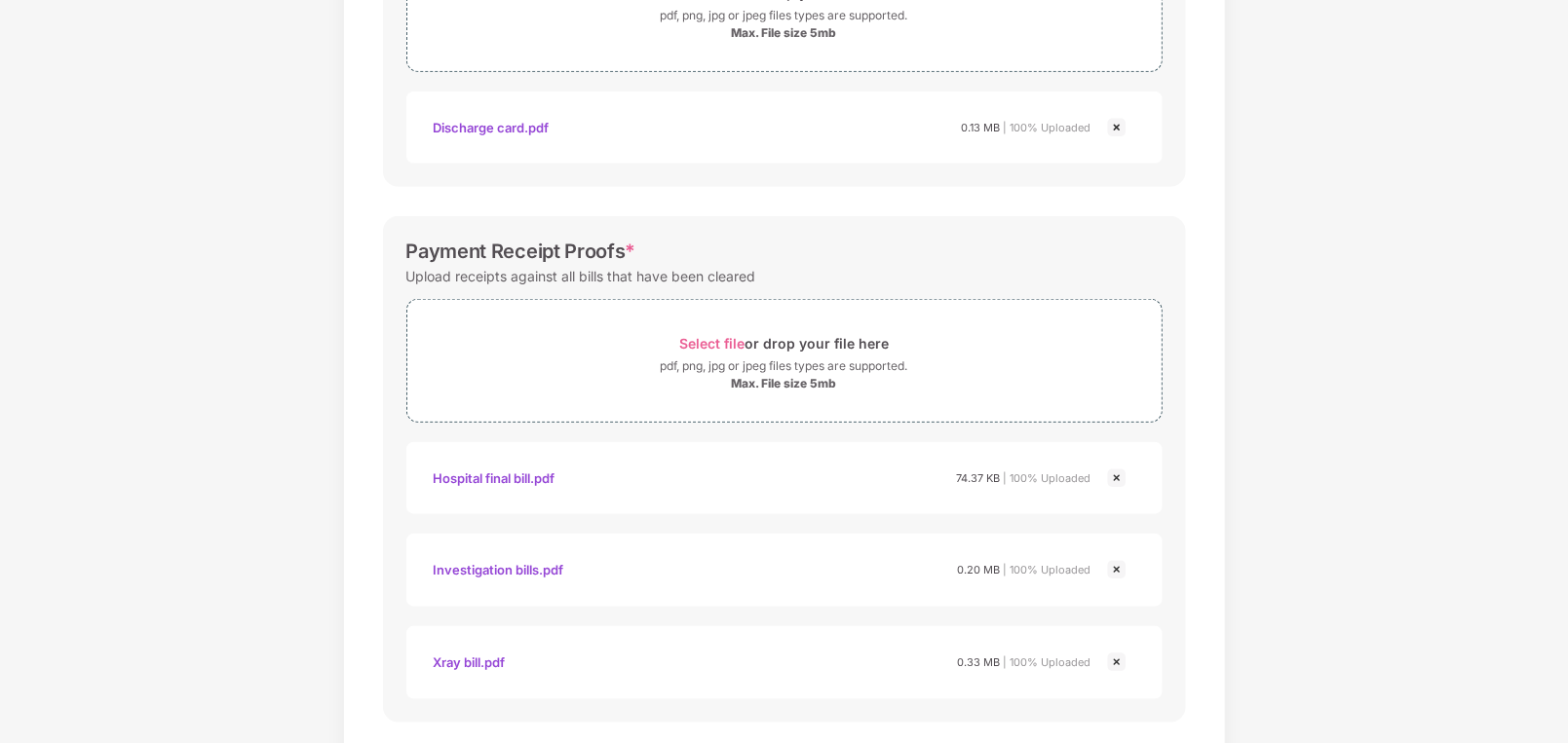
scroll to position [900, 0]
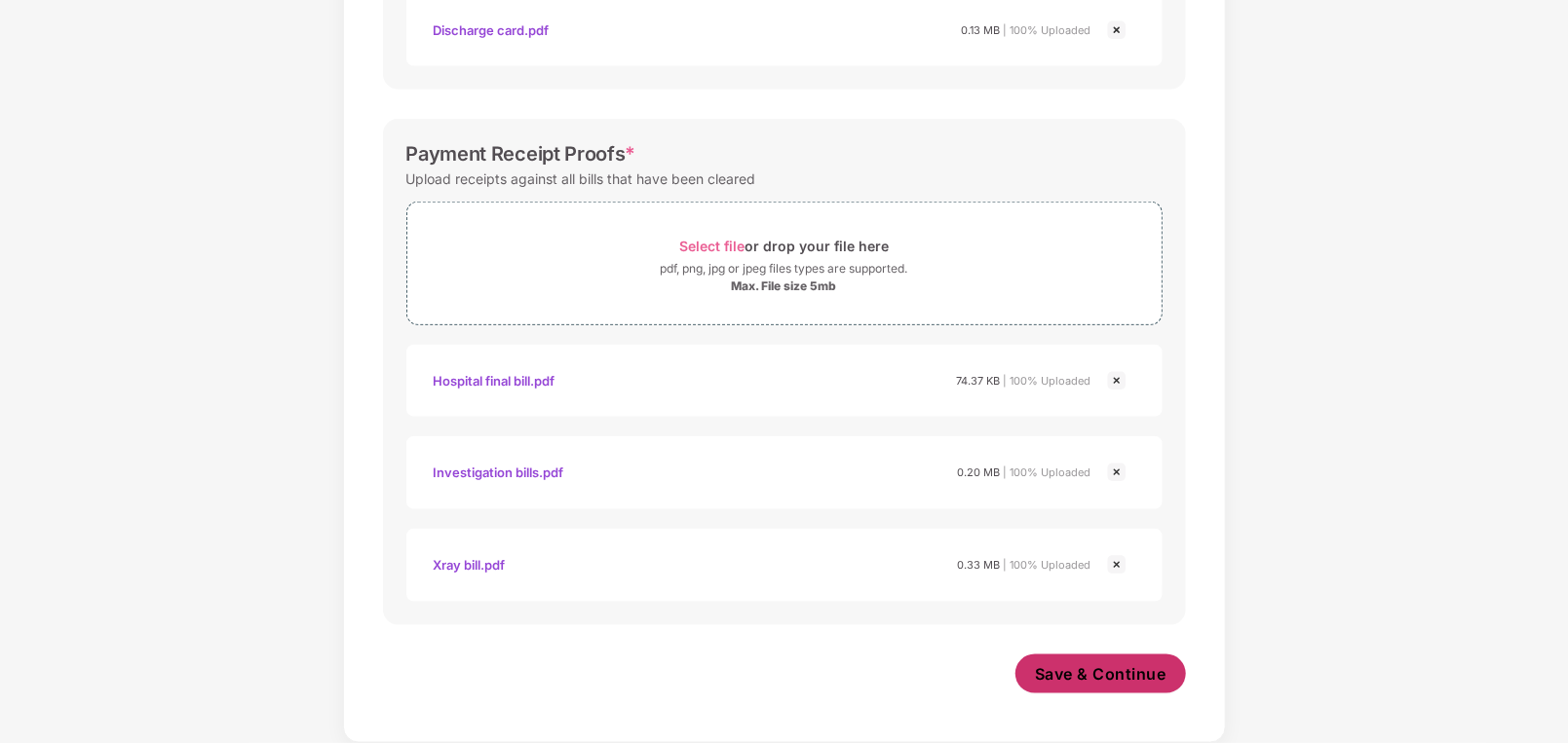
click at [1093, 673] on span "Save & Continue" at bounding box center [1101, 675] width 132 height 22
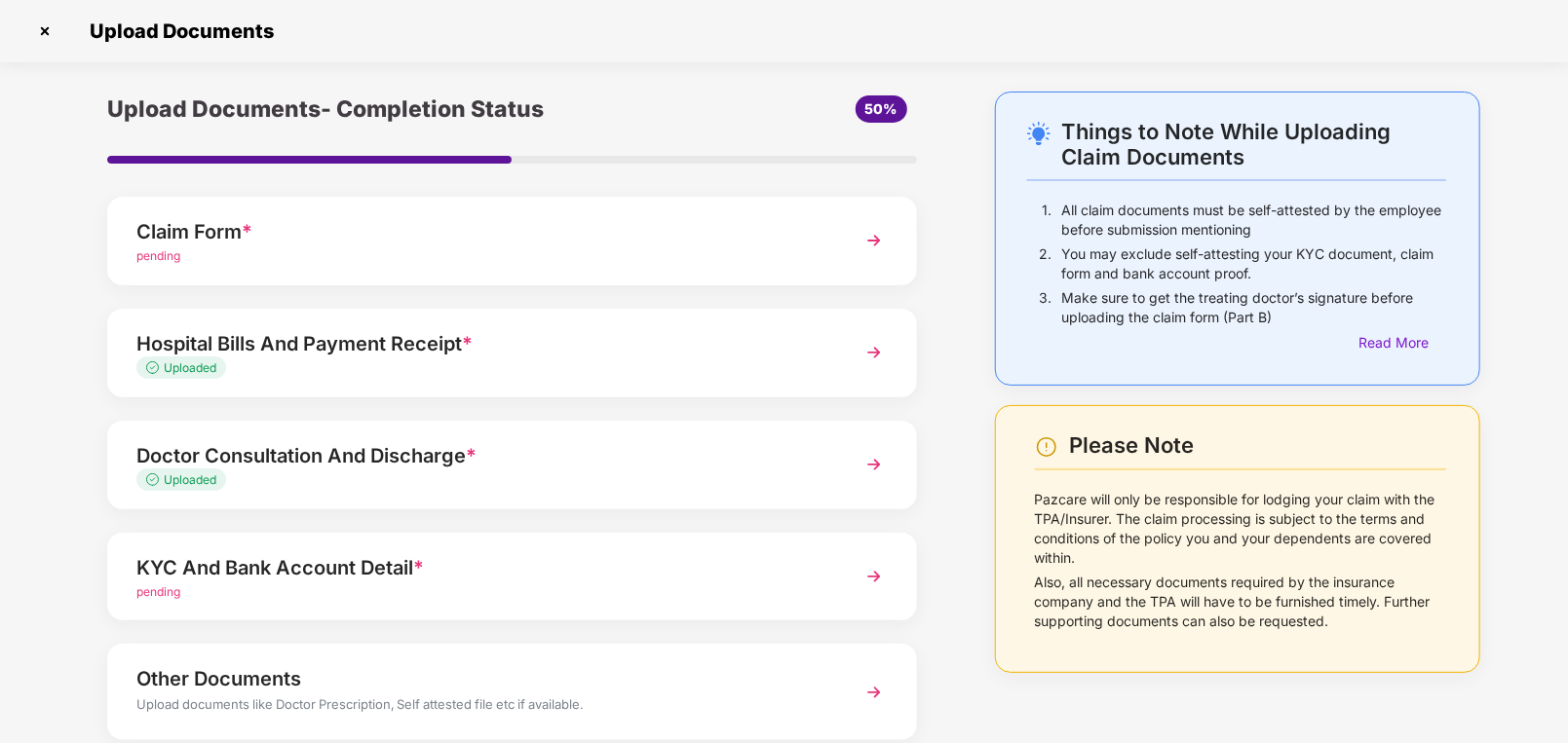
scroll to position [97, 0]
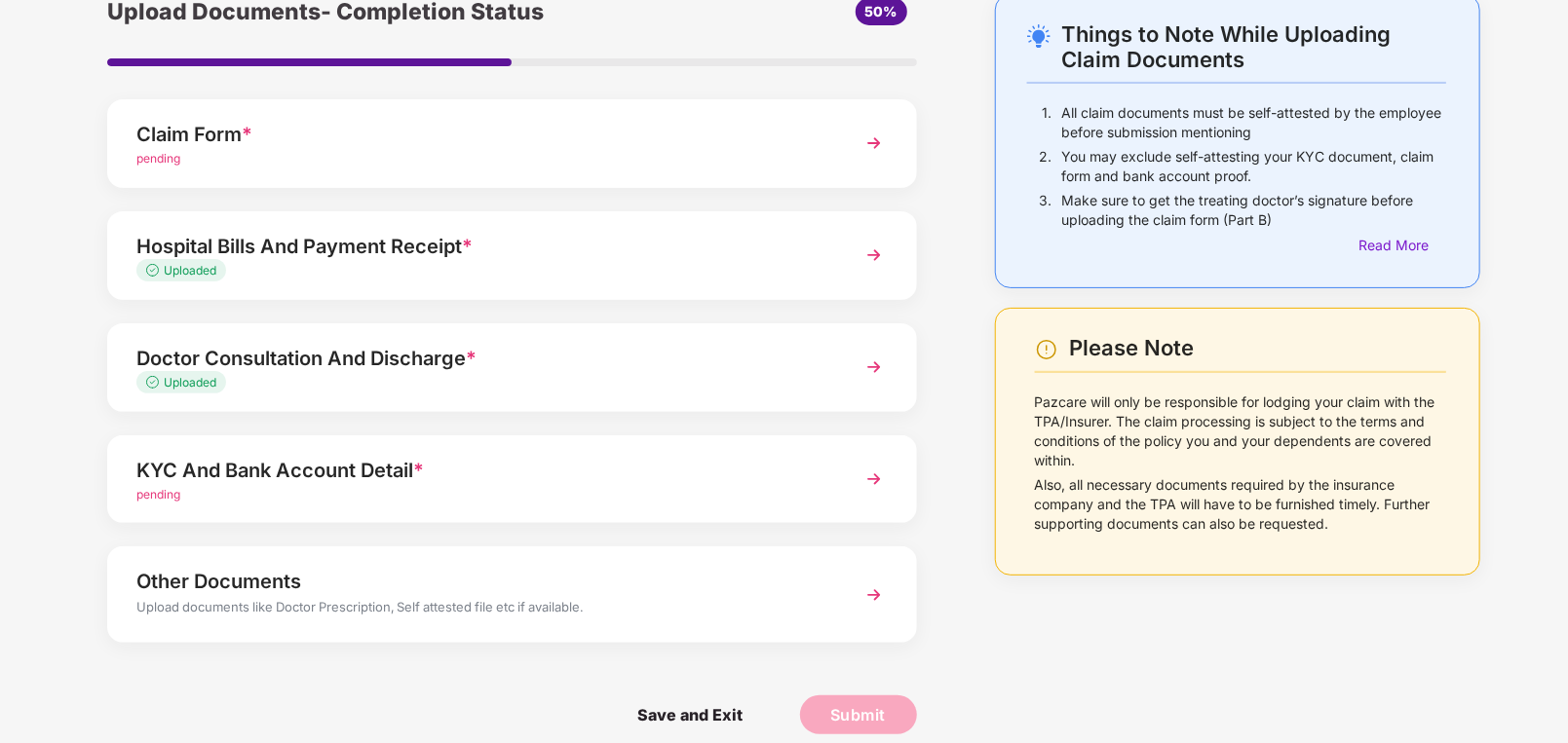
click at [469, 464] on div "KYC And Bank Account Detail *" at bounding box center [479, 470] width 688 height 31
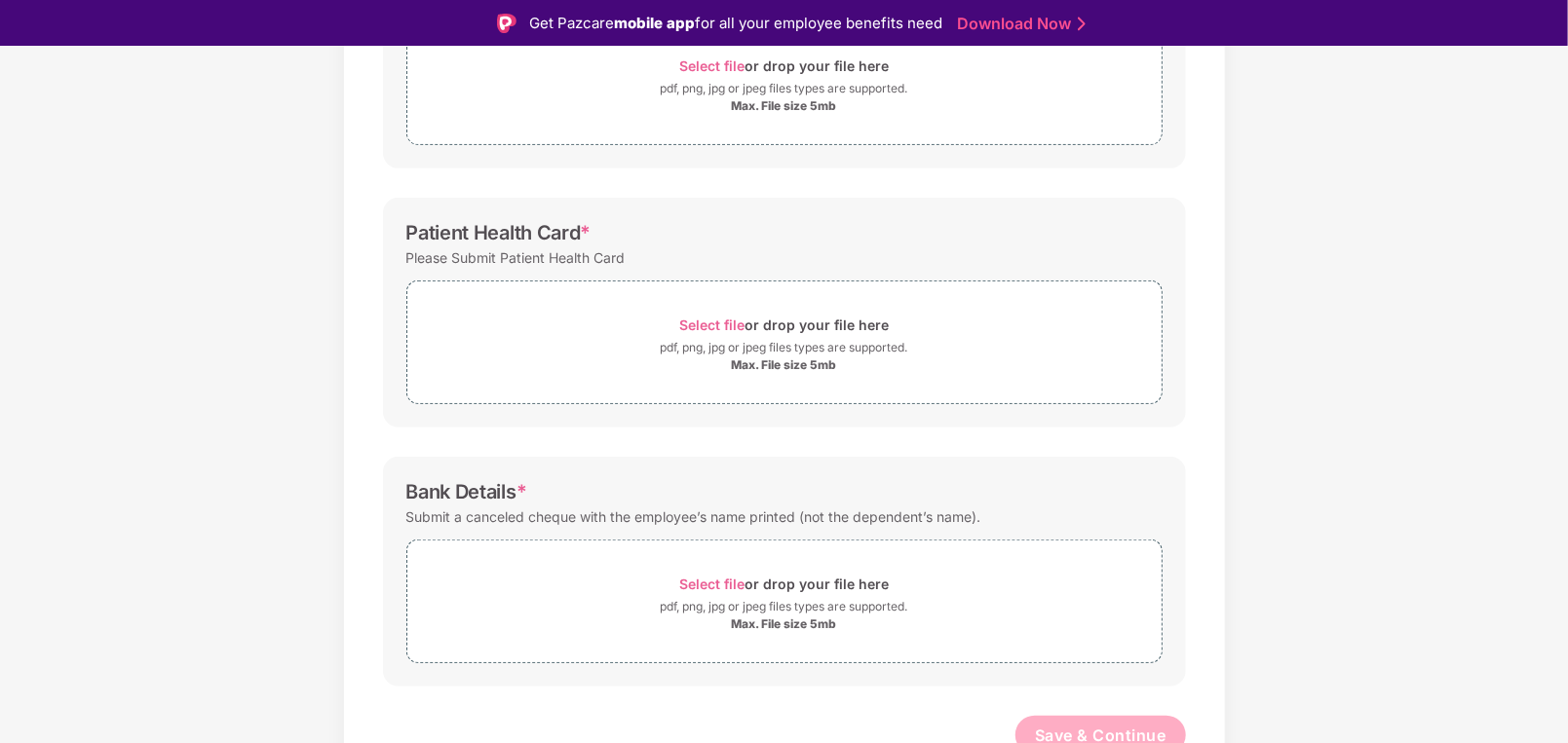
scroll to position [421, 0]
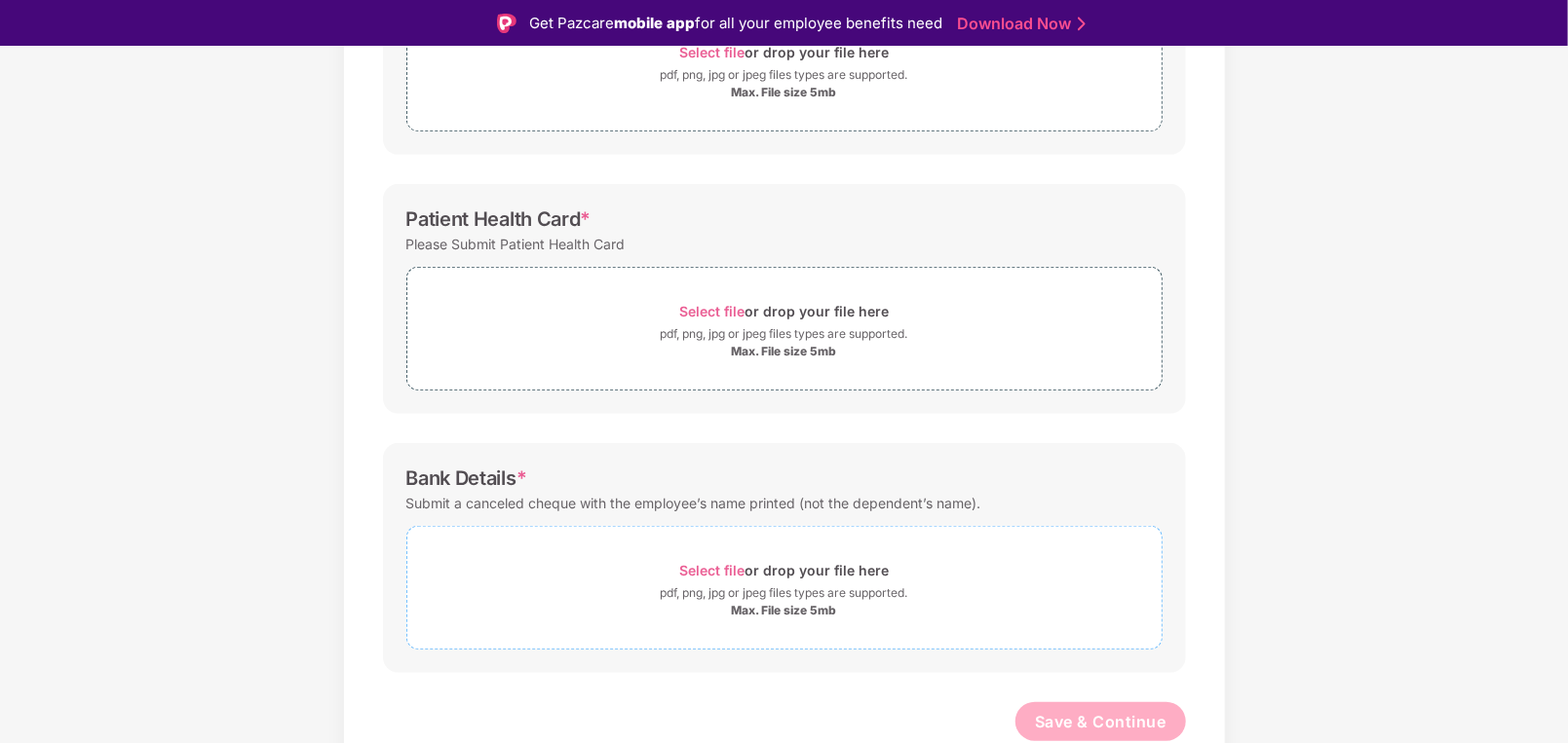
click at [719, 562] on span "Select file" at bounding box center [712, 570] width 65 height 17
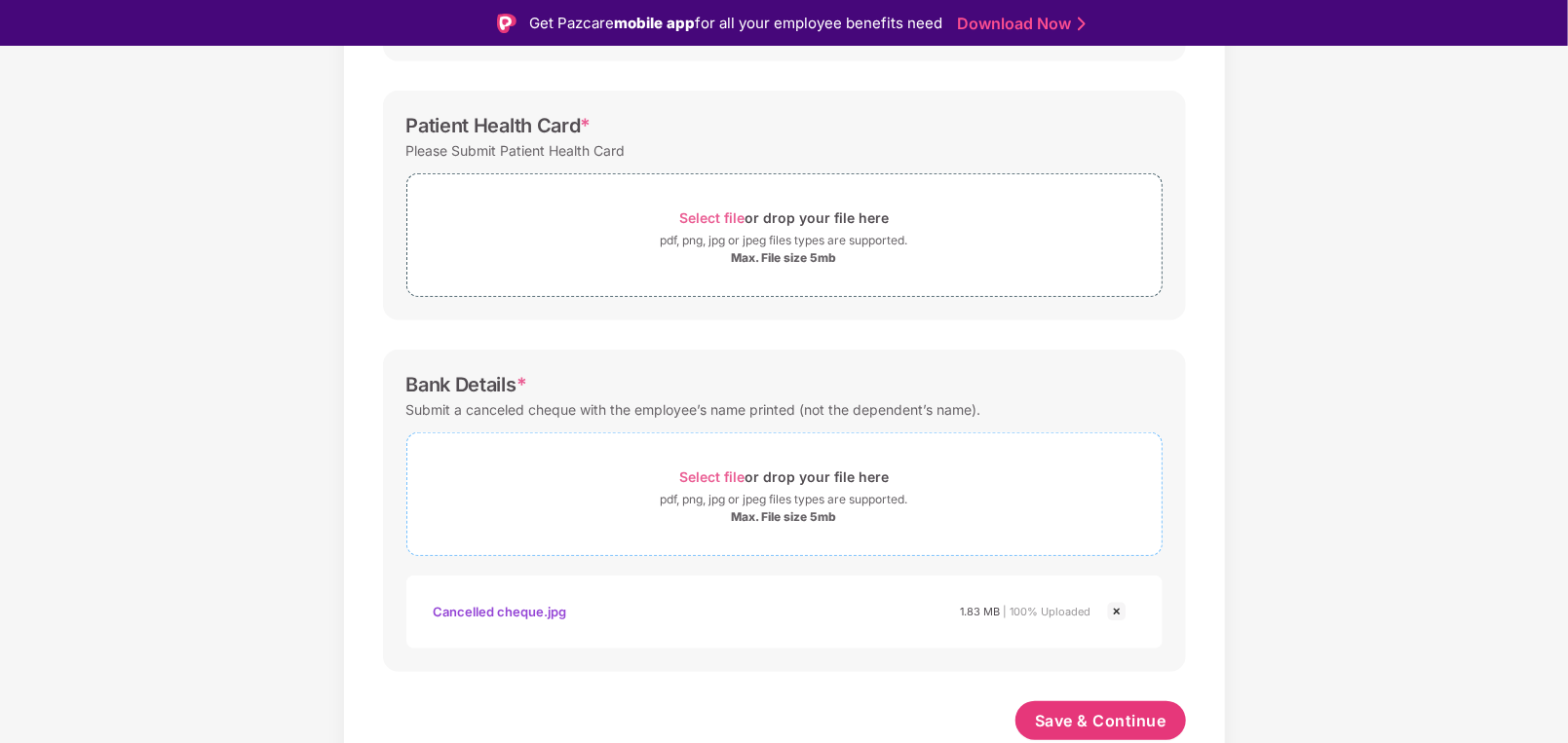
scroll to position [417, 0]
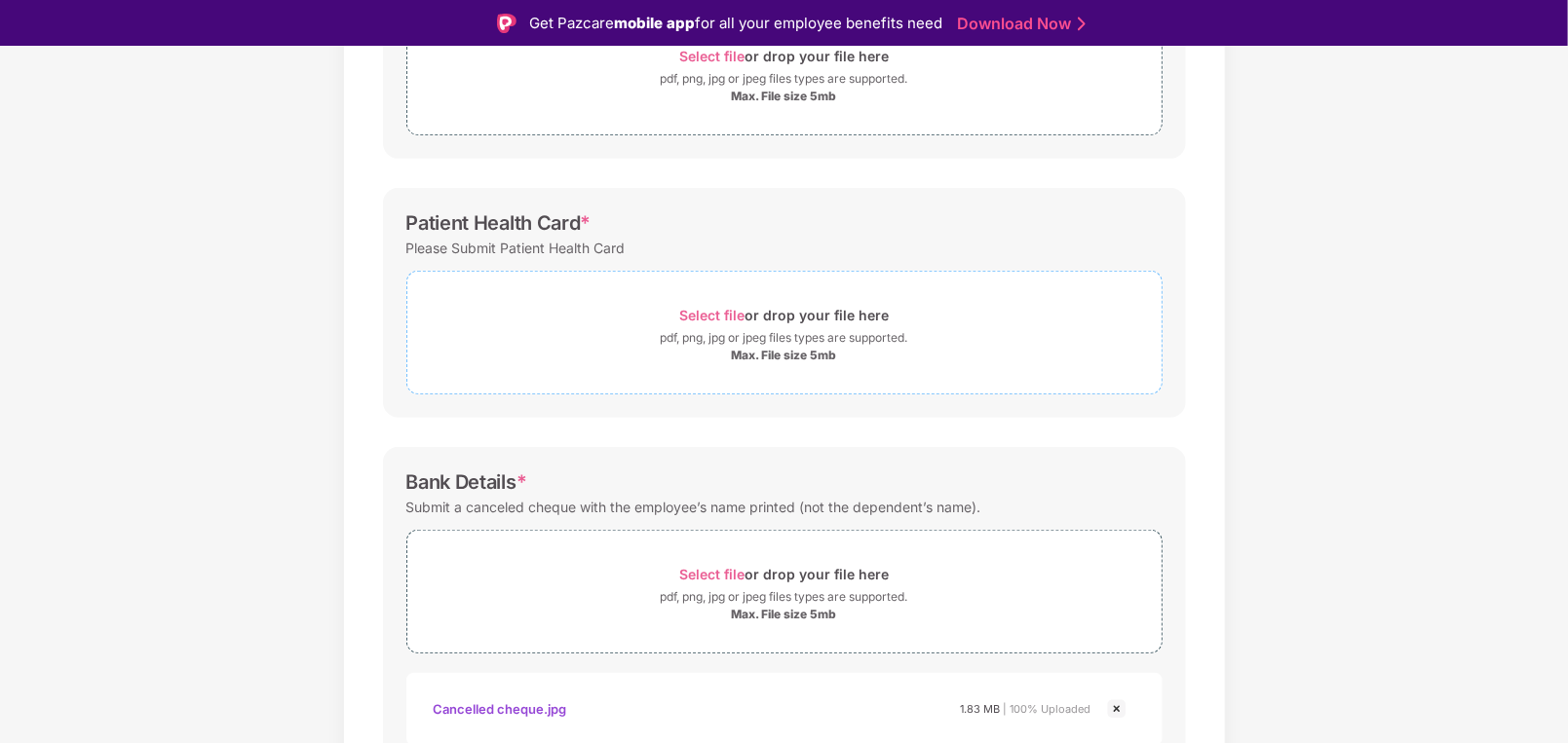
click at [713, 313] on span "Select file" at bounding box center [712, 314] width 65 height 17
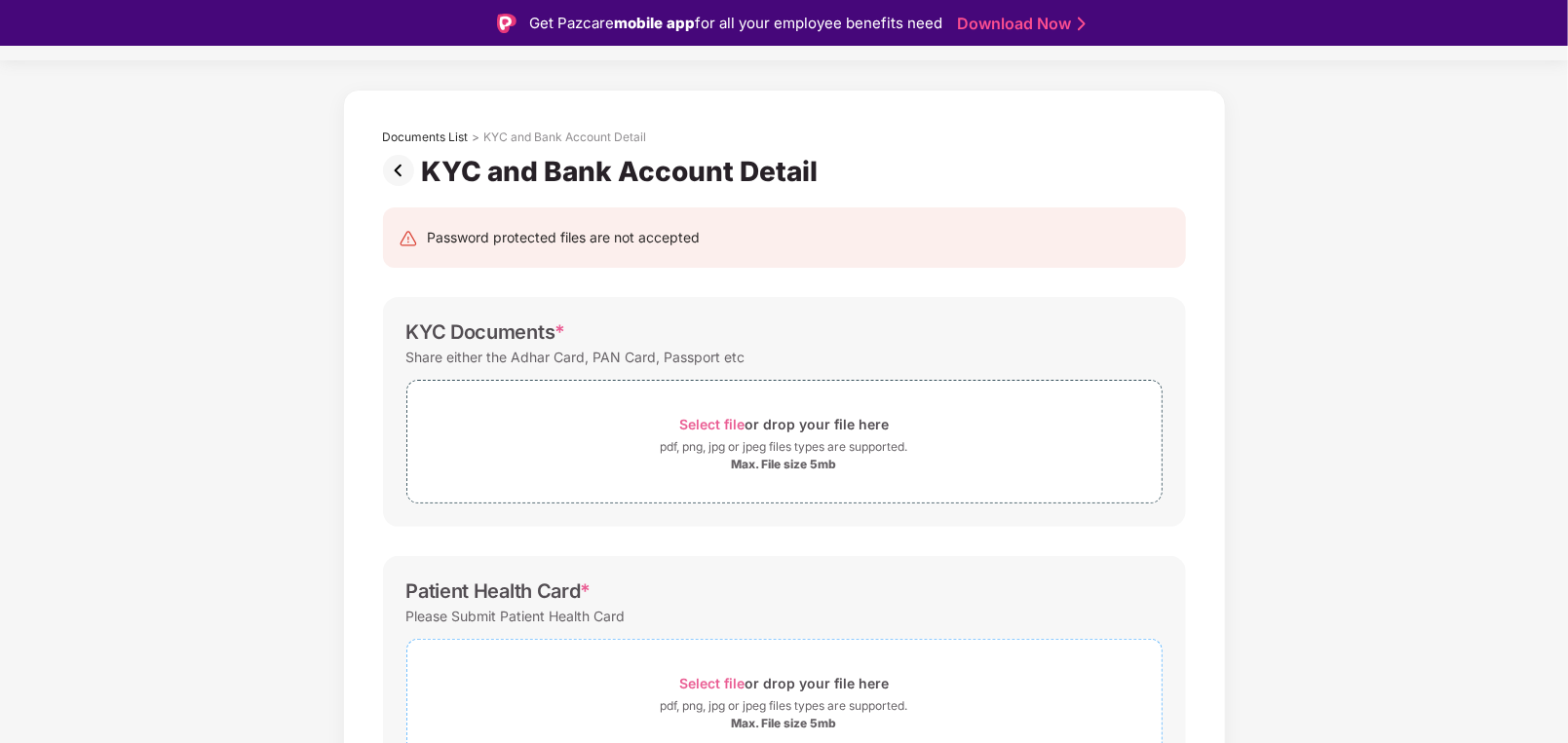
scroll to position [27, 0]
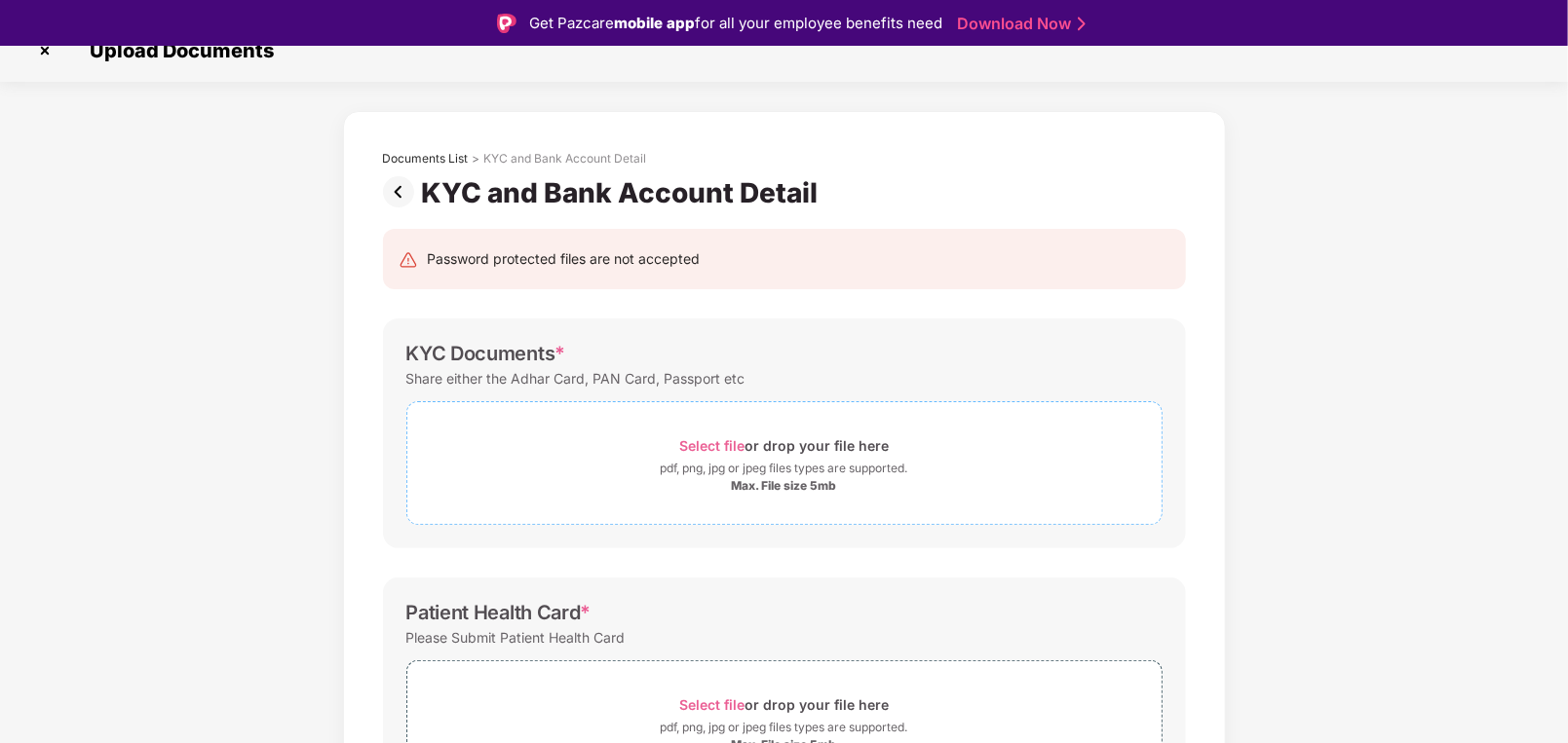
click at [710, 443] on span "Select file" at bounding box center [712, 445] width 65 height 17
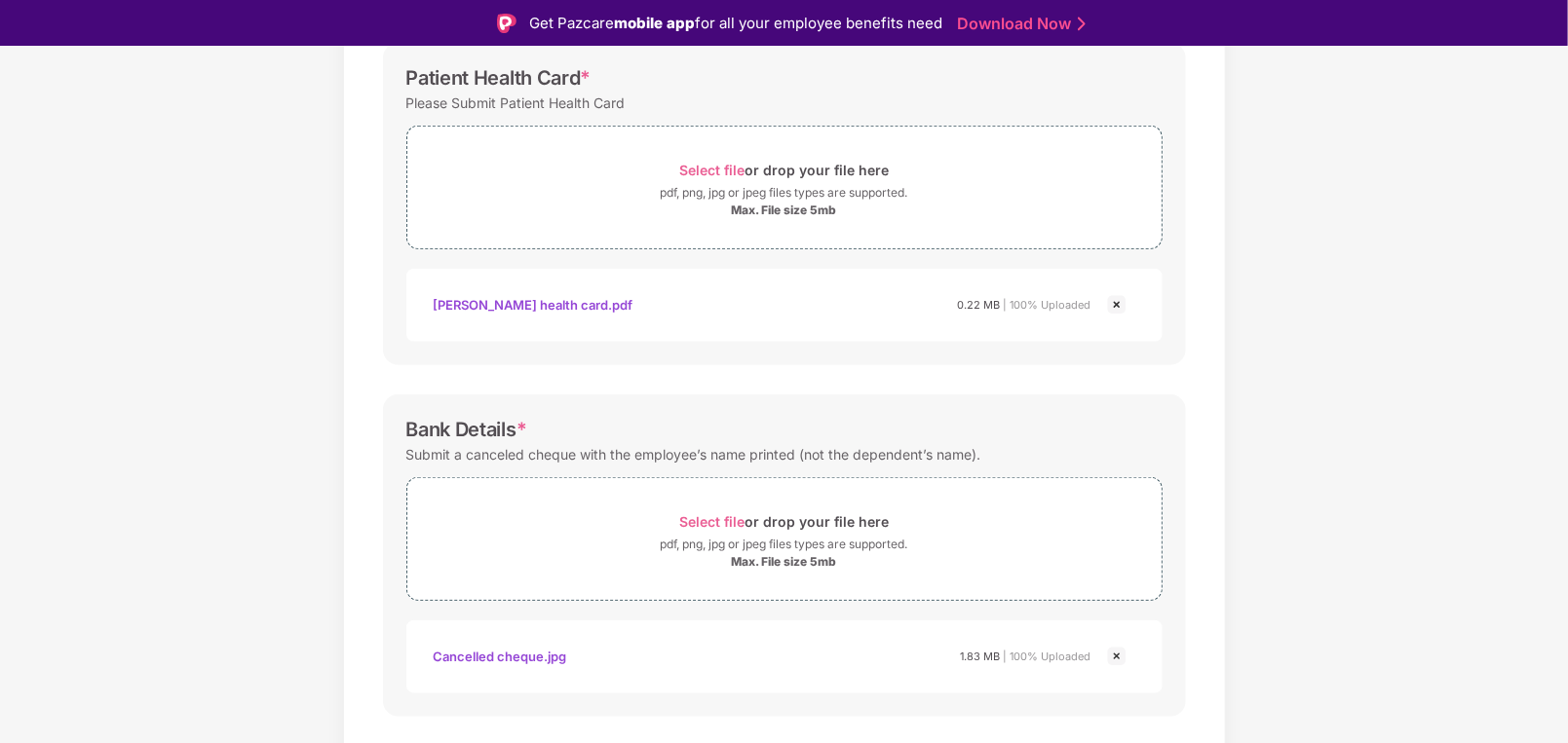
scroll to position [699, 0]
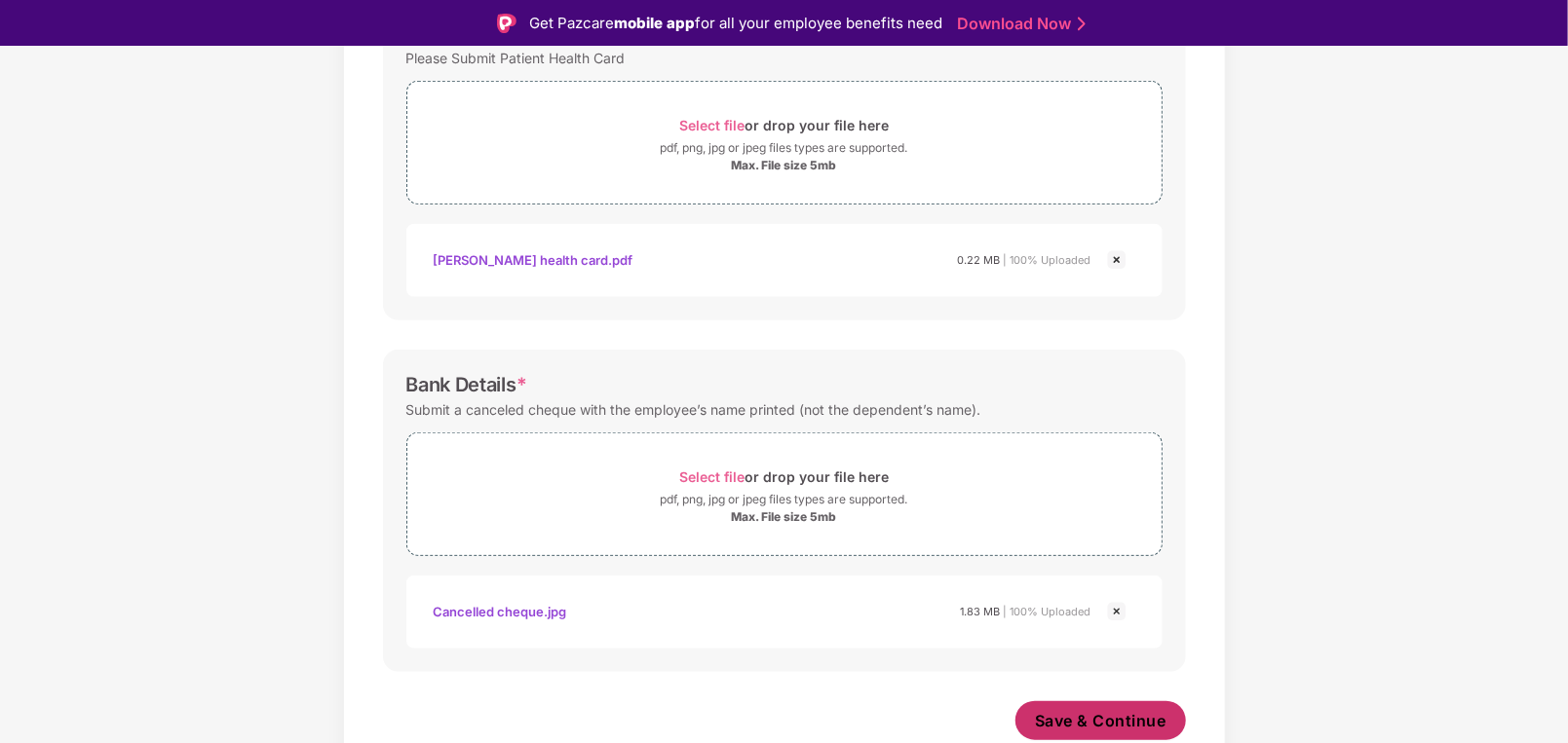
click at [1075, 712] on span "Save & Continue" at bounding box center [1101, 721] width 132 height 22
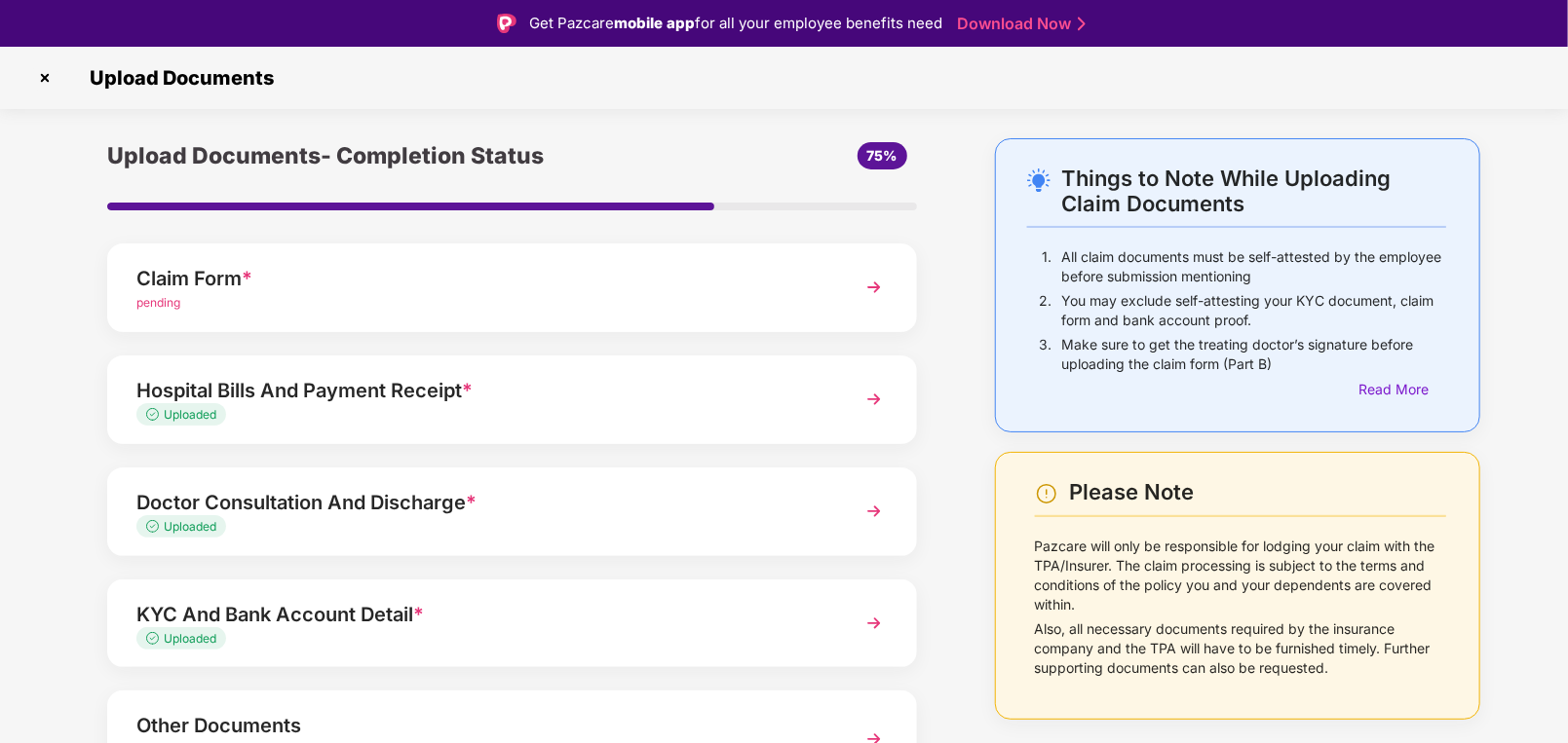
click at [504, 273] on div "Claim Form *" at bounding box center [479, 278] width 688 height 31
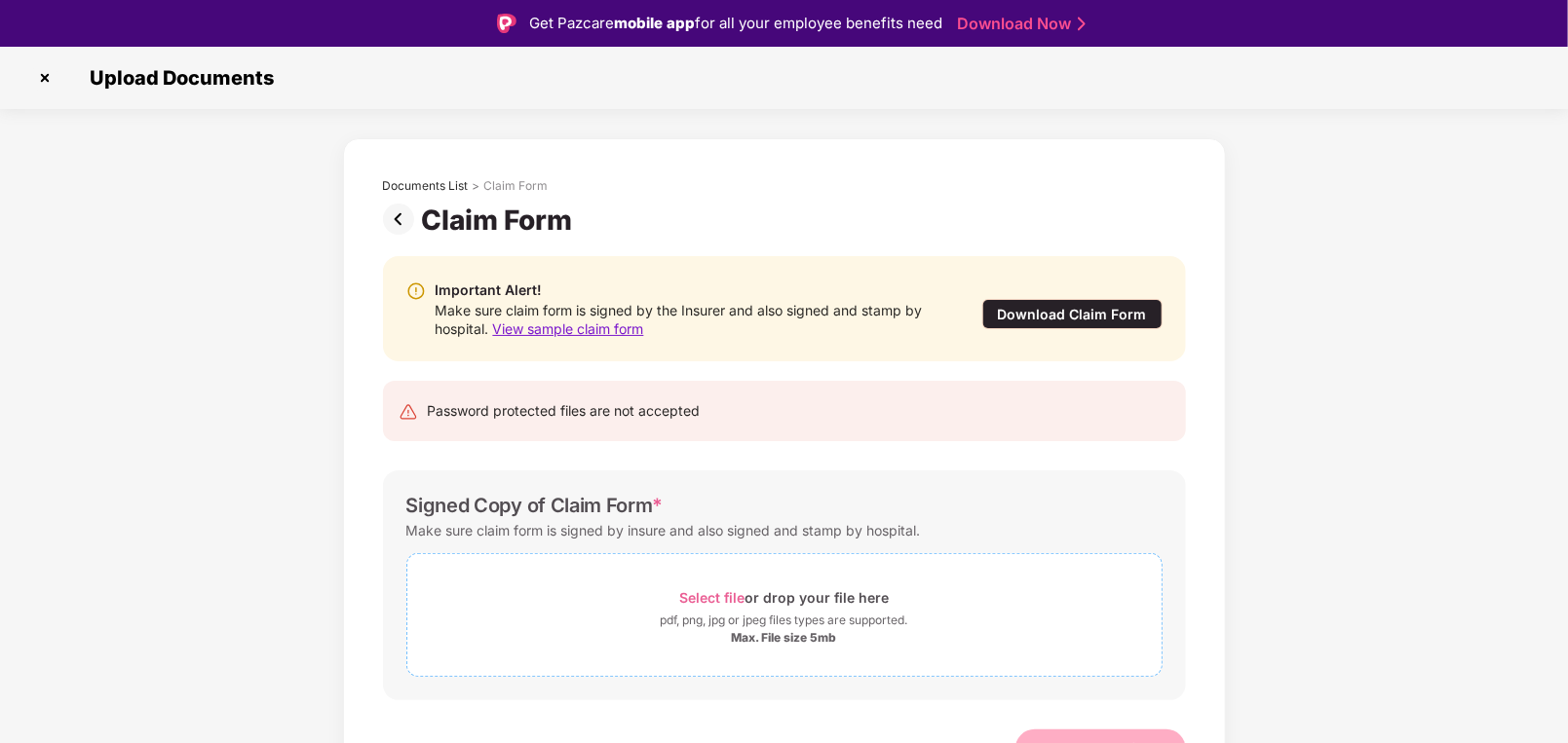
scroll to position [28, 0]
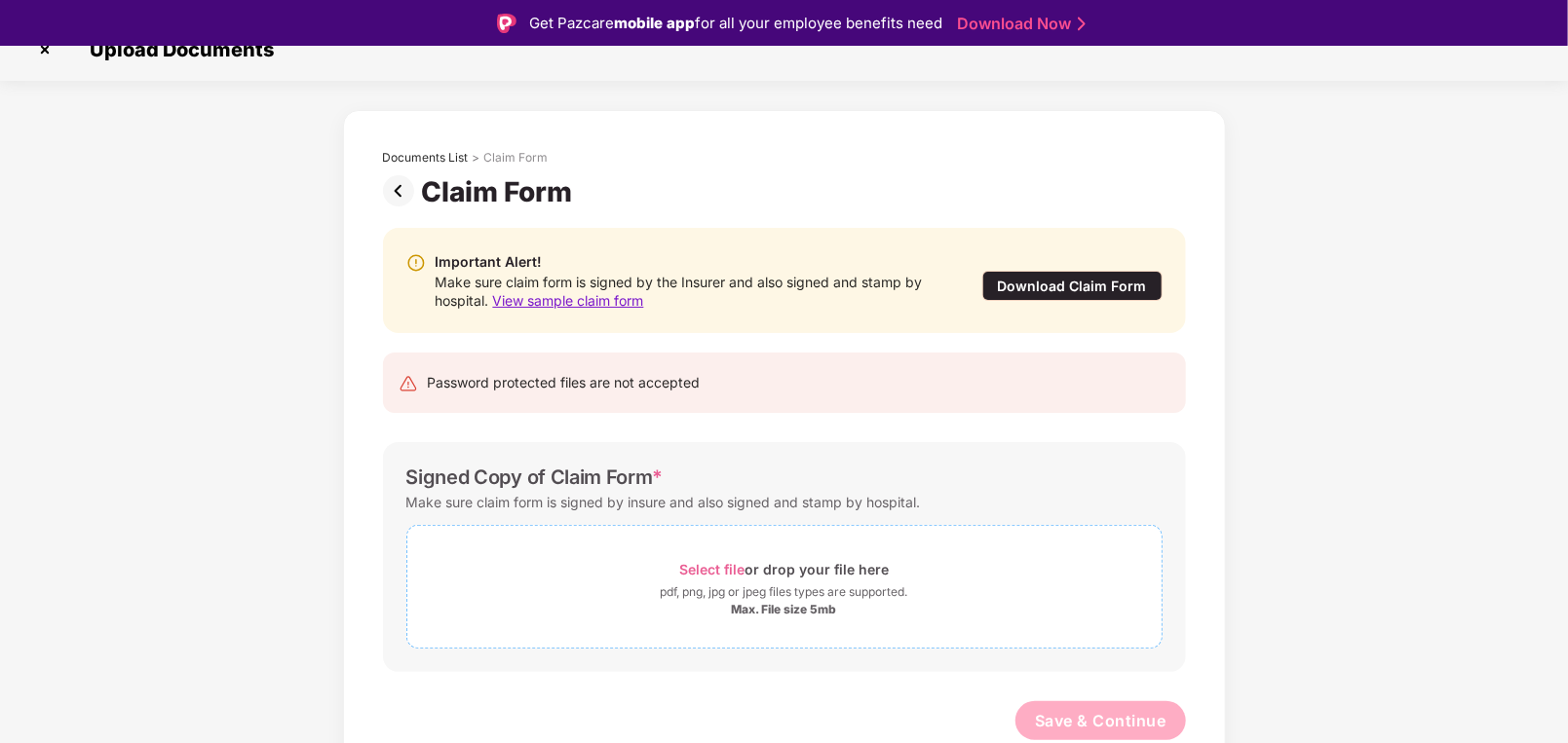
click at [723, 563] on span "Select file" at bounding box center [712, 569] width 65 height 17
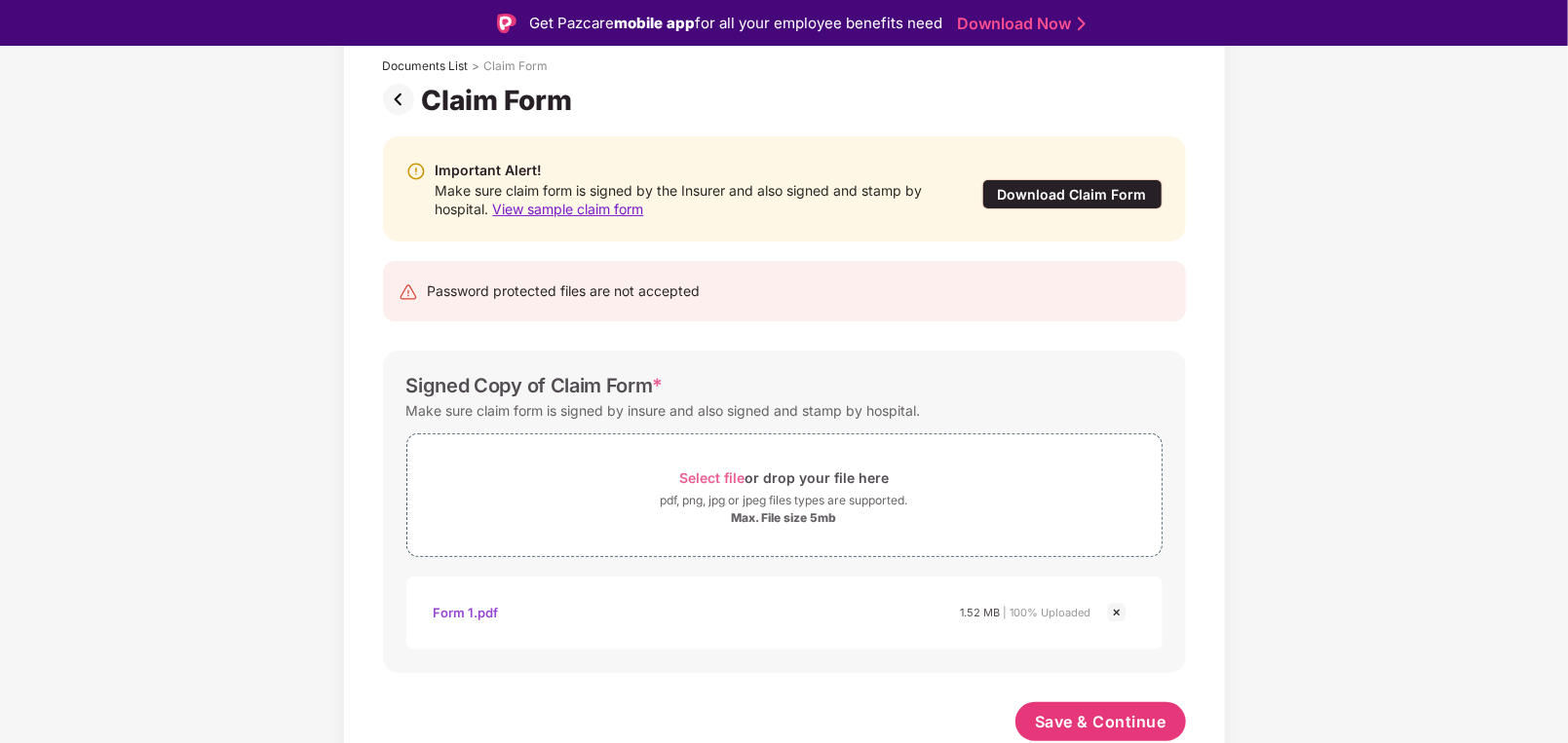
scroll to position [47, 0]
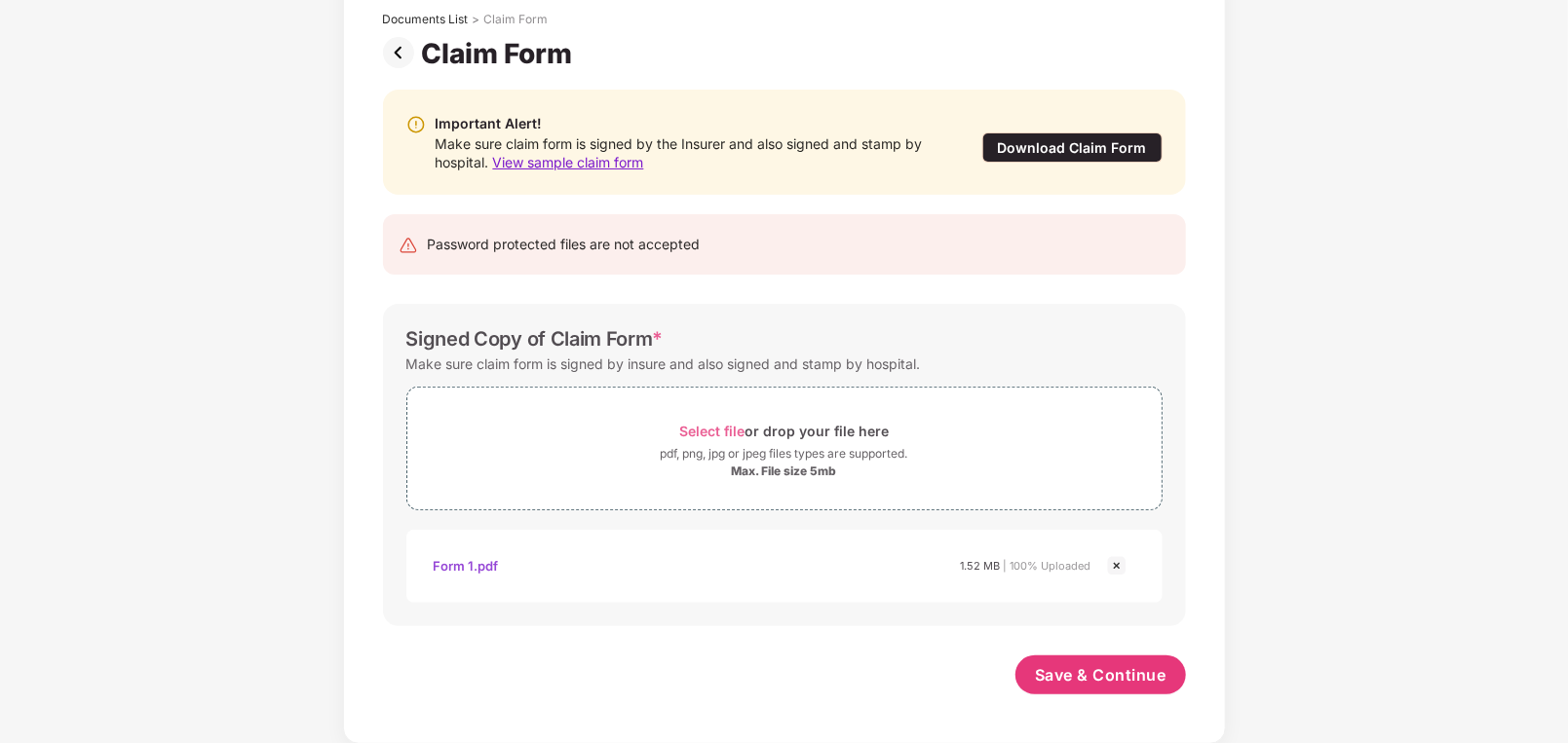
click at [470, 563] on div "Form 1.pdf" at bounding box center [465, 565] width 65 height 33
click at [1066, 668] on span "Save & Continue" at bounding box center [1101, 676] width 132 height 22
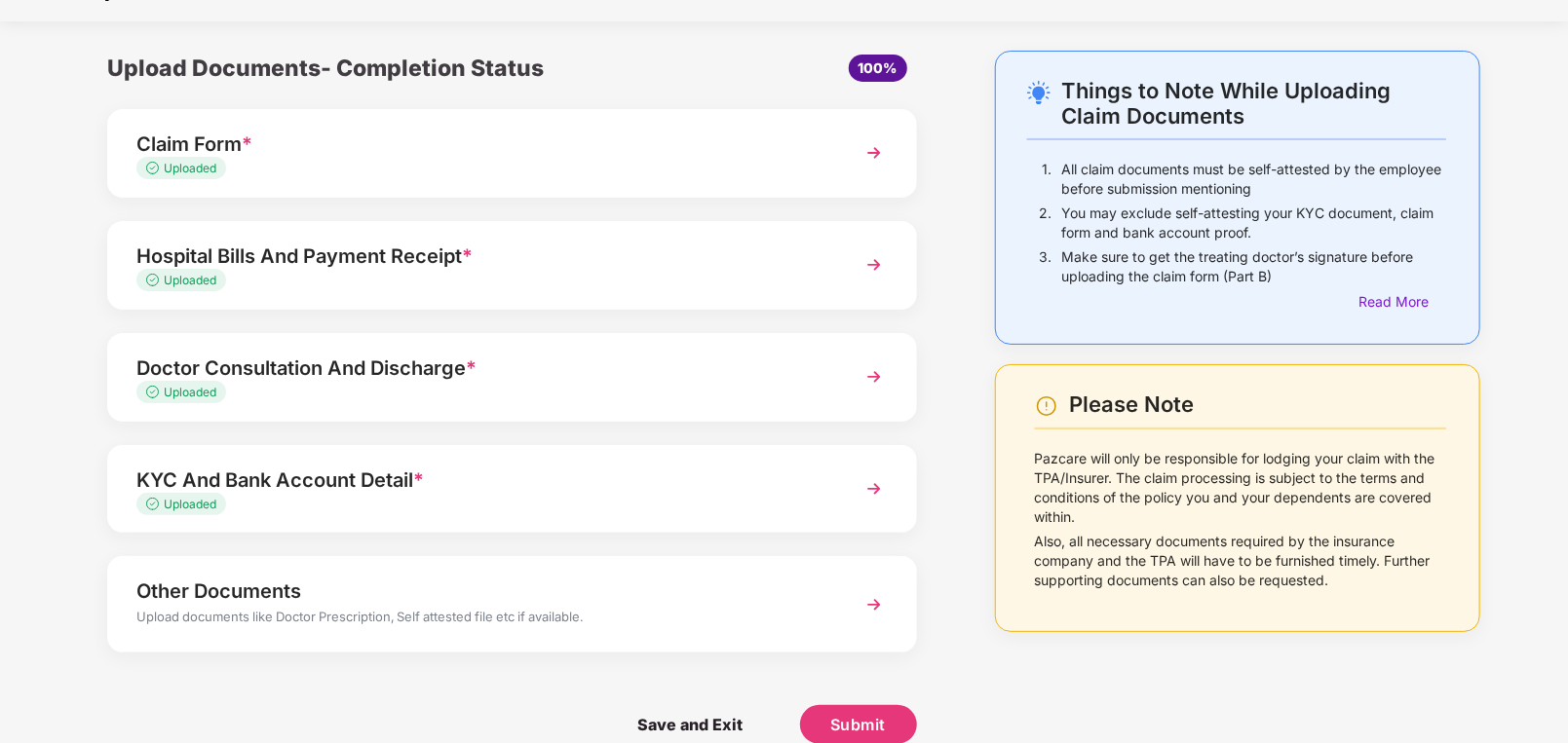
scroll to position [0, 0]
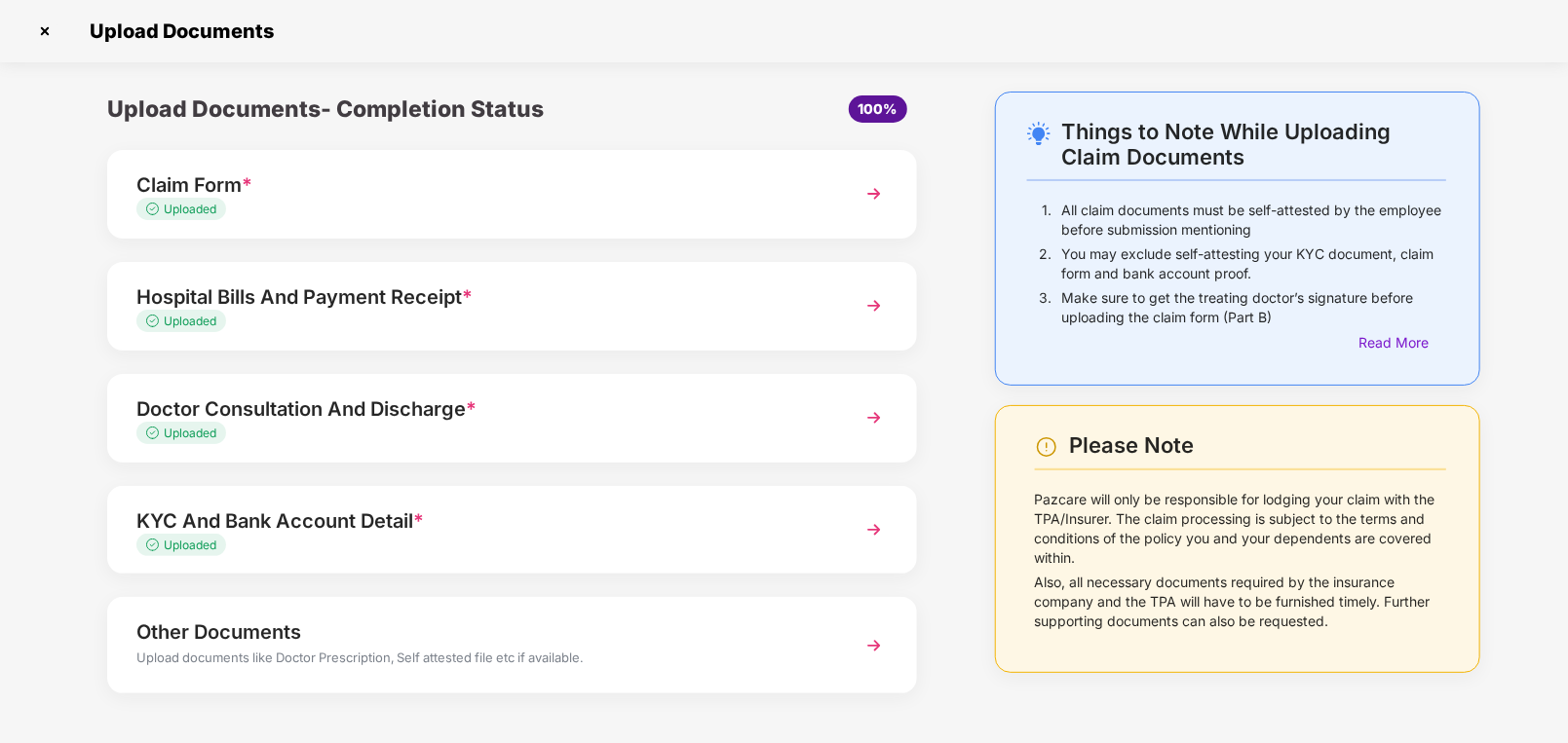
click at [511, 178] on div "Claim Form *" at bounding box center [479, 185] width 688 height 31
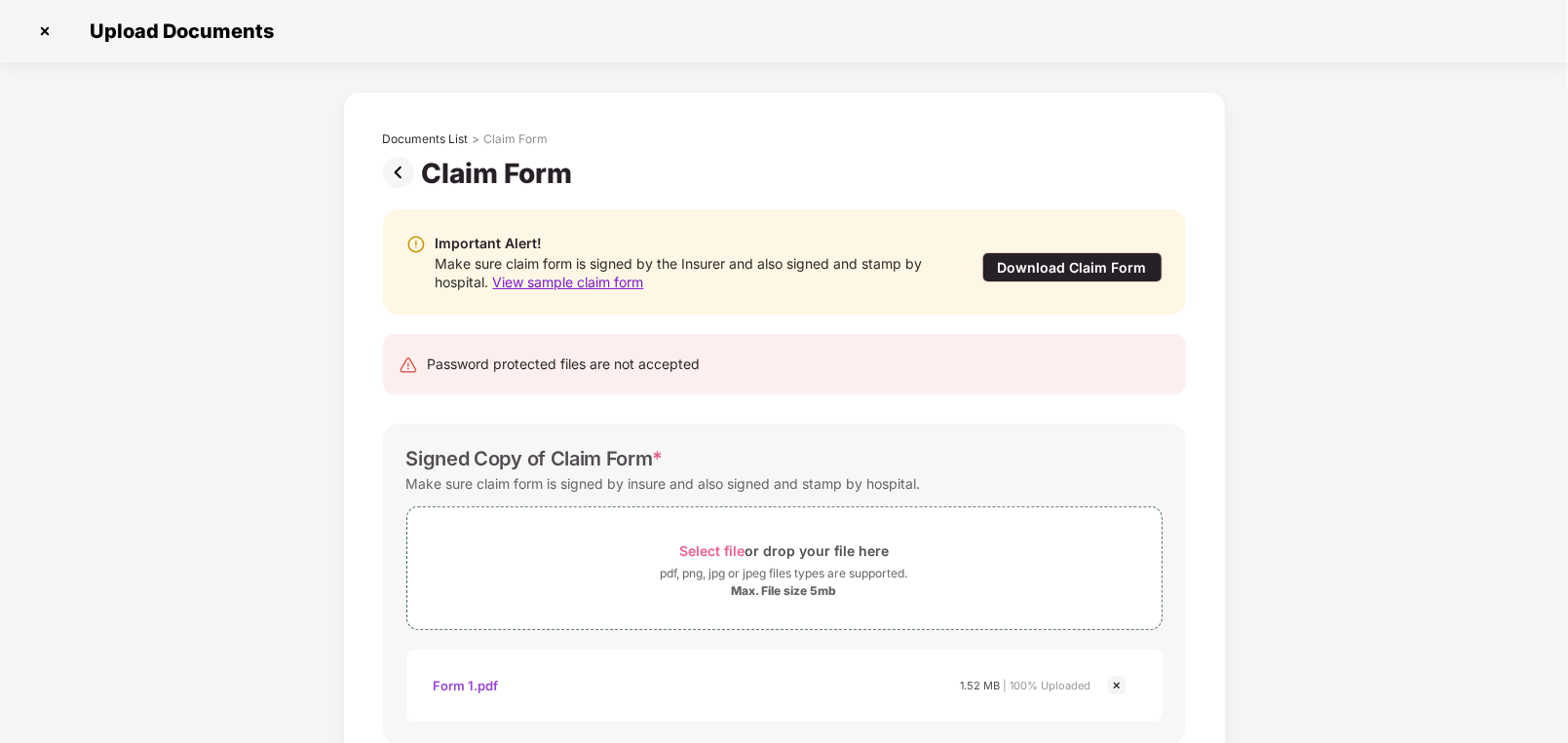
click at [395, 159] on img at bounding box center [402, 172] width 39 height 31
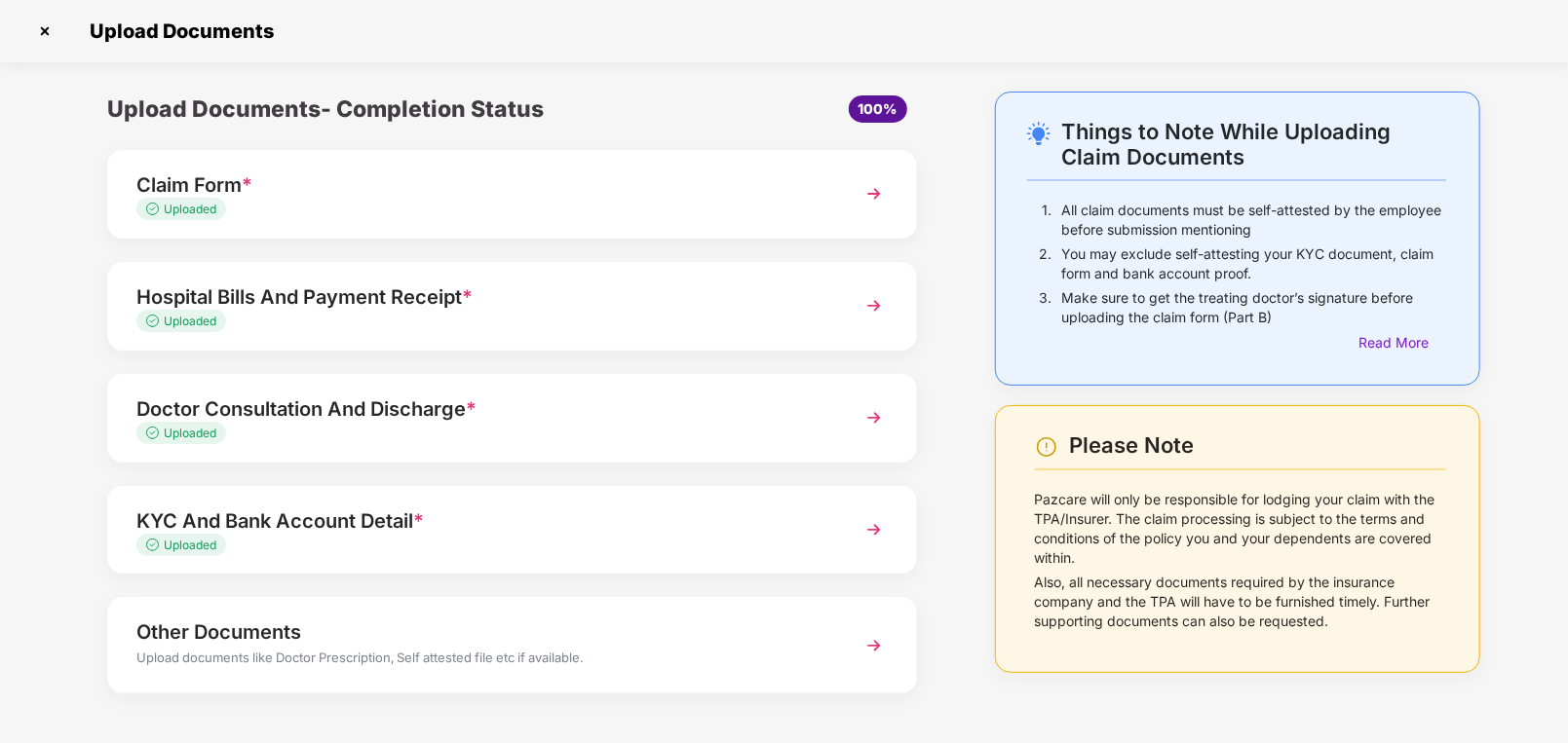
click at [361, 307] on div "Hospital Bills And Payment Receipt *" at bounding box center [479, 297] width 688 height 31
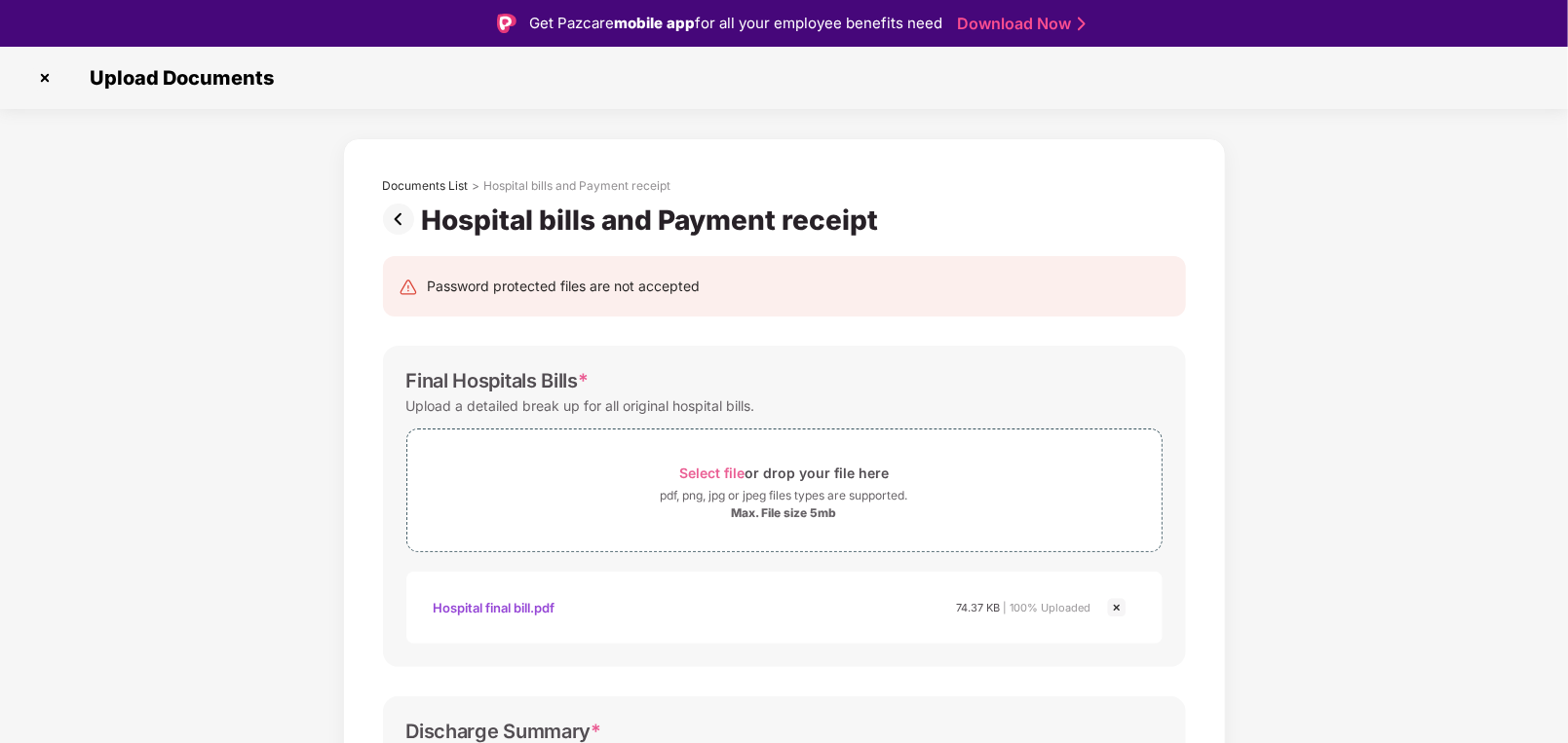
click at [401, 231] on img at bounding box center [402, 218] width 39 height 31
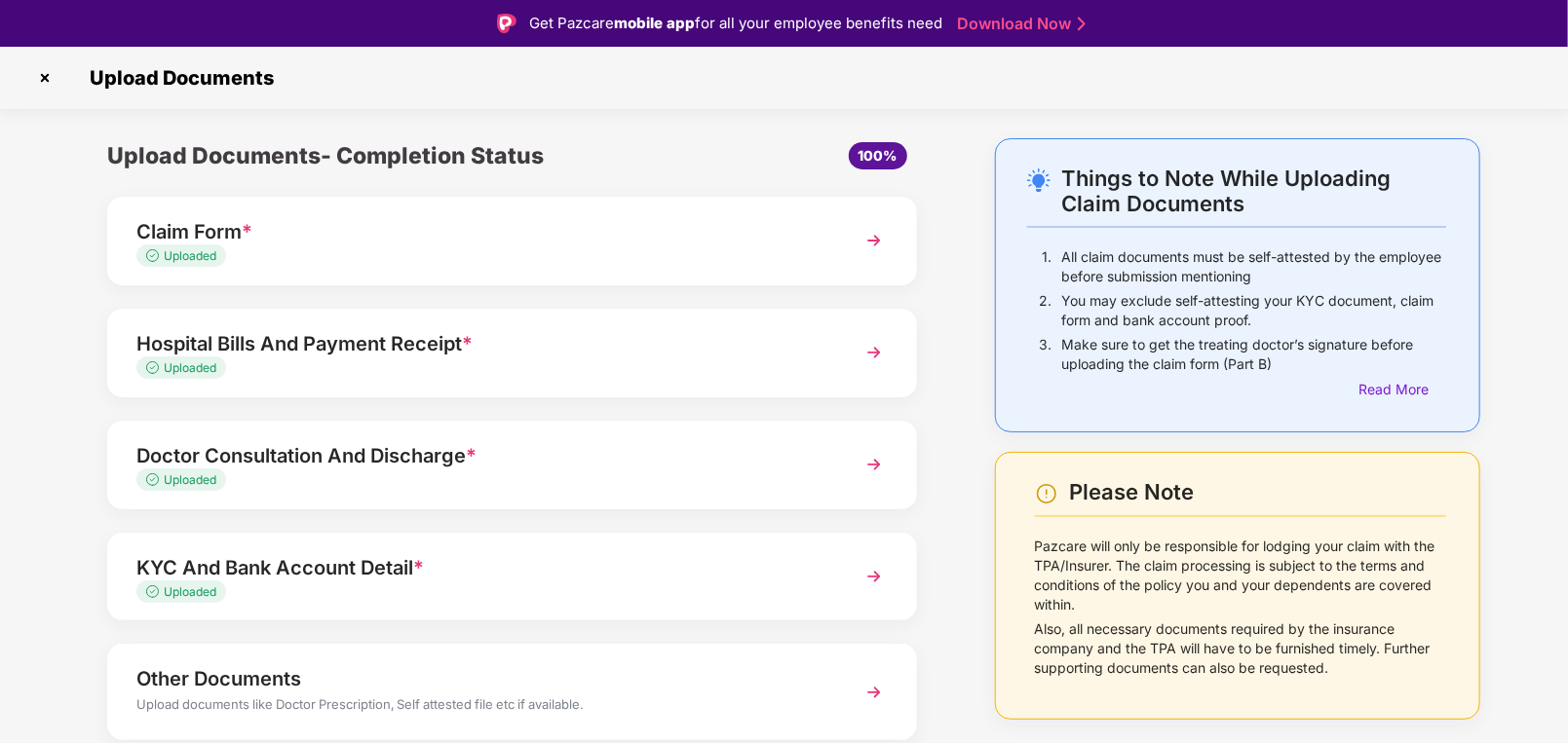
click at [374, 463] on div "Doctor Consultation And Discharge *" at bounding box center [479, 455] width 688 height 31
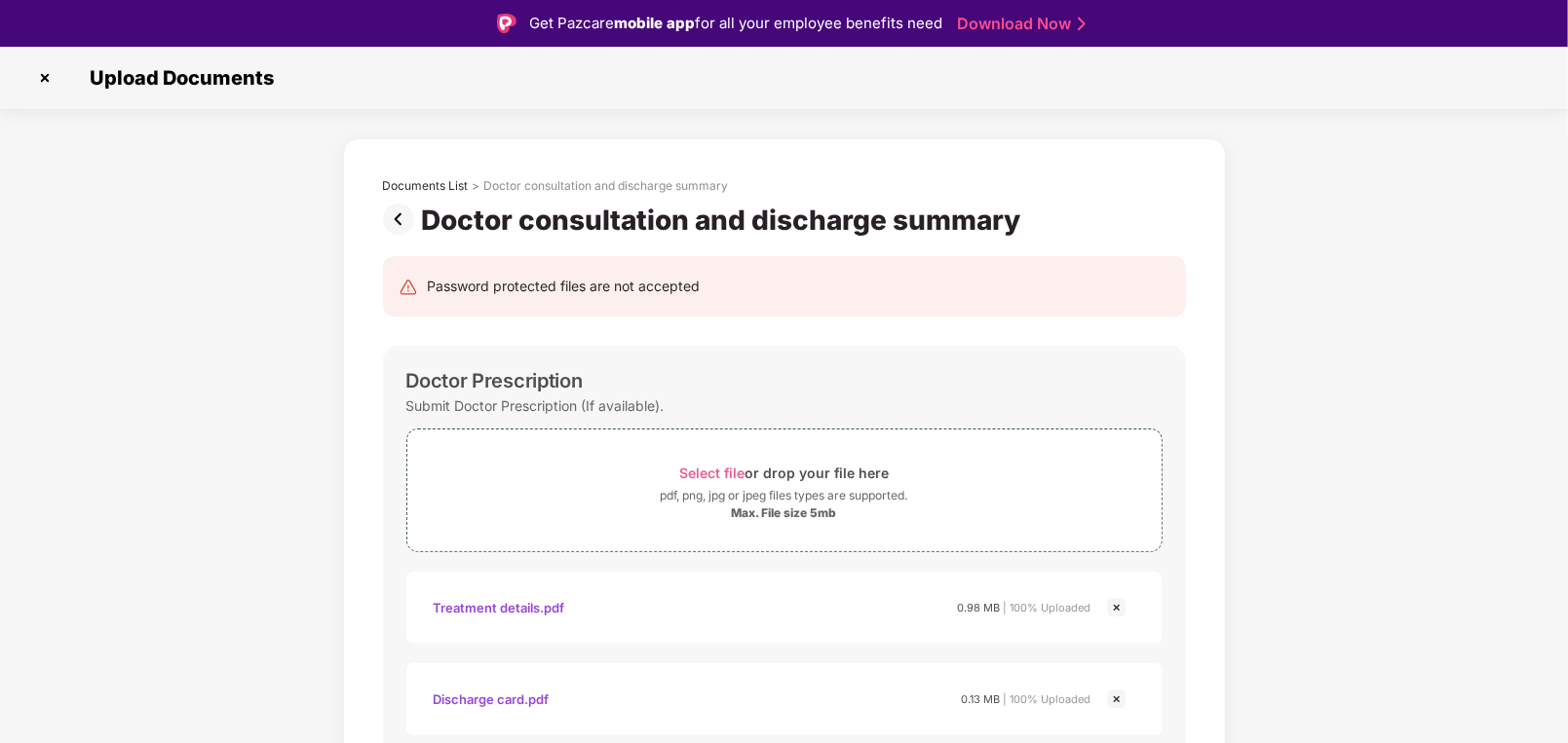
click at [397, 223] on img at bounding box center [402, 218] width 39 height 31
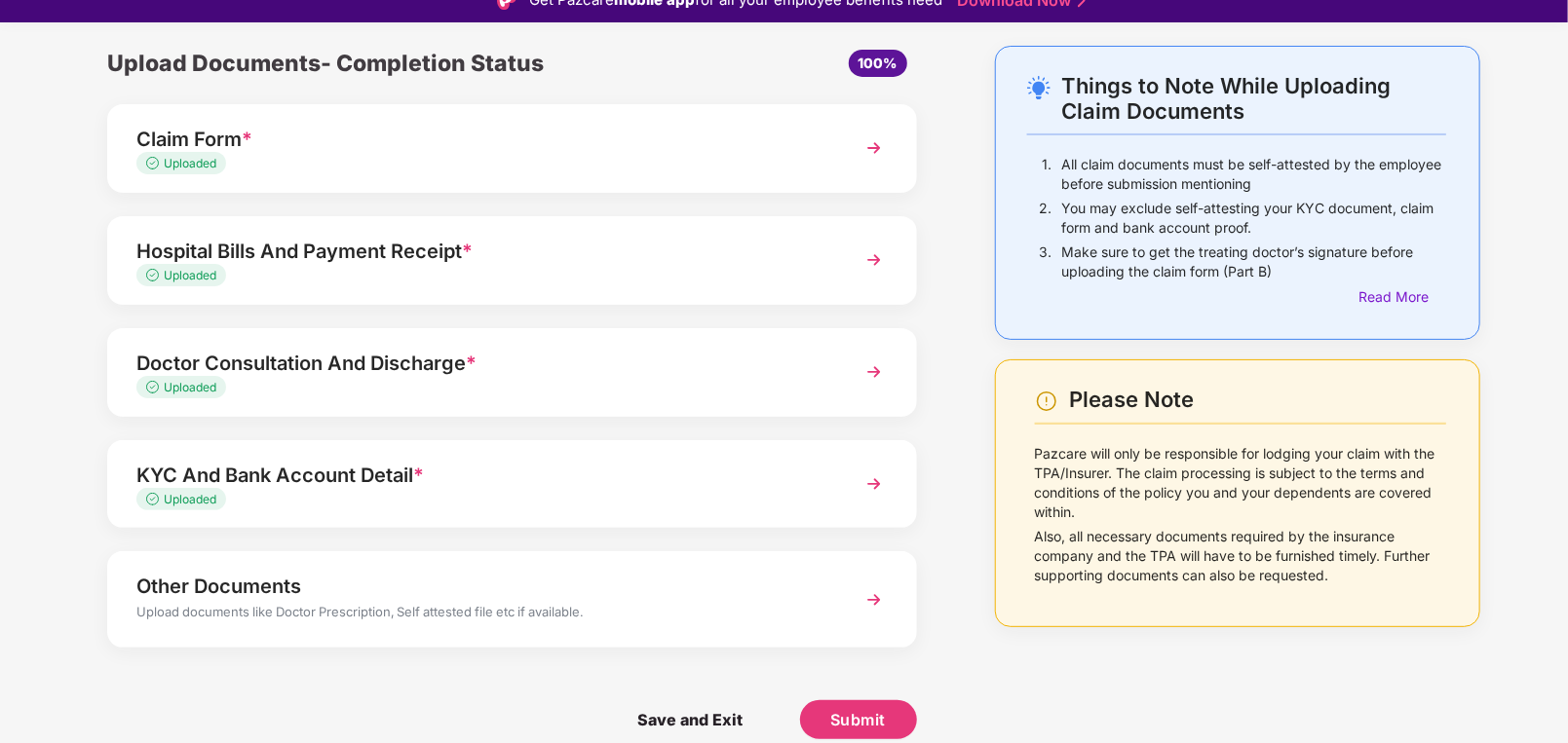
scroll to position [47, 0]
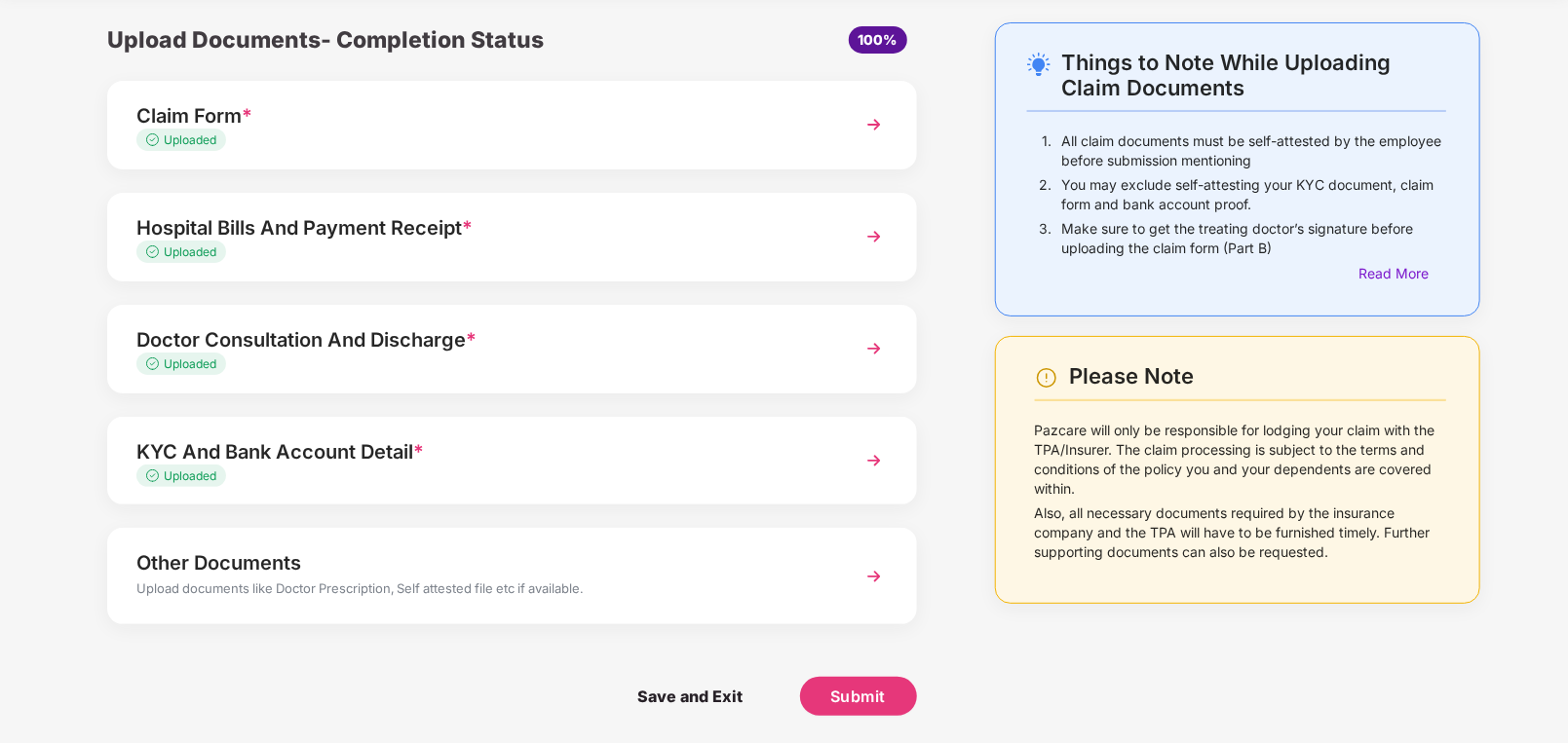
click at [426, 566] on div "Other Documents" at bounding box center [479, 562] width 688 height 31
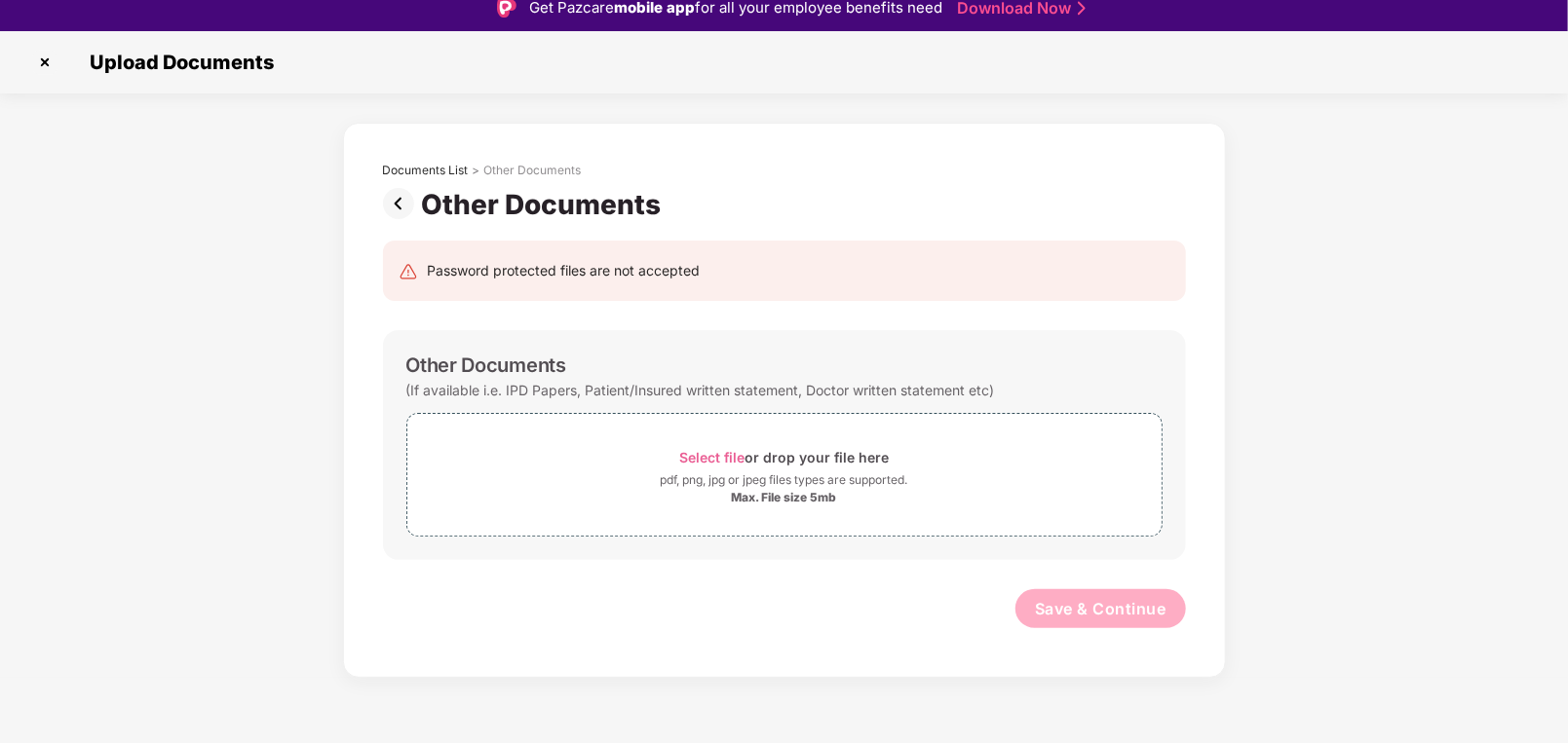
scroll to position [0, 0]
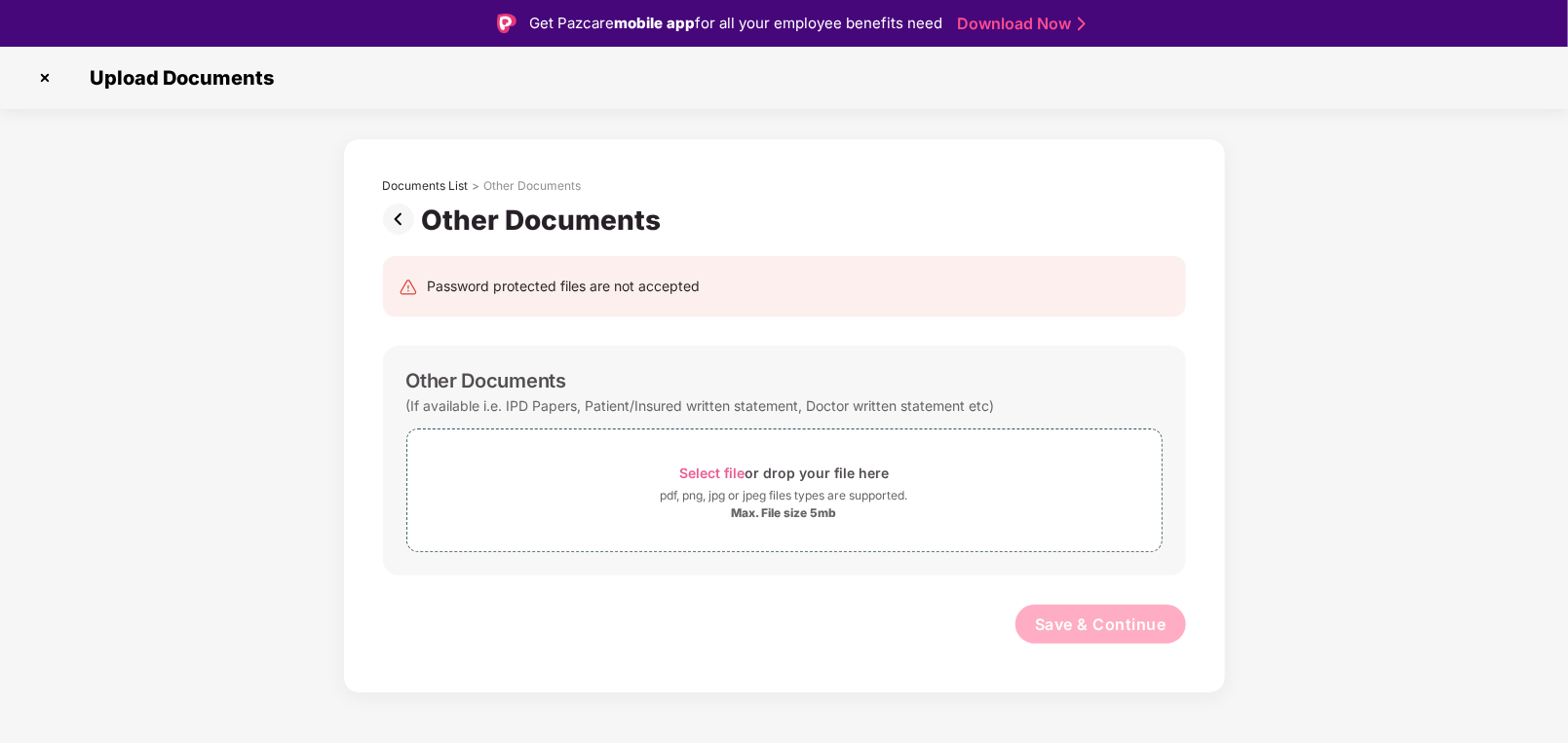
click at [400, 221] on img at bounding box center [402, 218] width 39 height 31
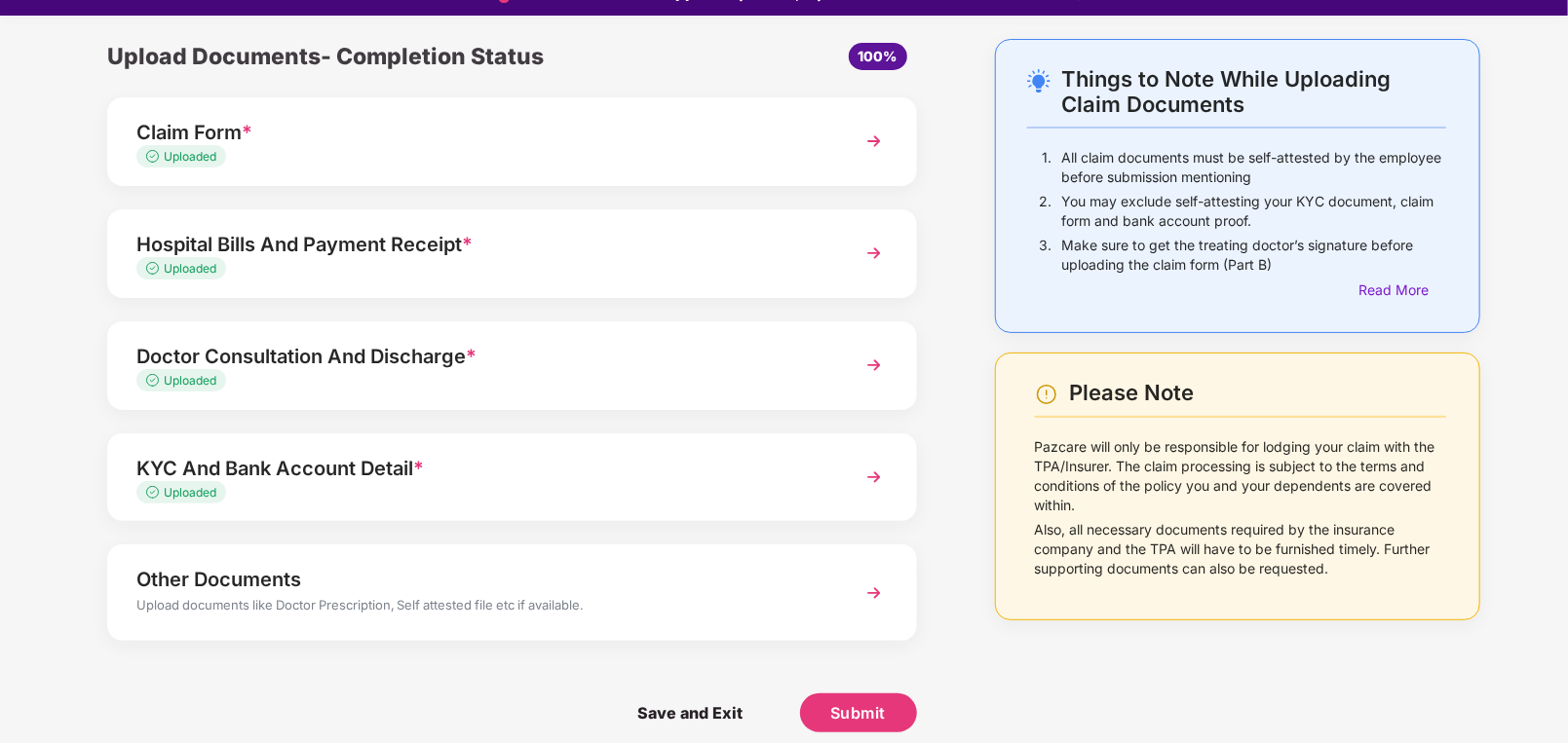
scroll to position [47, 0]
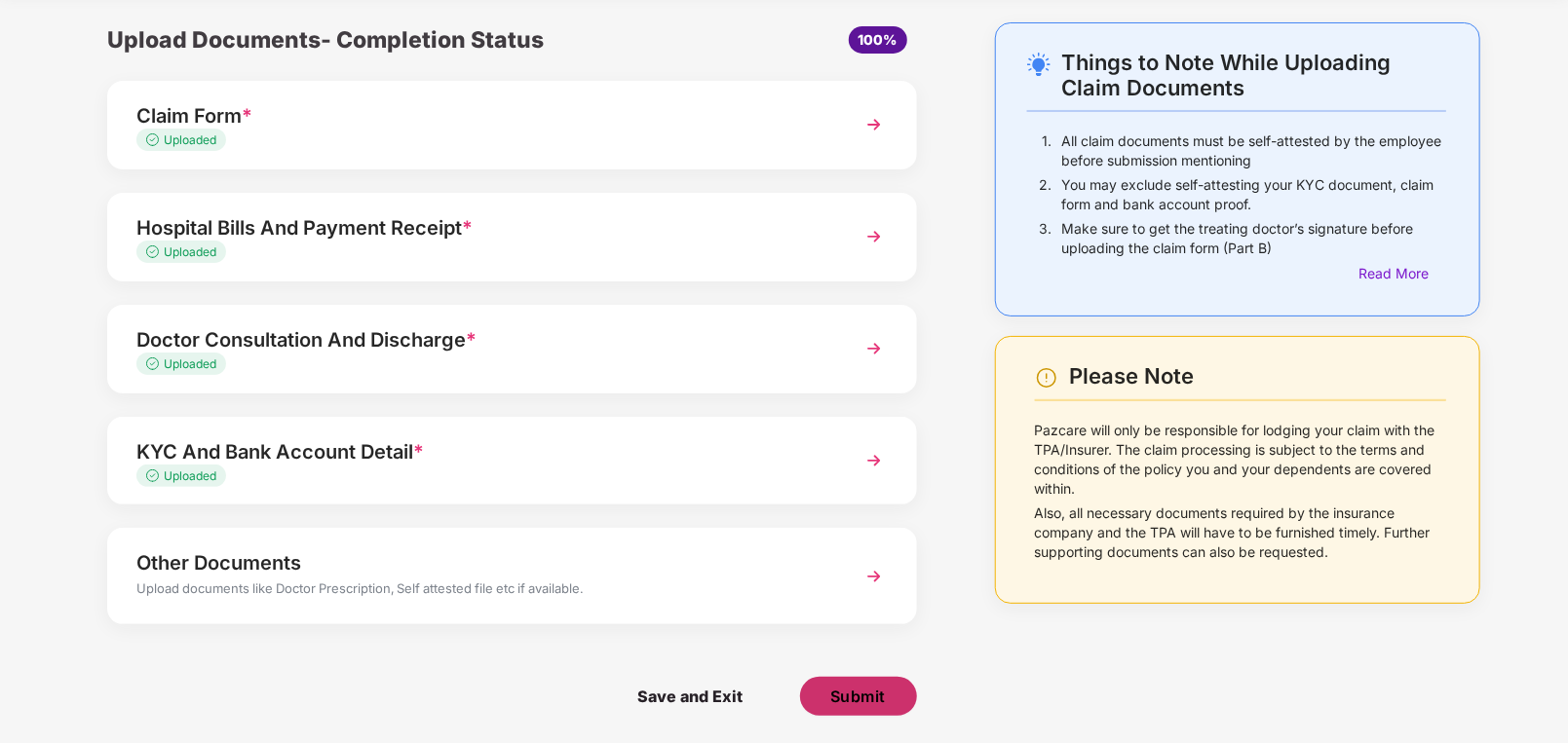
click at [851, 693] on span "Submit" at bounding box center [858, 696] width 56 height 22
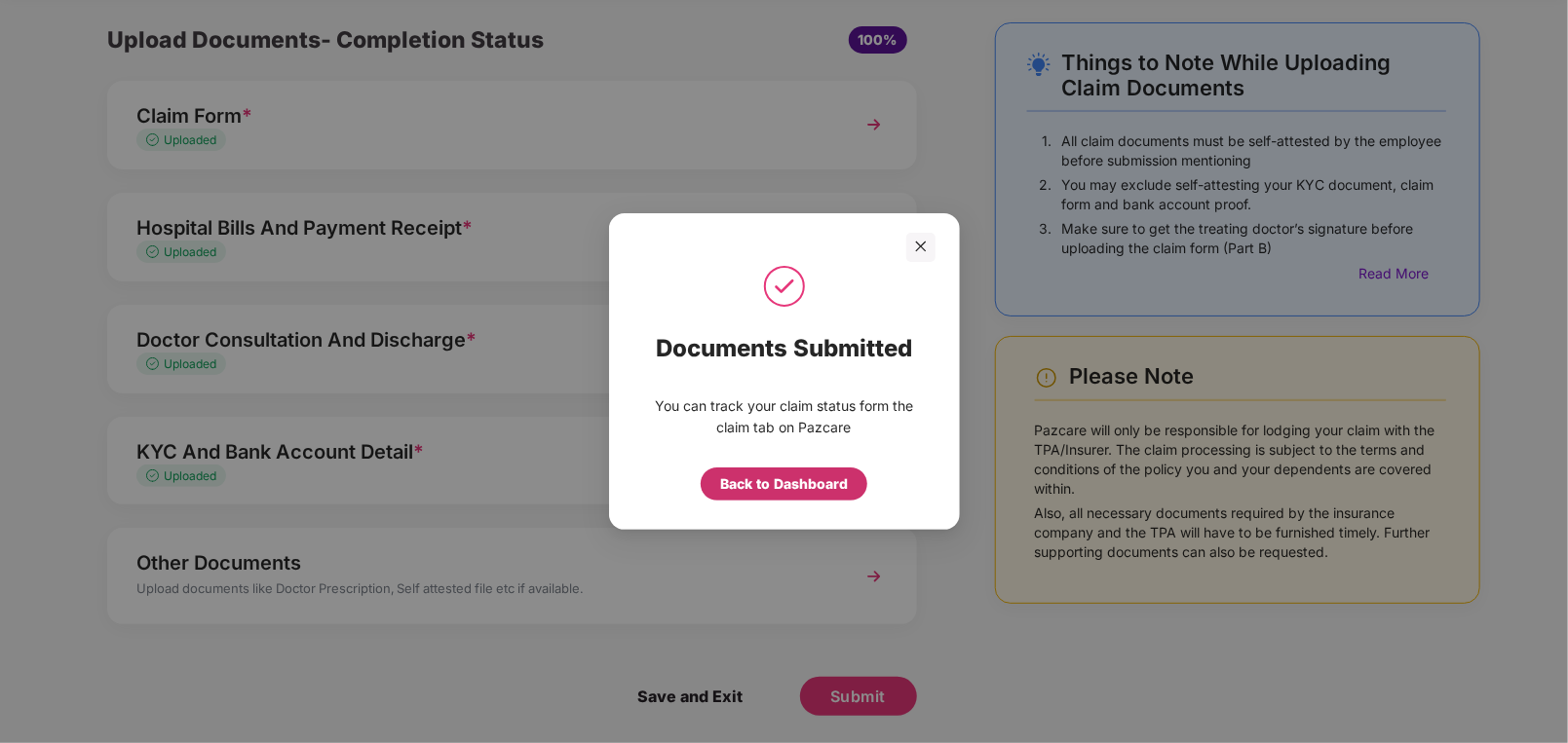
click at [814, 485] on div "Back to Dashboard" at bounding box center [784, 484] width 128 height 22
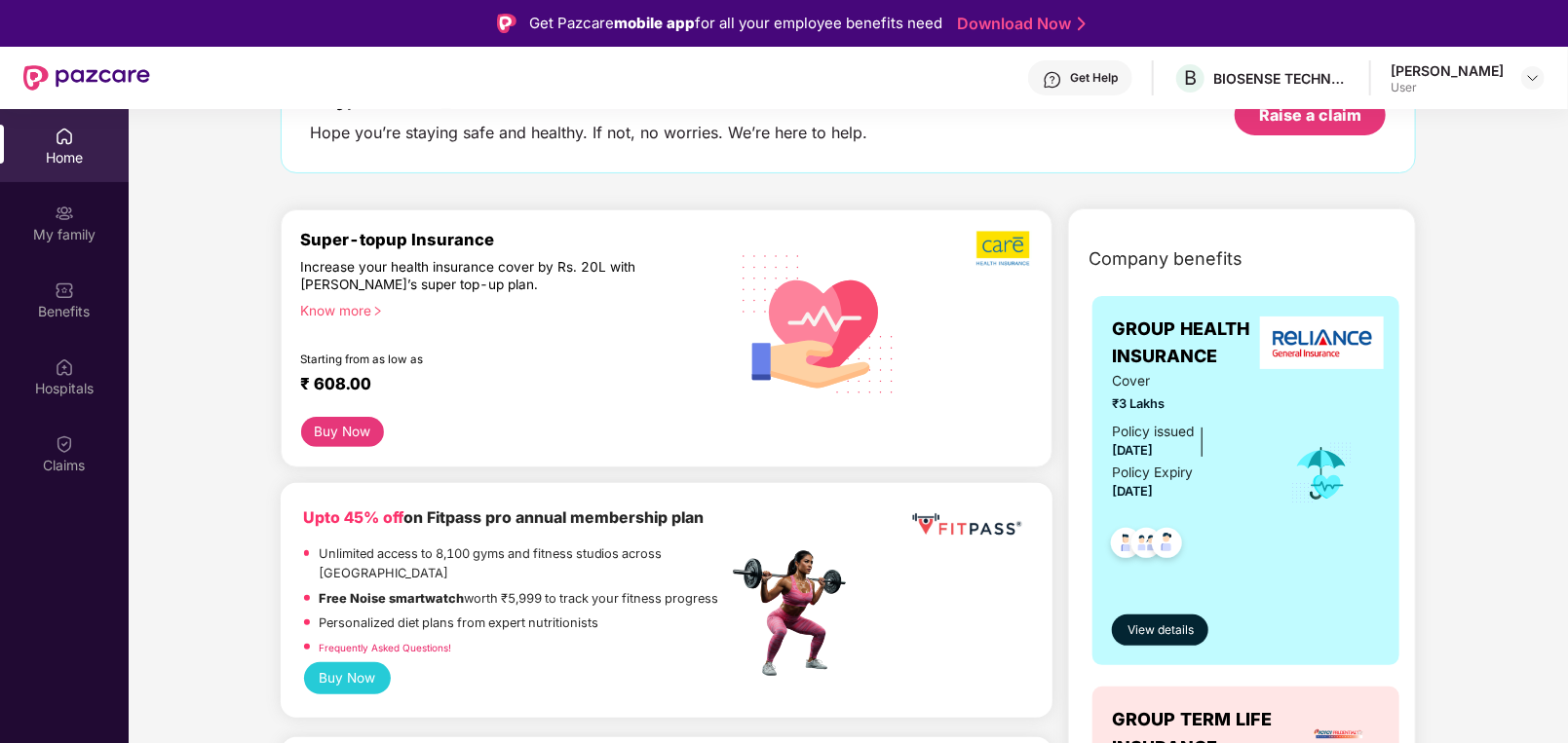
scroll to position [81, 0]
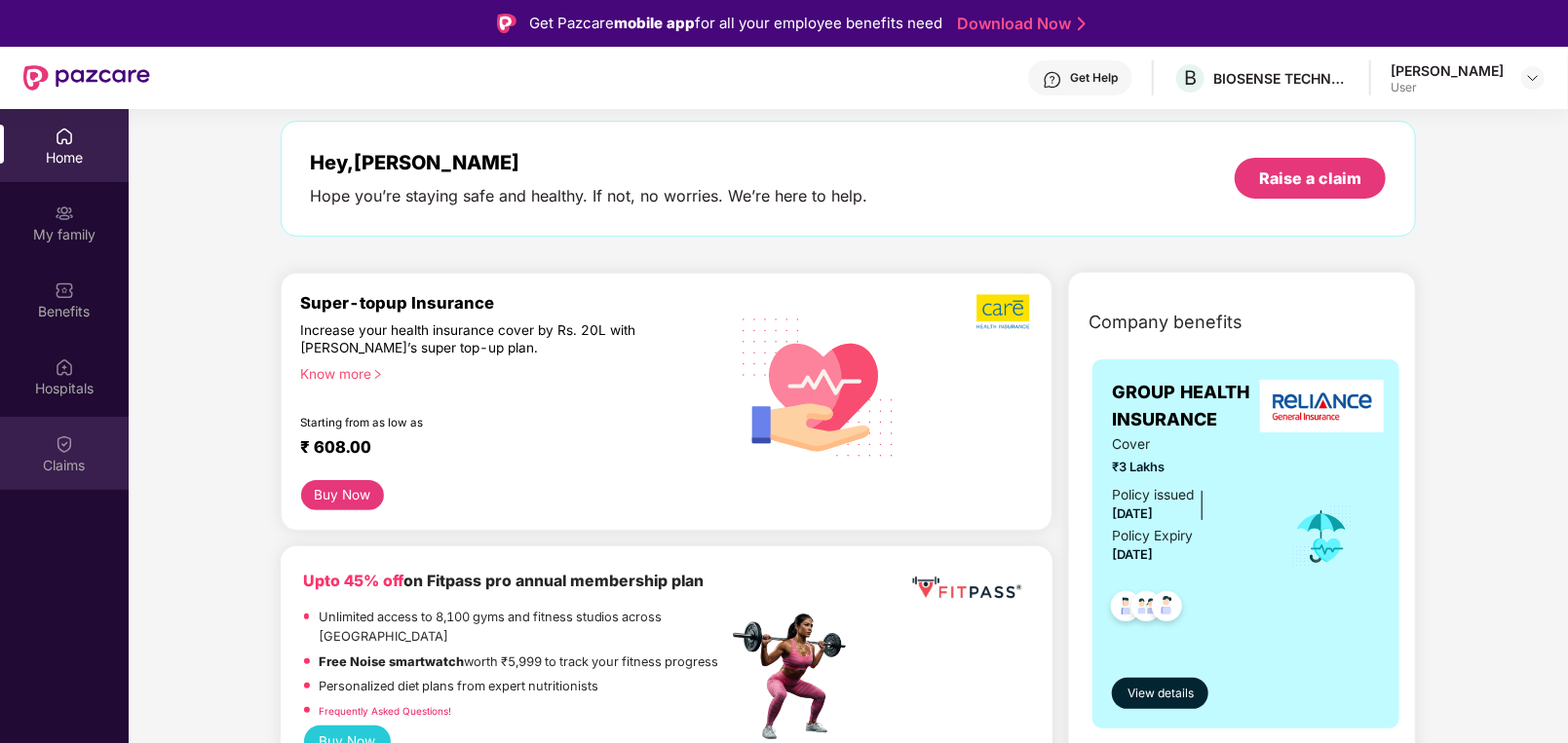
click at [57, 458] on div "Claims" at bounding box center [65, 466] width 129 height 20
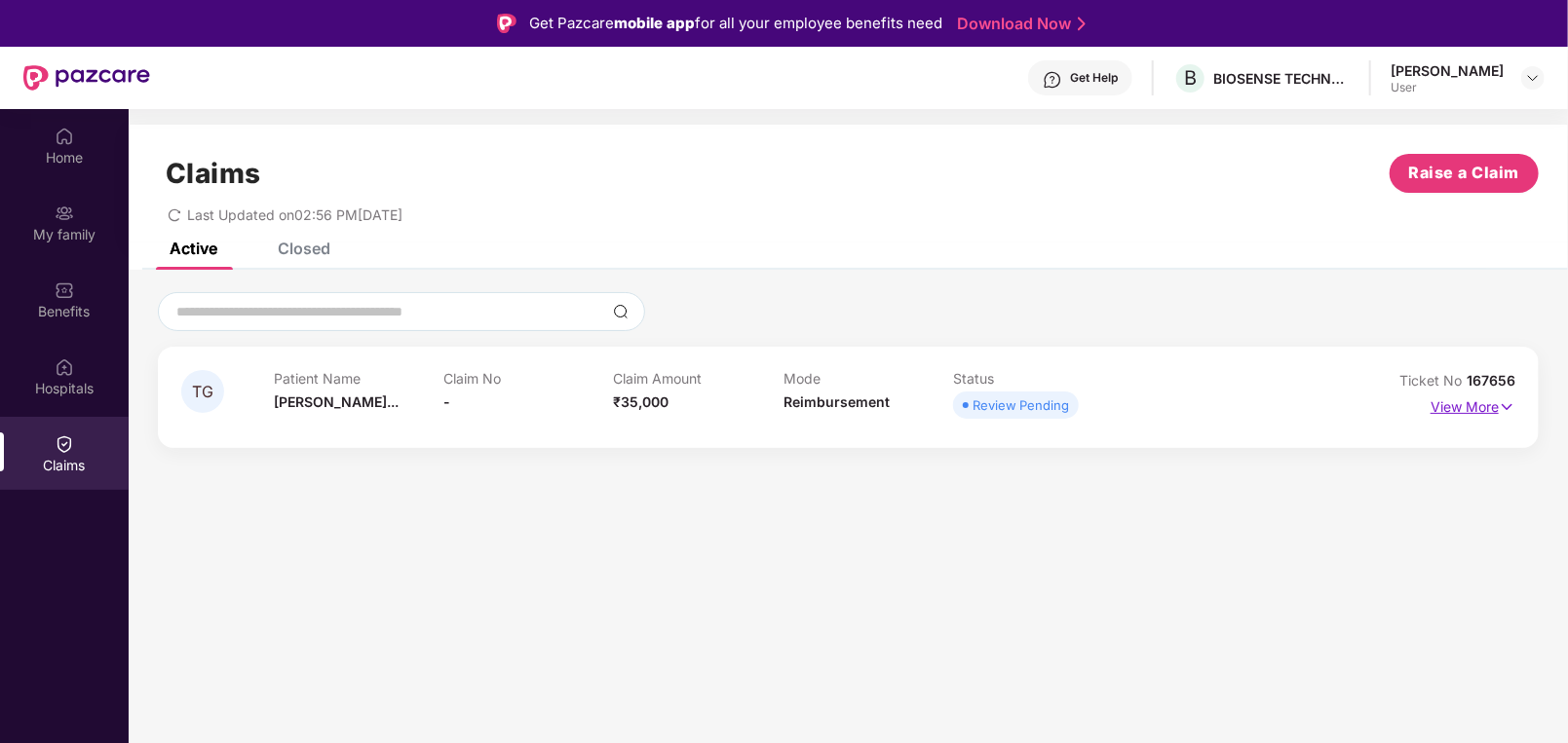
click at [1491, 401] on p "View More" at bounding box center [1473, 405] width 84 height 27
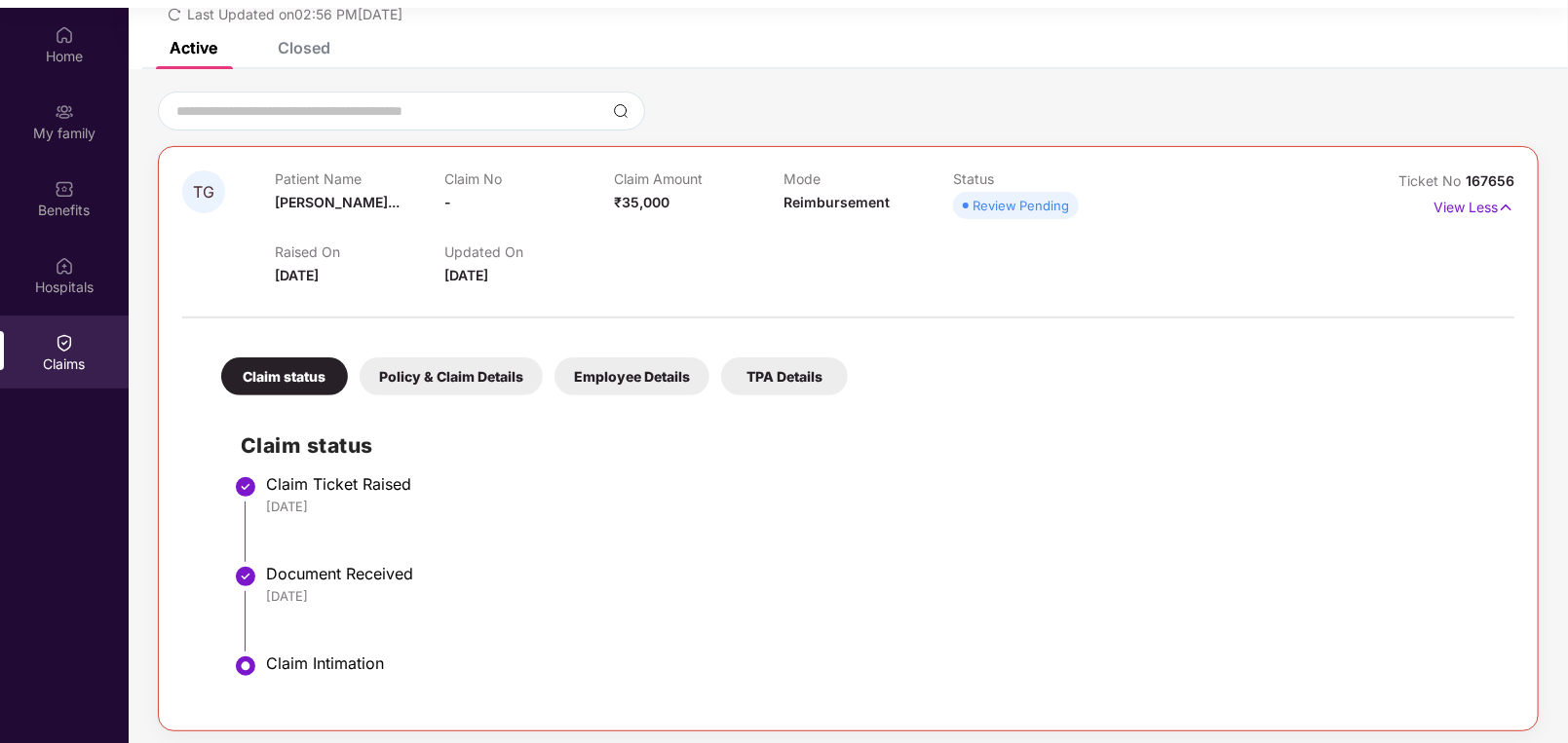
scroll to position [108, 0]
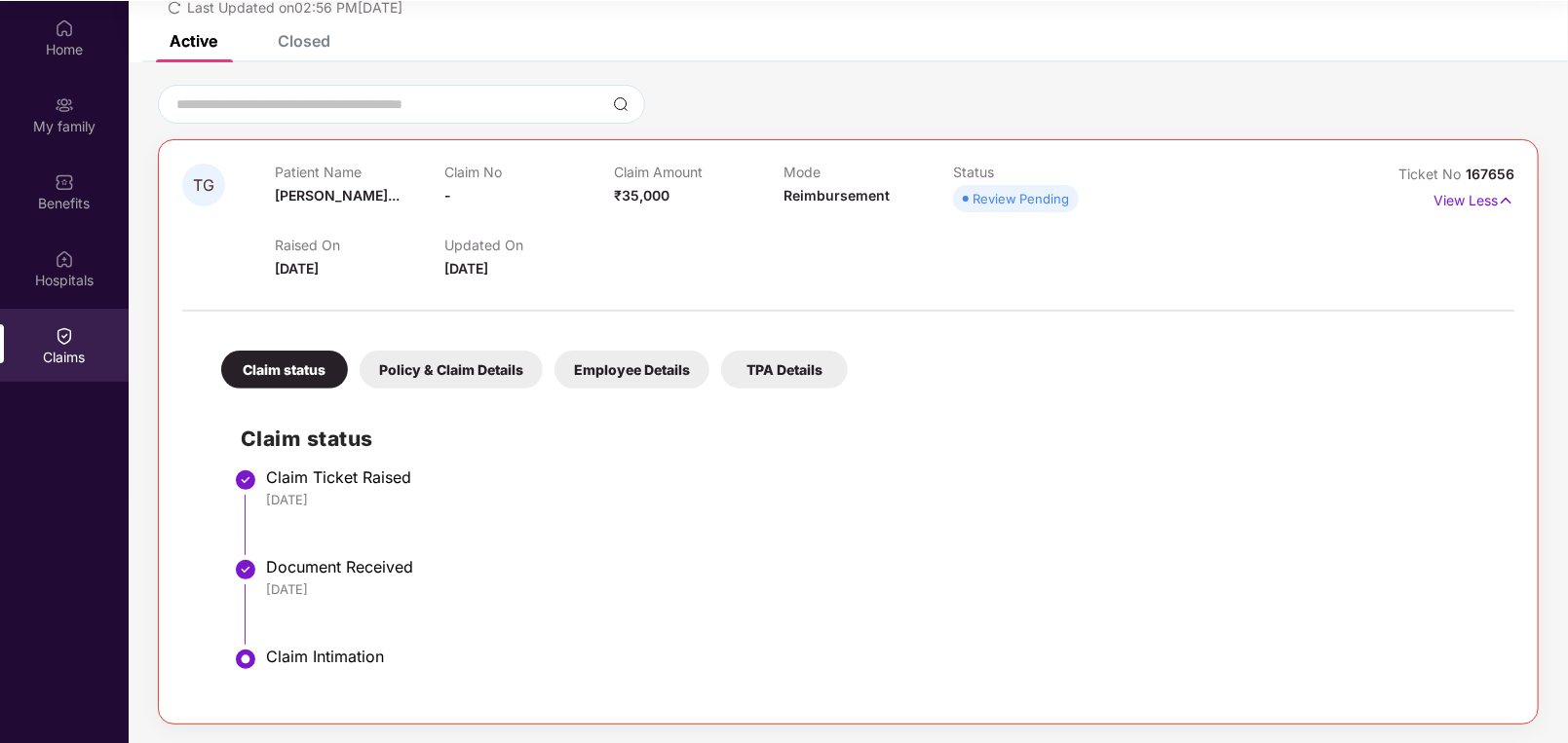
click at [459, 377] on div "Policy & Claim Details" at bounding box center [451, 370] width 184 height 38
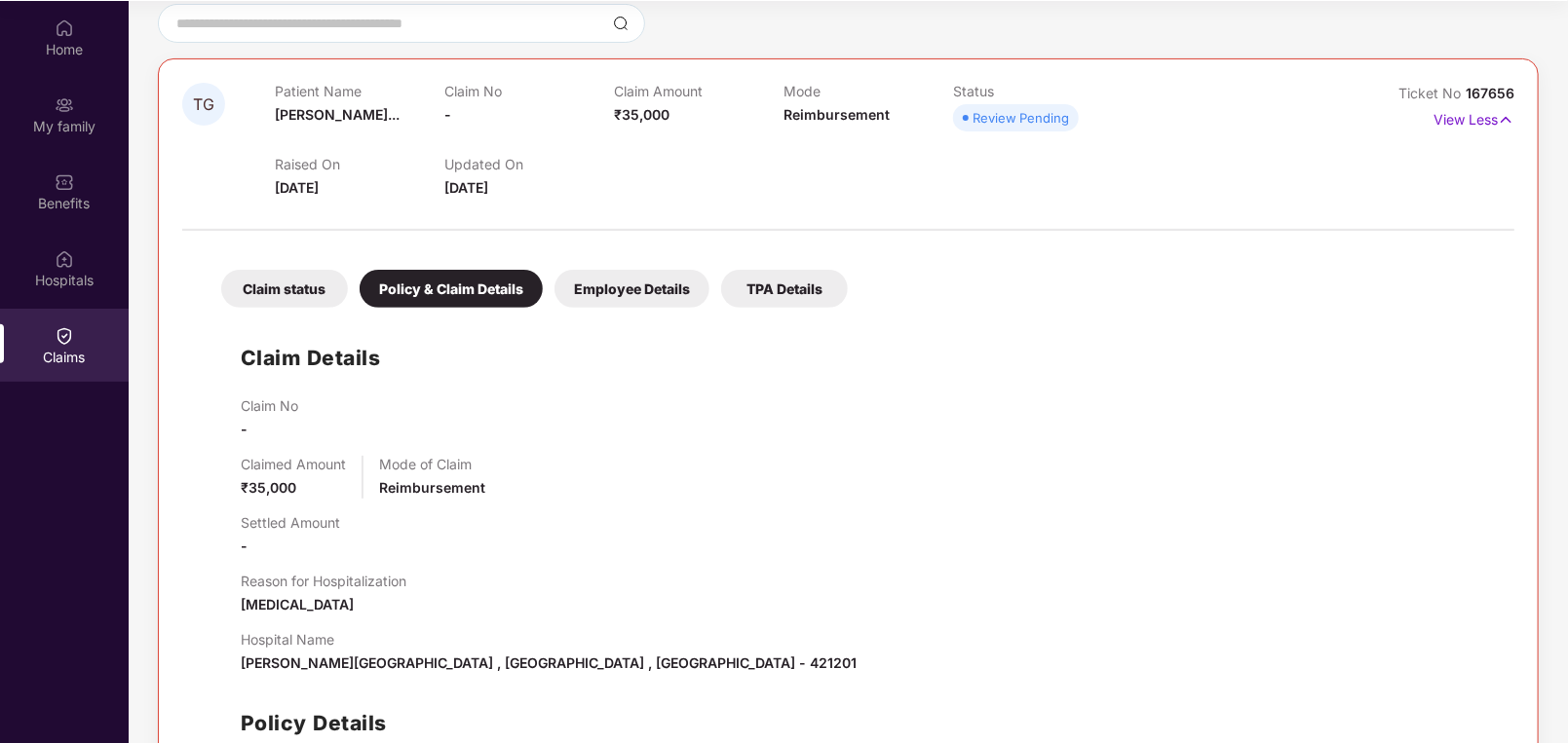
scroll to position [165, 0]
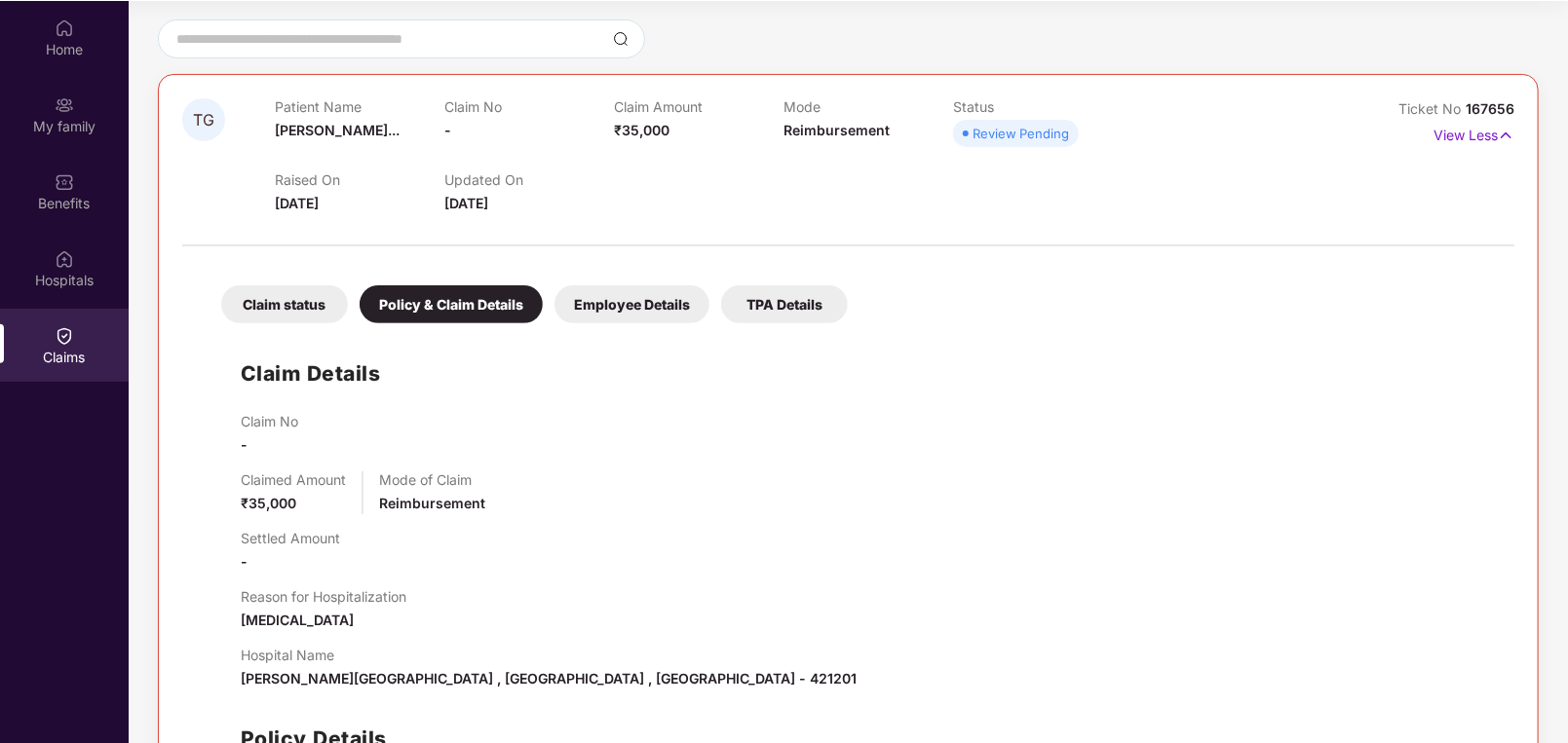
click at [634, 311] on div "Employee Details" at bounding box center [632, 305] width 155 height 38
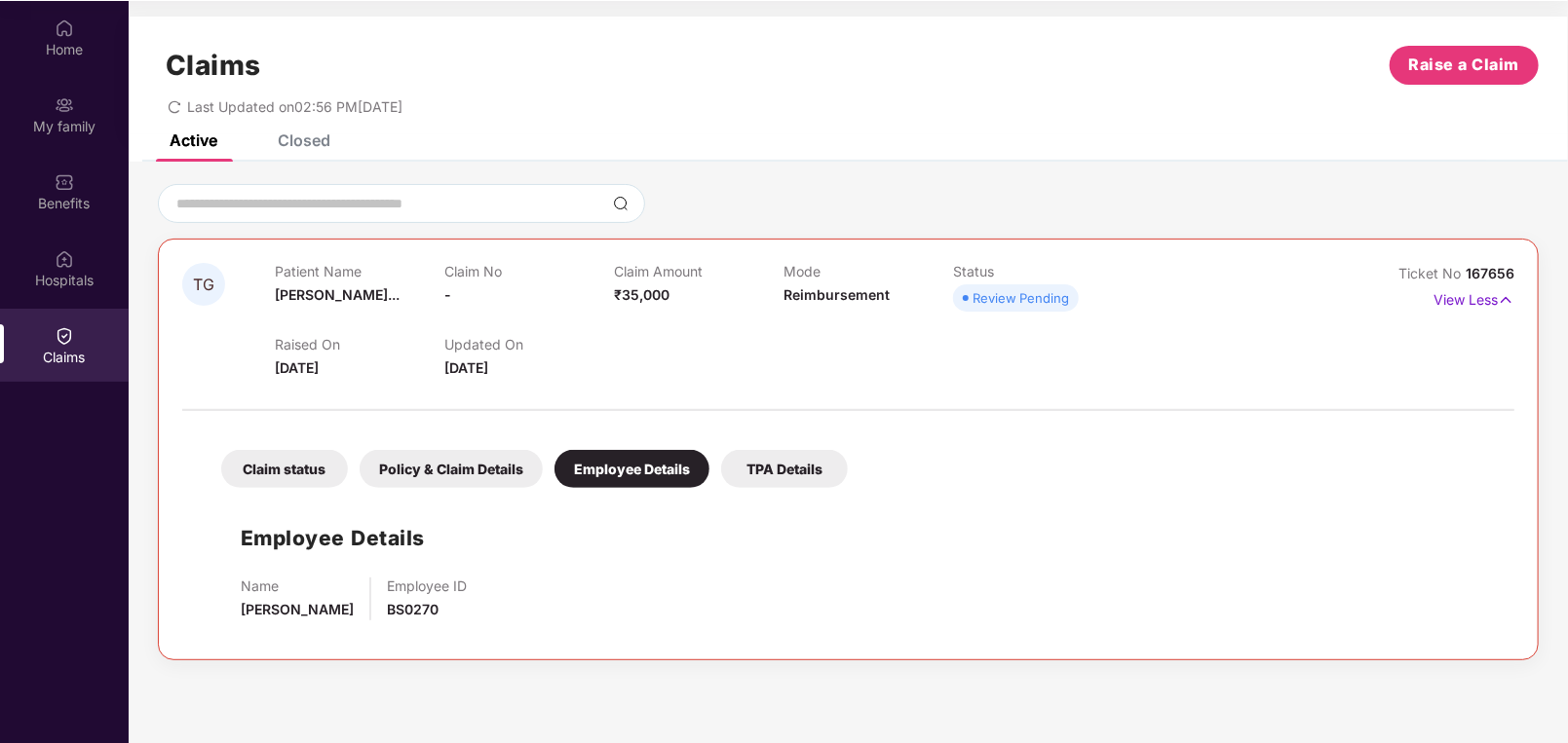
scroll to position [0, 0]
click at [763, 478] on div "TPA Details" at bounding box center [785, 469] width 127 height 38
